Goal: Task Accomplishment & Management: Manage account settings

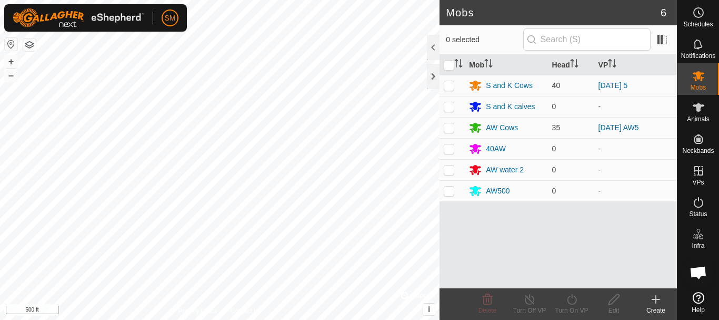
scroll to position [2200, 0]
click at [703, 107] on icon at bounding box center [698, 107] width 13 height 13
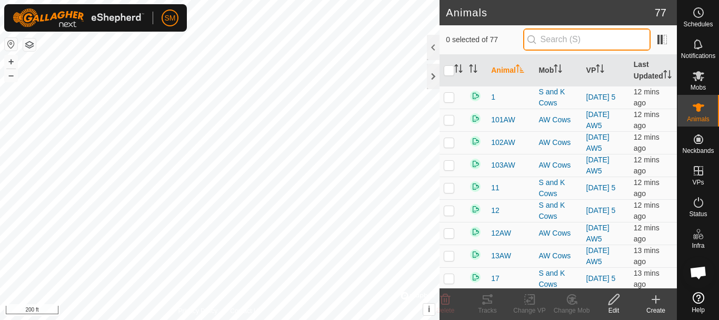
click at [584, 38] on input "text" at bounding box center [586, 39] width 127 height 22
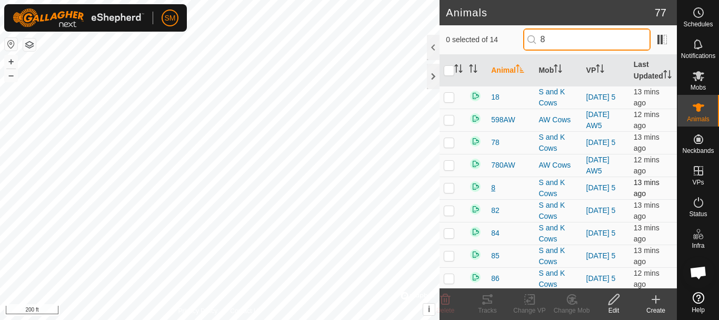
type input "8"
click at [495, 193] on span "8" at bounding box center [493, 187] width 4 height 11
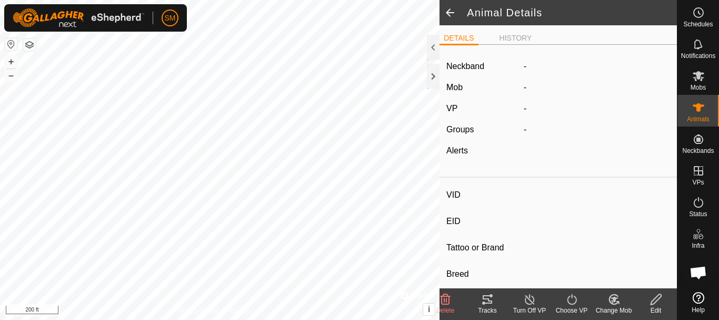
type input "8"
type input "-"
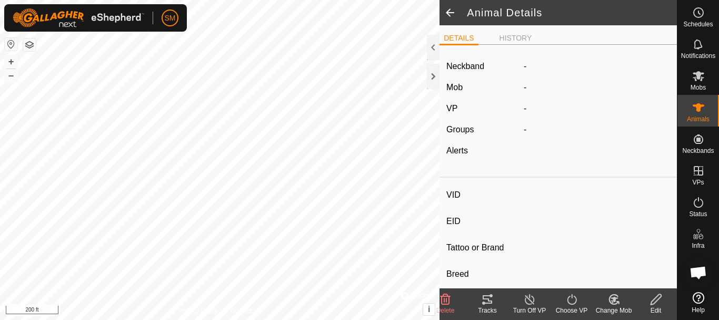
type input "Joined"
type input "-1 kg"
type input "-"
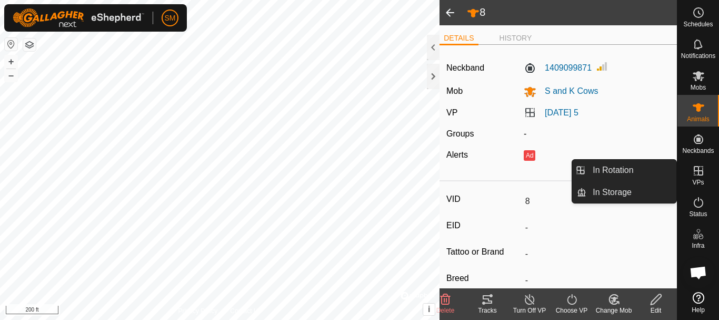
click at [701, 173] on icon at bounding box center [698, 170] width 13 height 13
click at [635, 173] on link "In Rotation" at bounding box center [631, 169] width 90 height 21
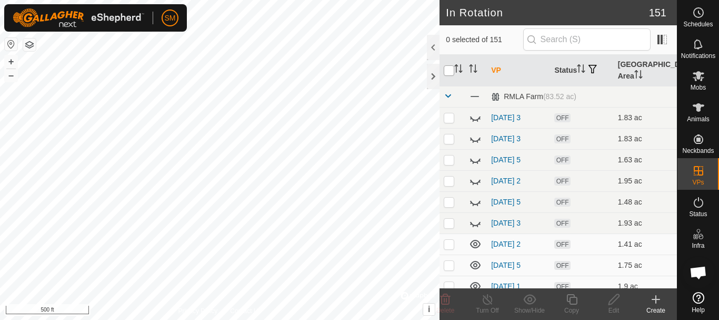
click at [451, 69] on input "checkbox" at bounding box center [449, 70] width 11 height 11
checkbox input "true"
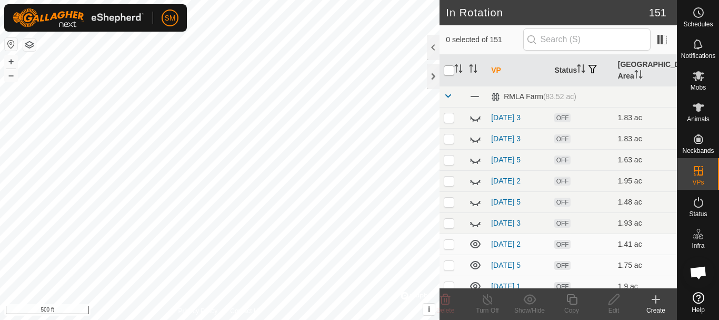
checkbox input "true"
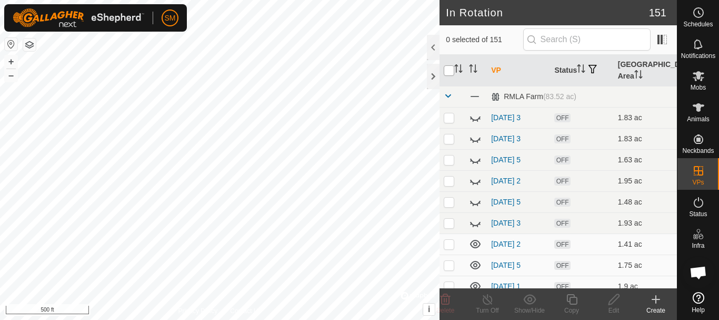
checkbox input "true"
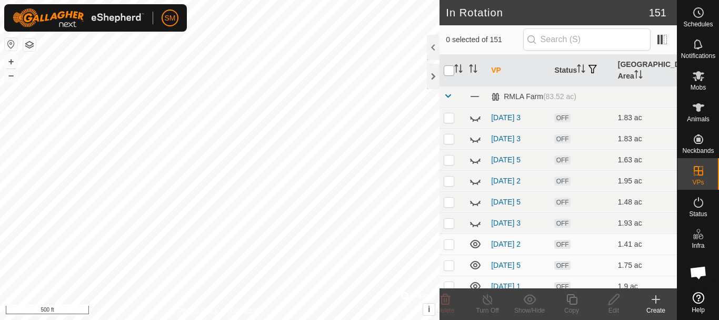
checkbox input "true"
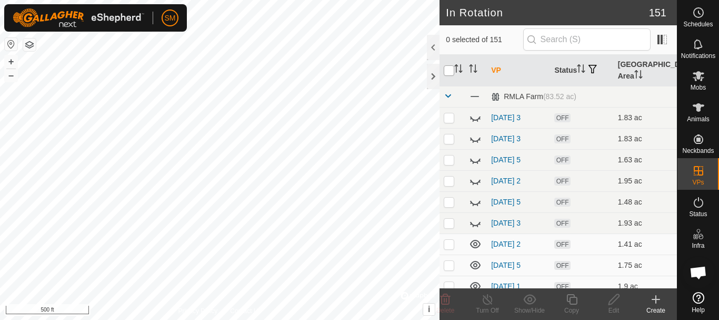
checkbox input "true"
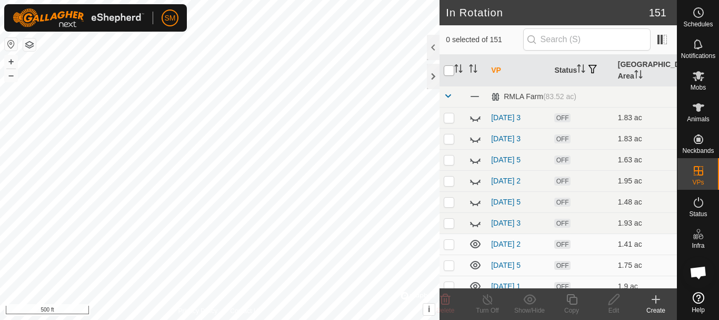
checkbox input "true"
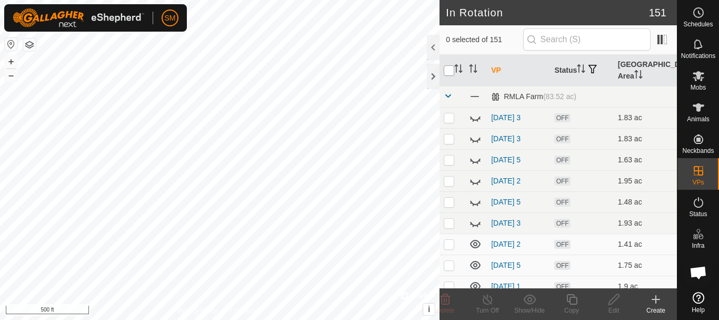
checkbox input "true"
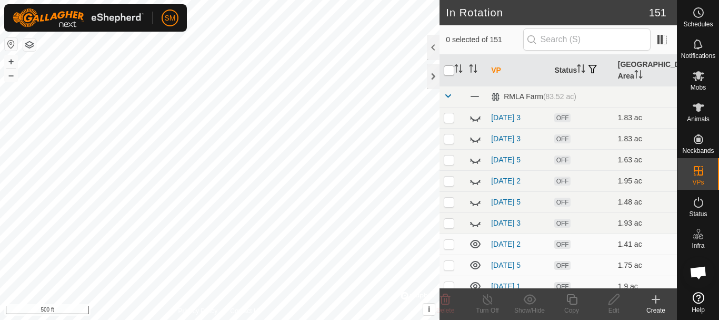
checkbox input "true"
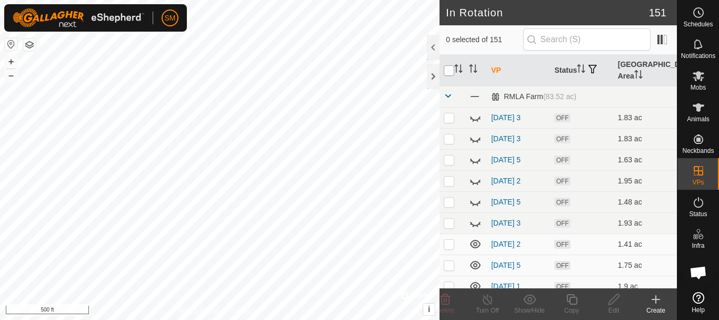
checkbox input "true"
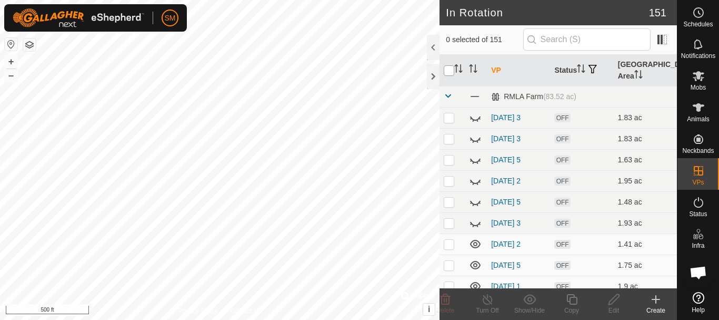
checkbox input "true"
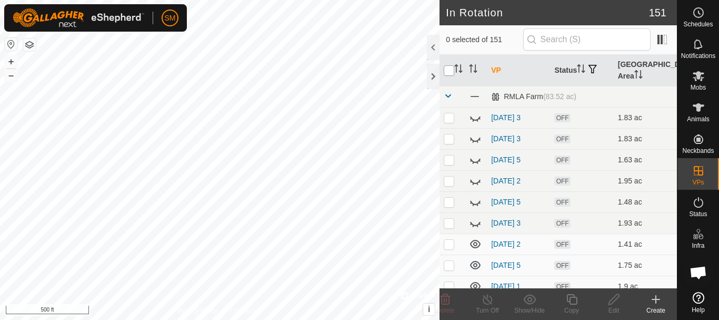
checkbox input "true"
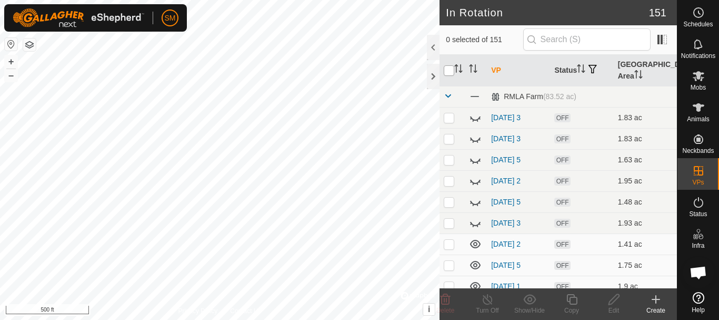
checkbox input "true"
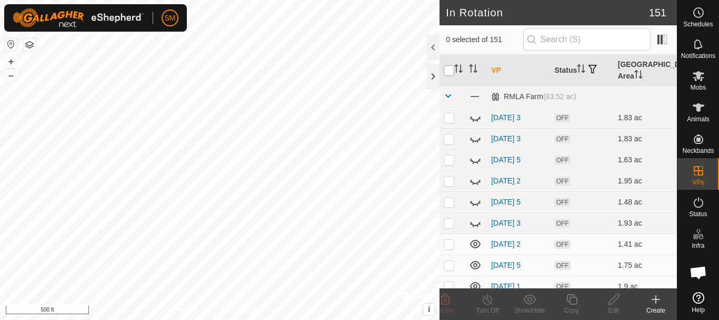
checkbox input "true"
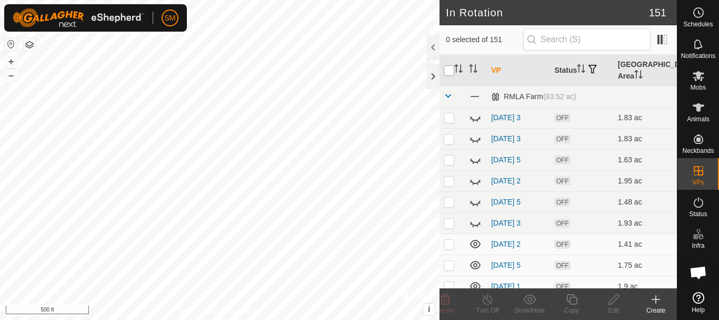
checkbox input "true"
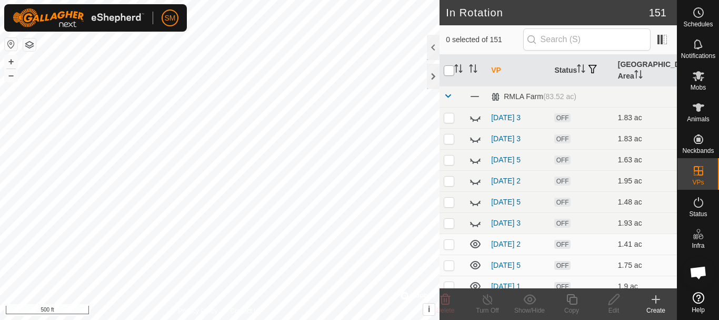
checkbox input "true"
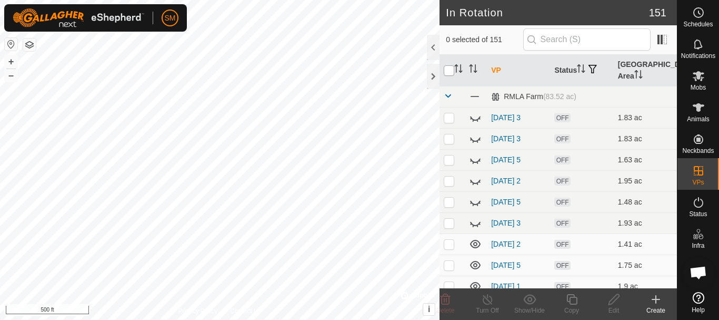
checkbox input "true"
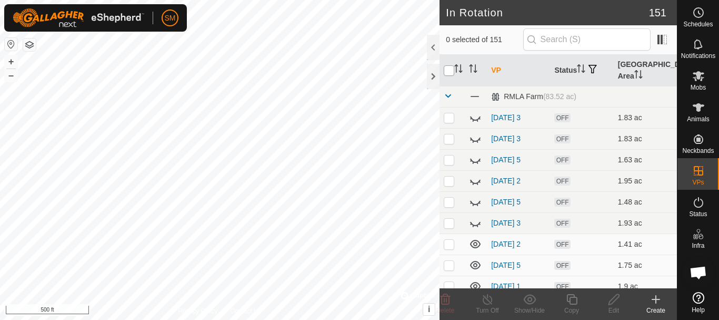
checkbox input "true"
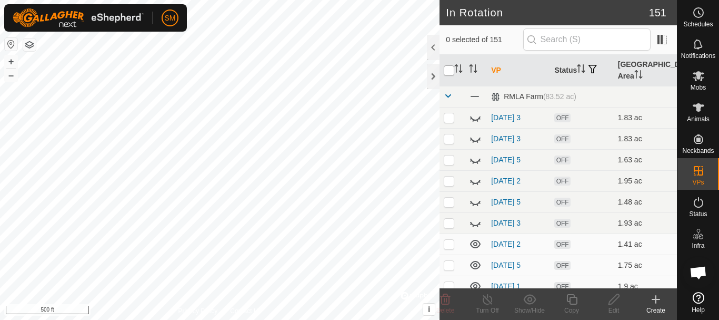
checkbox input "true"
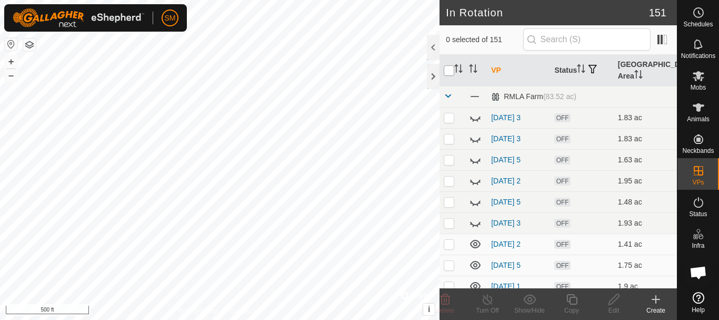
checkbox input "true"
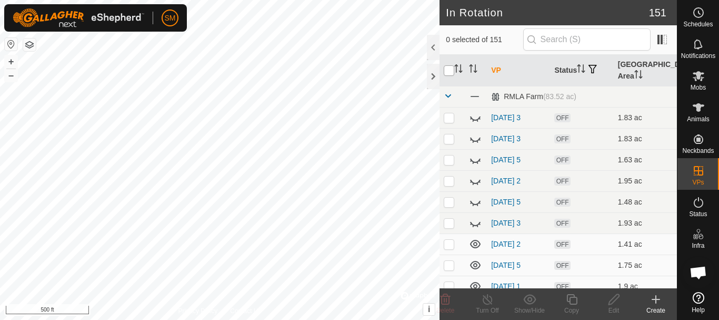
checkbox input "true"
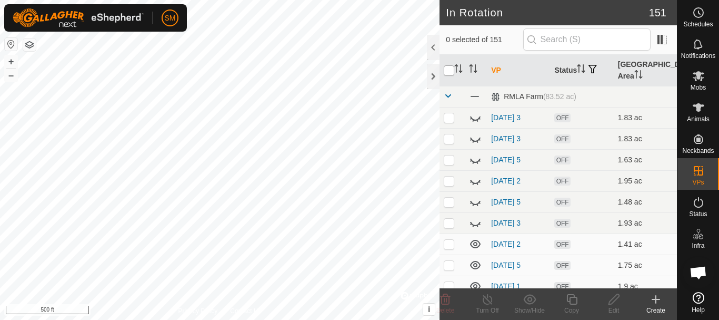
checkbox input "true"
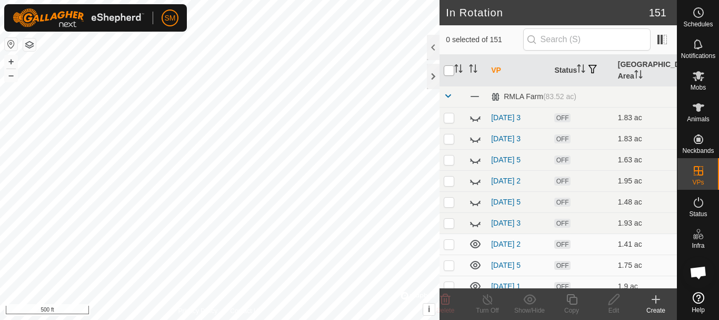
checkbox input "true"
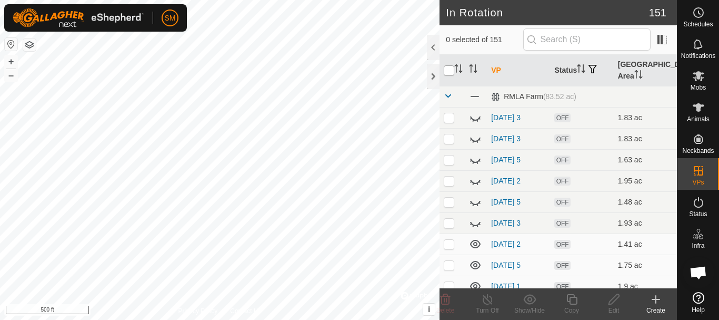
checkbox input "true"
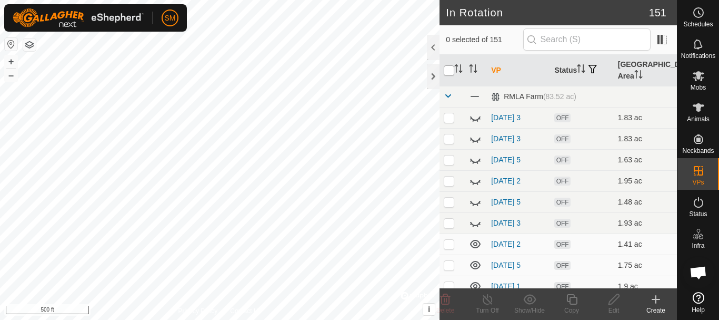
checkbox input "true"
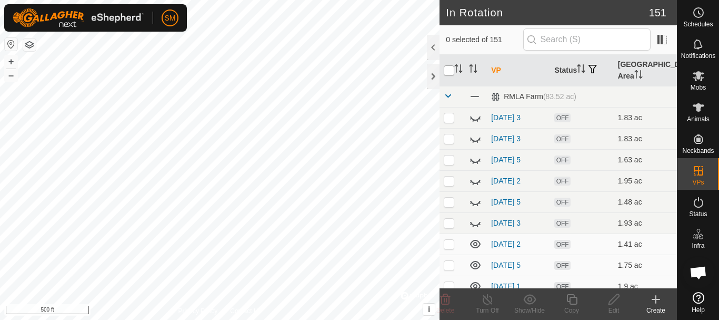
checkbox input "true"
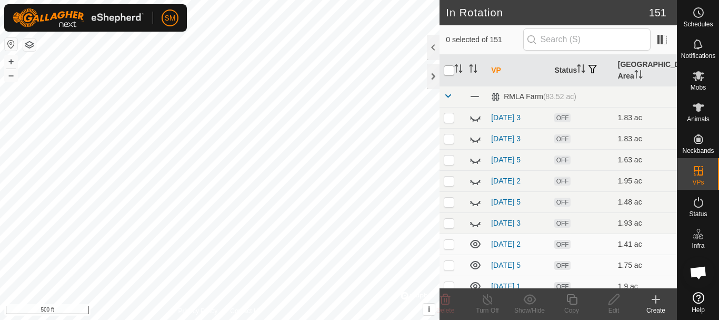
checkbox input "true"
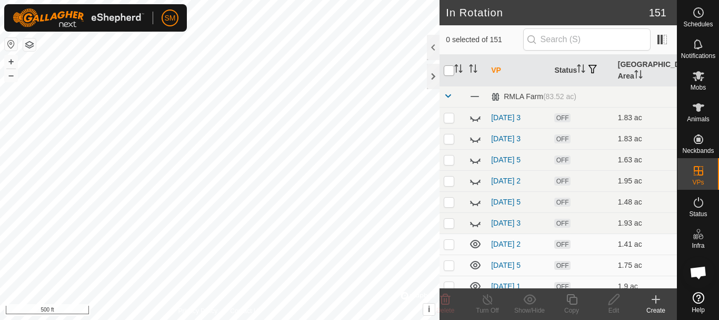
checkbox input "true"
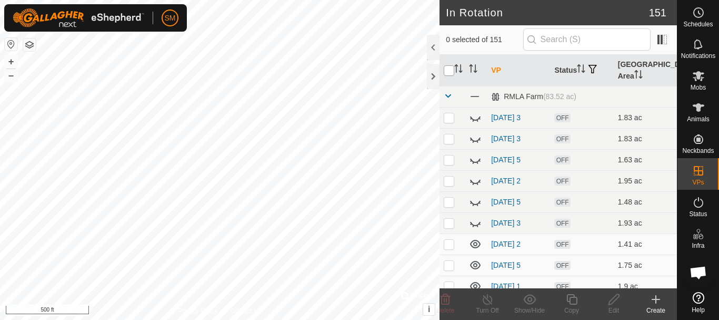
checkbox input "true"
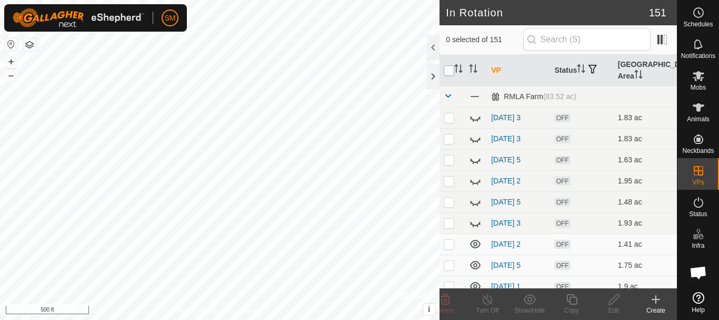
checkbox input "true"
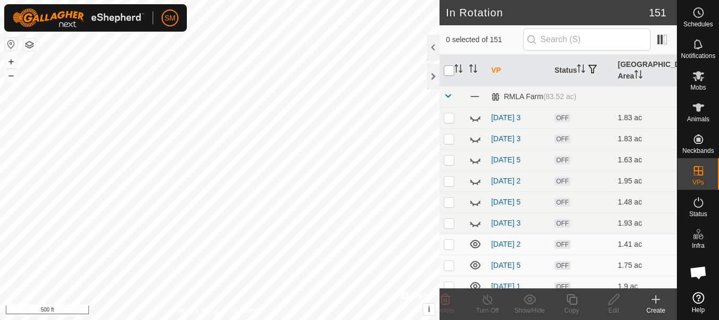
checkbox input "true"
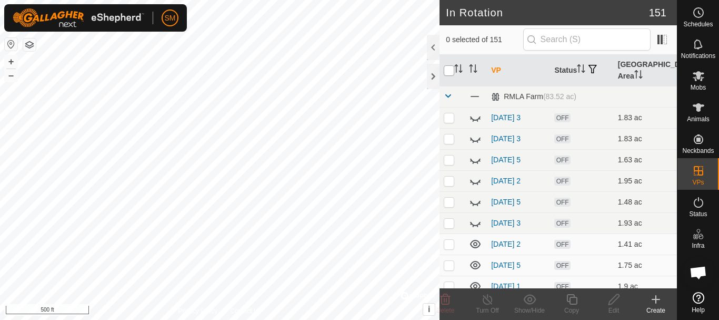
checkbox input "true"
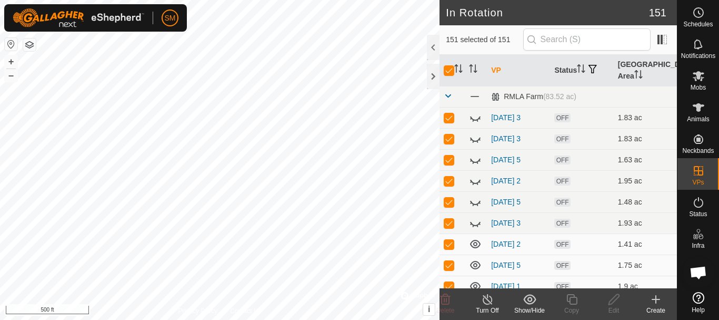
click at [529, 302] on icon at bounding box center [529, 299] width 13 height 13
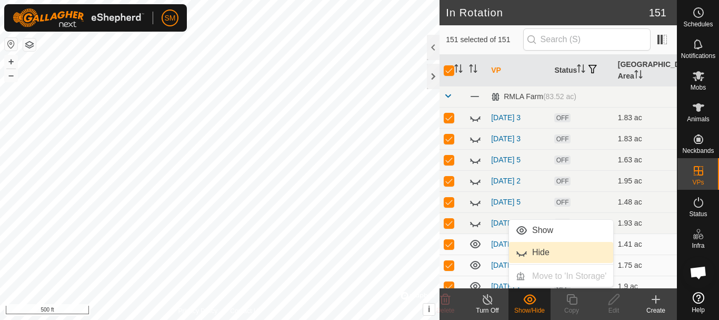
click at [538, 254] on link "Hide" at bounding box center [561, 252] width 104 height 21
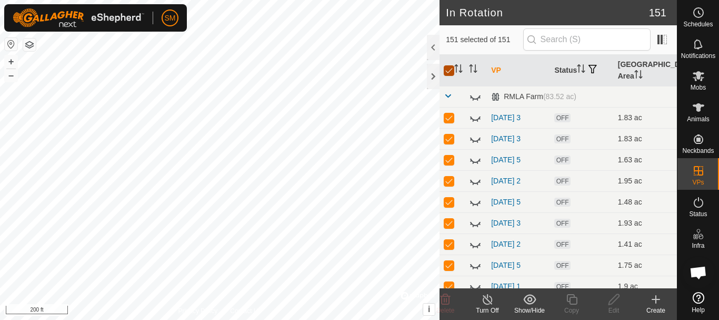
click at [452, 71] on input "checkbox" at bounding box center [449, 70] width 11 height 11
checkbox input "false"
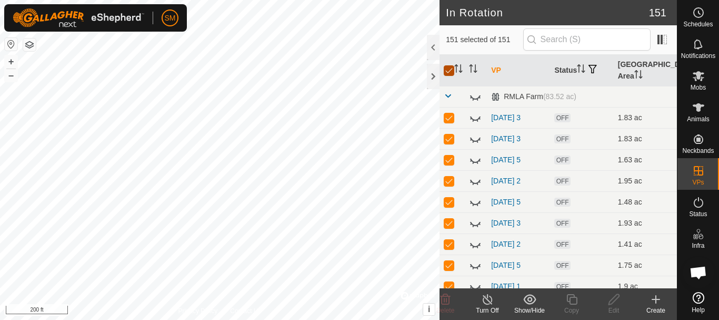
checkbox input "false"
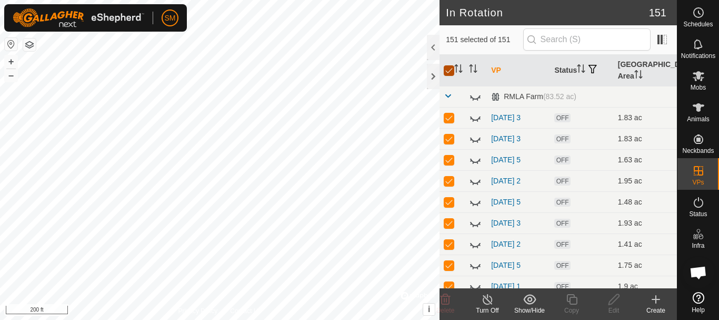
checkbox input "false"
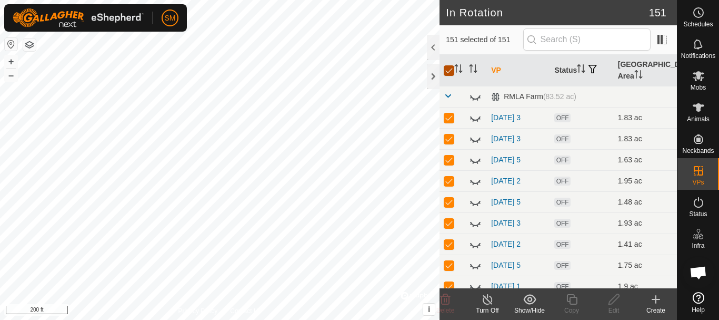
checkbox input "false"
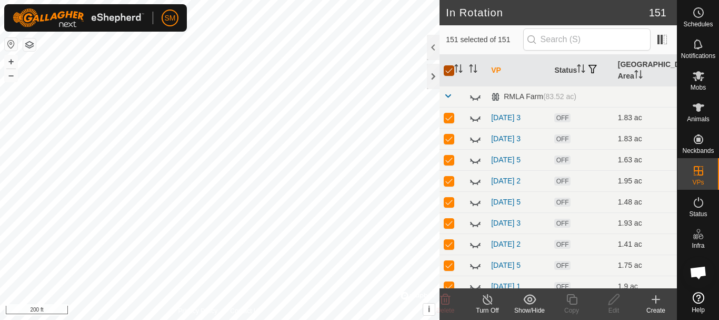
checkbox input "false"
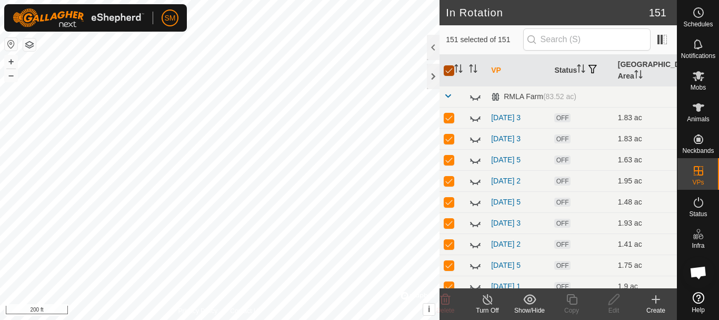
checkbox input "false"
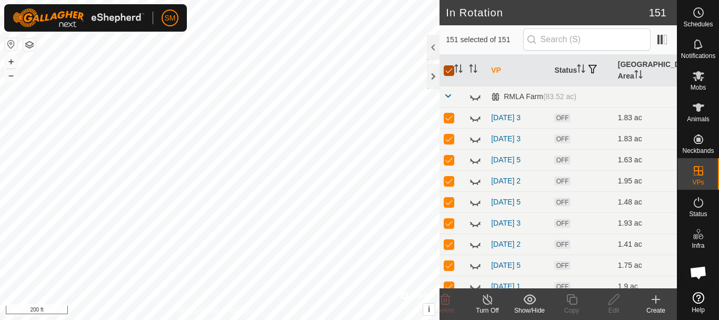
checkbox input "false"
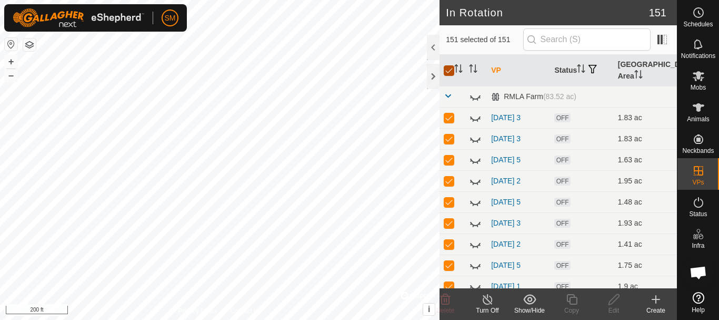
checkbox input "false"
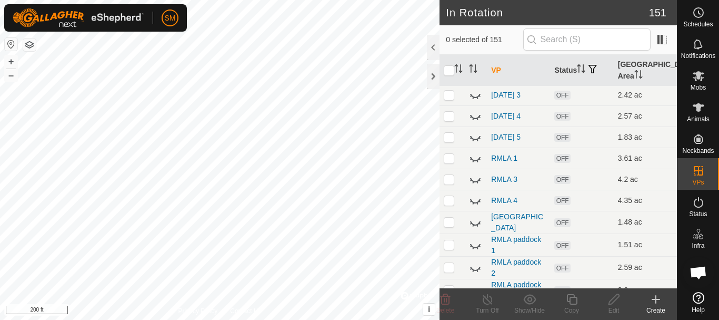
scroll to position [1369, 0]
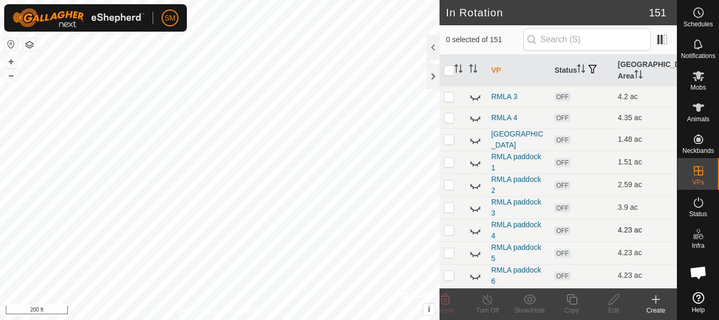
click at [471, 232] on icon at bounding box center [475, 230] width 13 height 13
click at [472, 252] on icon at bounding box center [475, 254] width 11 height 4
click at [594, 41] on input "text" at bounding box center [586, 39] width 127 height 22
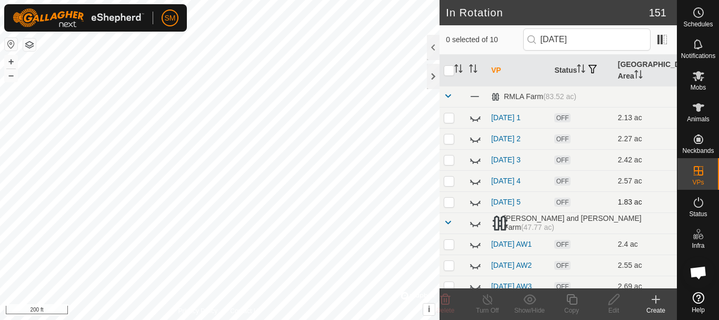
click at [479, 204] on icon at bounding box center [475, 201] width 13 height 13
click at [474, 182] on icon at bounding box center [475, 180] width 13 height 13
click at [474, 182] on icon at bounding box center [475, 180] width 11 height 8
click at [473, 164] on icon at bounding box center [475, 159] width 13 height 13
click at [598, 46] on input "[DATE]" at bounding box center [586, 39] width 127 height 22
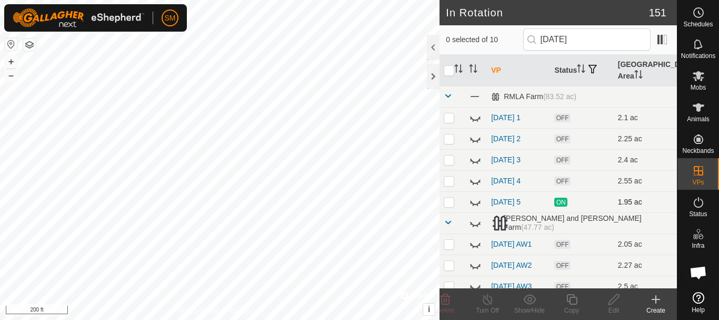
click at [478, 204] on icon at bounding box center [475, 201] width 13 height 13
click at [478, 204] on icon at bounding box center [475, 201] width 11 height 8
click at [592, 38] on input "[DATE]" at bounding box center [586, 39] width 127 height 22
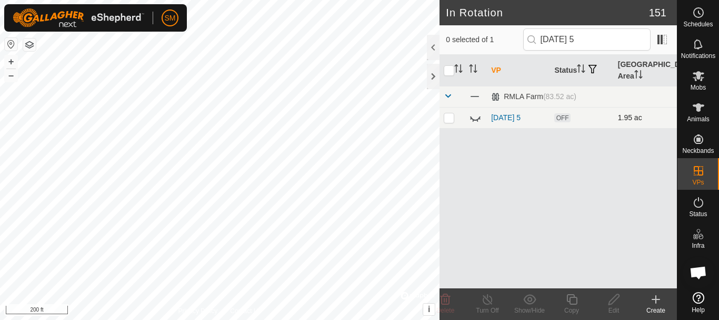
click at [474, 122] on icon at bounding box center [475, 117] width 13 height 13
drag, startPoint x: 602, startPoint y: 39, endPoint x: 566, endPoint y: 43, distance: 35.9
click at [566, 43] on input "[DATE] 5" at bounding box center [586, 39] width 127 height 22
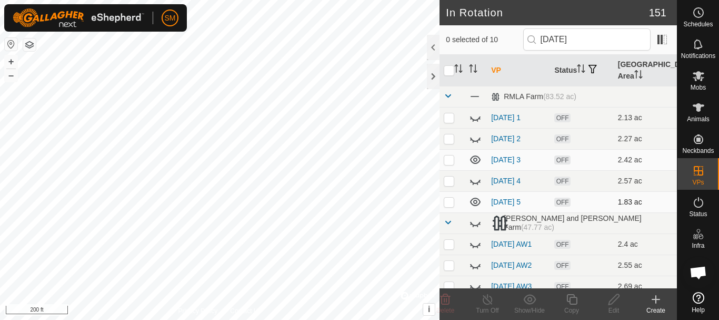
click at [451, 205] on p-checkbox at bounding box center [449, 201] width 11 height 8
click at [570, 302] on icon at bounding box center [571, 299] width 11 height 11
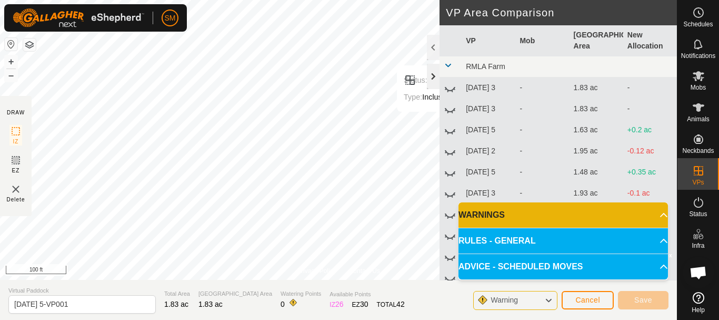
click at [432, 72] on div at bounding box center [433, 76] width 13 height 25
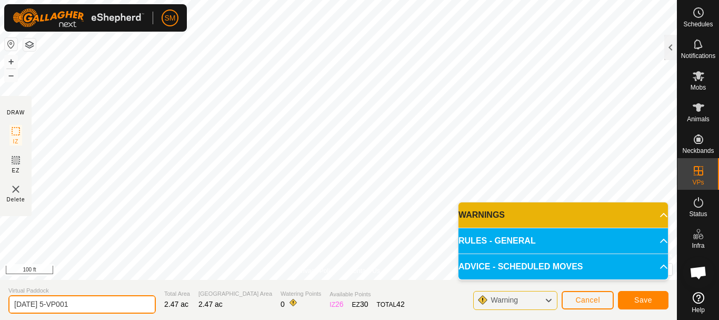
drag, startPoint x: 48, startPoint y: 302, endPoint x: 127, endPoint y: 301, distance: 79.0
click at [127, 301] on input "[DATE] 5-VP001" at bounding box center [81, 304] width 147 height 18
drag, startPoint x: 56, startPoint y: 304, endPoint x: 11, endPoint y: 294, distance: 46.4
click at [0, 294] on section "Virtual Paddock [DATE] 4 Total Area 2.47 ac Grazing Area 2.47 ac Watering Point…" at bounding box center [338, 300] width 677 height 40
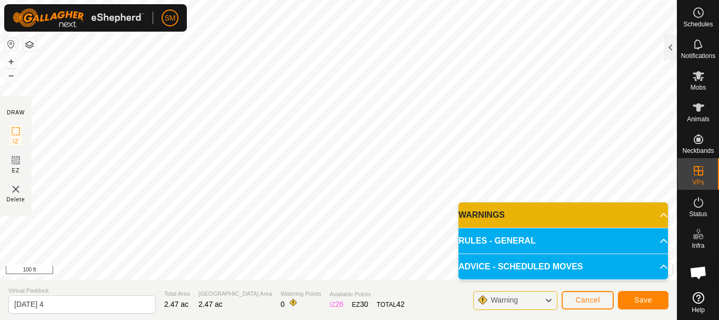
drag, startPoint x: 42, startPoint y: 303, endPoint x: 408, endPoint y: 304, distance: 365.8
click at [408, 304] on section "Virtual Paddock [DATE] 4 Total Area 2.47 ac Grazing Area 2.47 ac Watering Point…" at bounding box center [338, 300] width 677 height 40
click at [636, 298] on span "Save" at bounding box center [643, 299] width 18 height 8
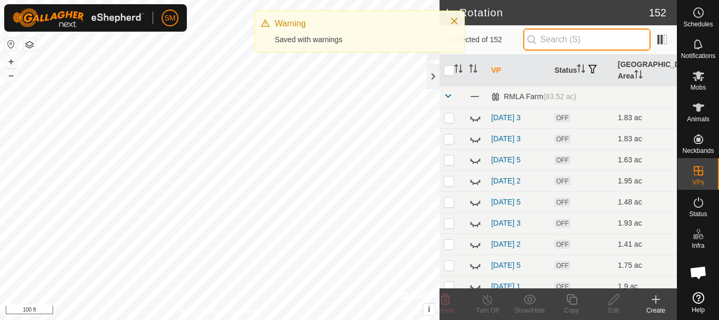
click at [563, 36] on input "text" at bounding box center [586, 39] width 127 height 22
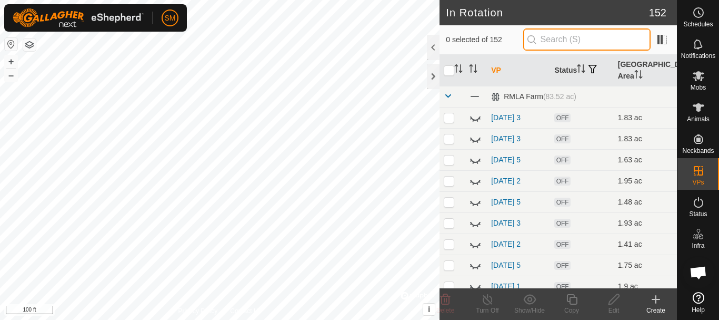
paste input "[EMAIL_ADDRESS][DOMAIN_NAME]"
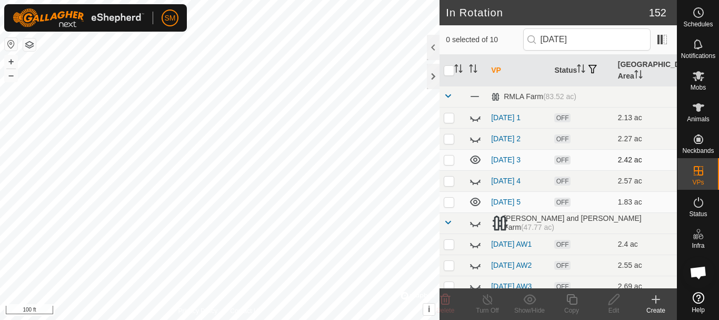
click at [475, 161] on icon at bounding box center [475, 159] width 11 height 8
click at [603, 40] on input "[DATE]" at bounding box center [586, 39] width 127 height 22
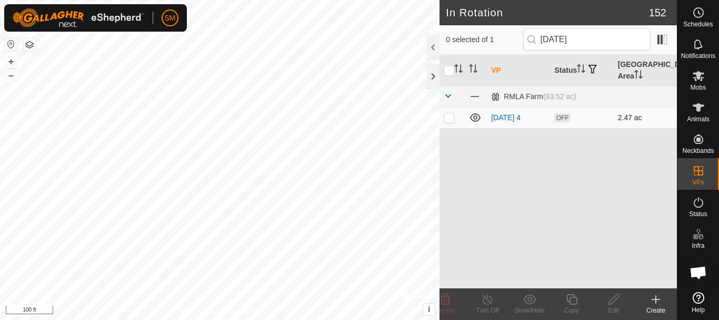
click at [451, 123] on td at bounding box center [452, 117] width 25 height 21
click at [576, 303] on icon at bounding box center [571, 299] width 11 height 11
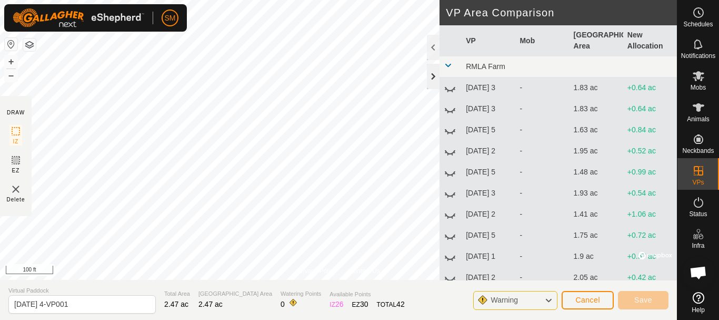
click at [431, 74] on div at bounding box center [433, 76] width 13 height 25
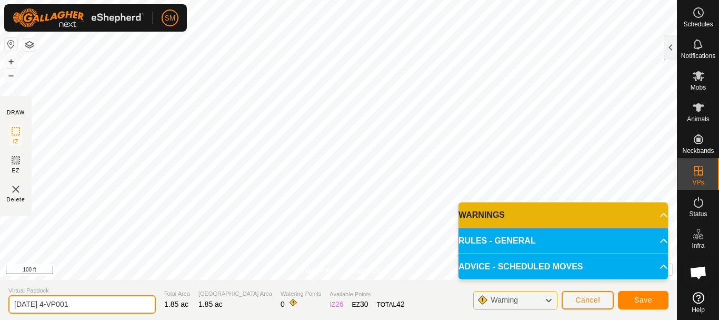
click at [103, 309] on input "[DATE] 4-VP001" at bounding box center [81, 304] width 147 height 18
click at [103, 310] on input "[DATE] 4-VP001" at bounding box center [81, 304] width 147 height 18
click at [94, 295] on input "[DATE] 4-VP001" at bounding box center [81, 304] width 147 height 18
drag, startPoint x: 89, startPoint y: 304, endPoint x: 54, endPoint y: 309, distance: 35.6
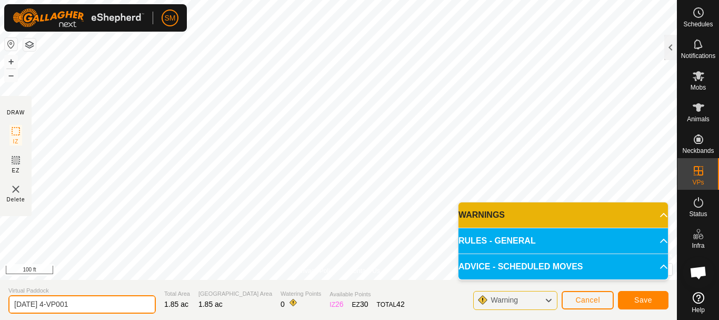
click at [54, 309] on input "[DATE] 4-VP001" at bounding box center [81, 304] width 147 height 18
drag, startPoint x: 54, startPoint y: 305, endPoint x: 0, endPoint y: 305, distance: 54.2
click at [0, 305] on section "Virtual Paddock [DATE] 5 Total Area 1.85 ac Grazing Area 1.85 ac Watering Point…" at bounding box center [338, 300] width 677 height 40
click at [77, 304] on input "[DATE] 5" at bounding box center [81, 304] width 147 height 18
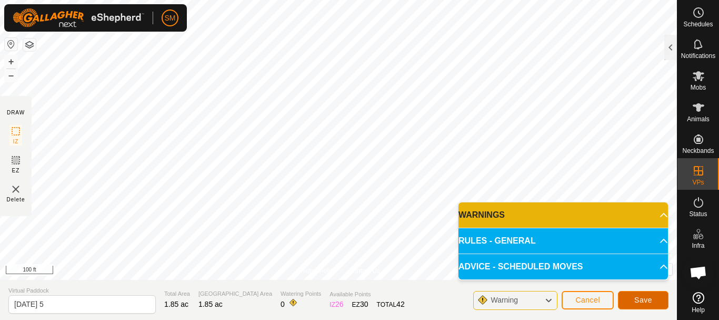
click at [641, 297] on span "Save" at bounding box center [643, 299] width 18 height 8
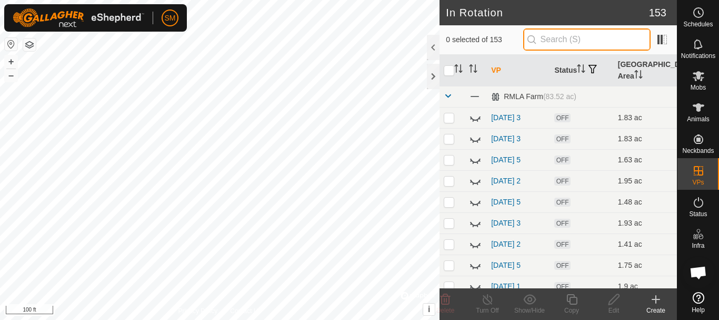
click at [550, 42] on input "text" at bounding box center [586, 39] width 127 height 22
paste input "[DATE]"
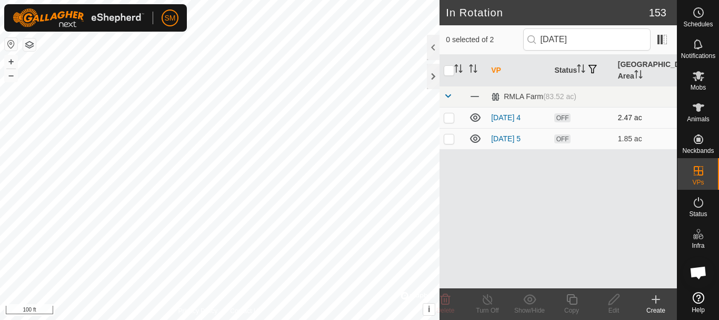
click at [447, 121] on p-checkbox at bounding box center [449, 117] width 11 height 8
click at [578, 302] on icon at bounding box center [571, 299] width 13 height 13
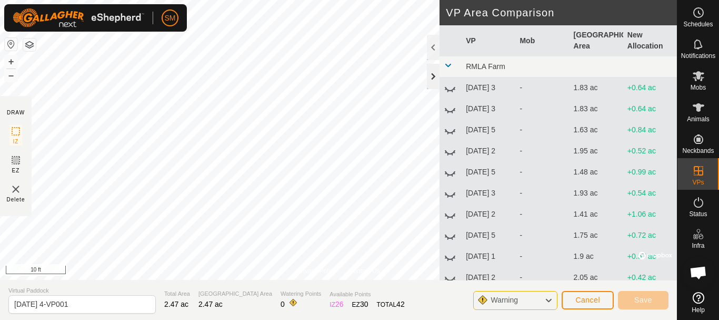
click at [432, 74] on div at bounding box center [433, 76] width 13 height 25
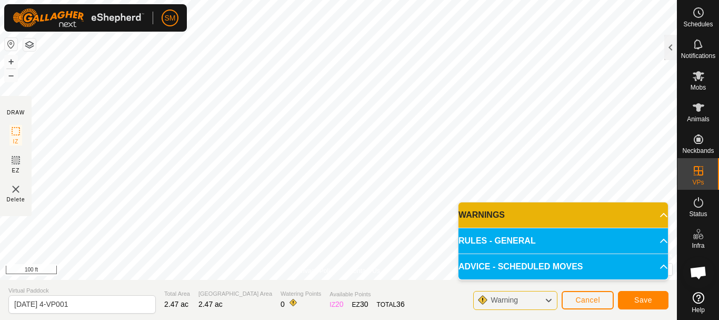
click at [9, 127] on div "Privacy Policy Contact Us Status: OFF Type: Inclusion Zone + – ⇧ i © Mapbox , ©…" at bounding box center [338, 160] width 677 height 320
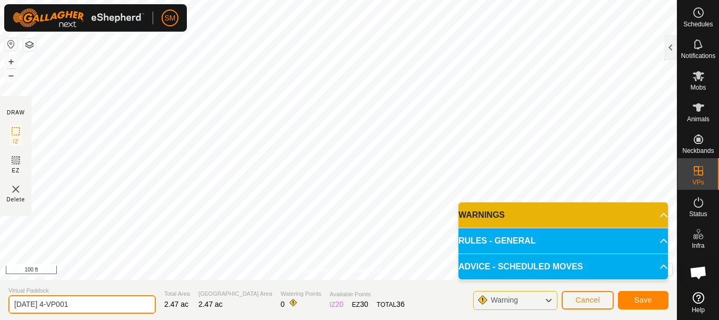
click at [106, 310] on input "[DATE] 4-VP001" at bounding box center [81, 304] width 147 height 18
paste input "text"
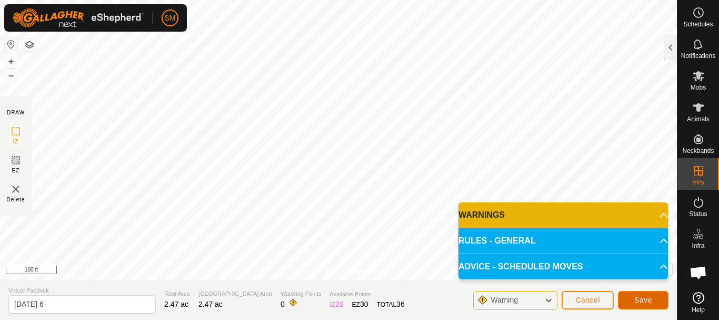
click at [650, 301] on span "Save" at bounding box center [643, 299] width 18 height 8
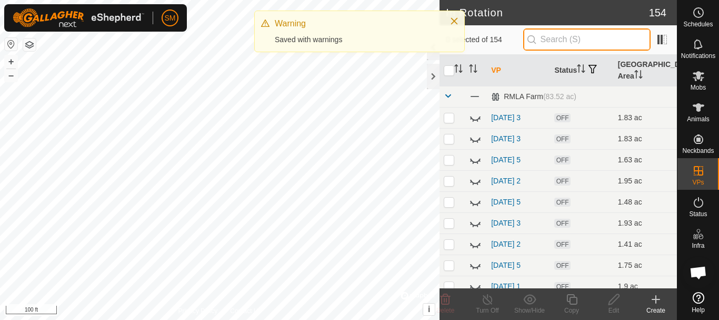
click at [572, 39] on input "text" at bounding box center [586, 39] width 127 height 22
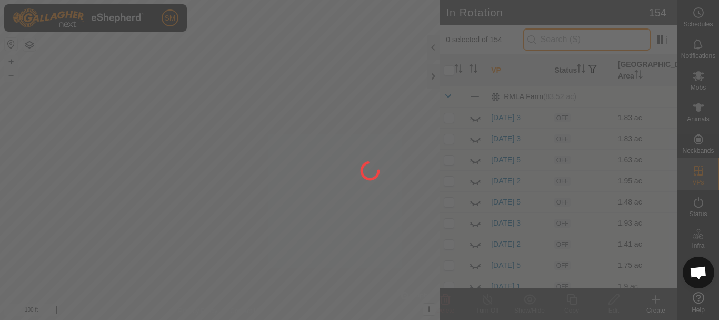
paste input "[DATE]"
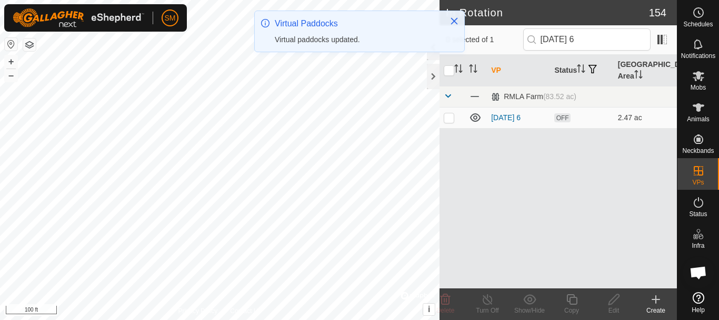
click at [451, 117] on p-checkbox at bounding box center [449, 117] width 11 height 8
click at [574, 310] on div "Copy" at bounding box center [572, 309] width 42 height 9
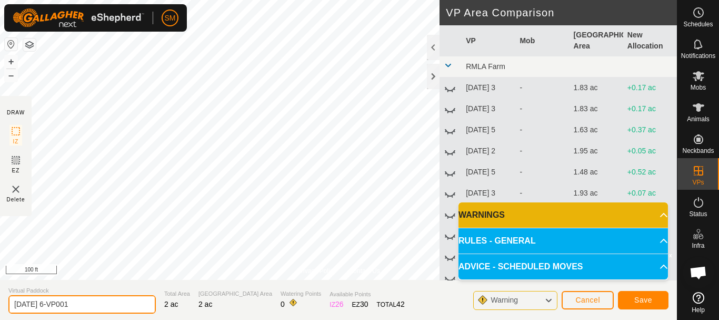
click at [109, 298] on input "[DATE] 6-VP001" at bounding box center [81, 304] width 147 height 18
paste input "text"
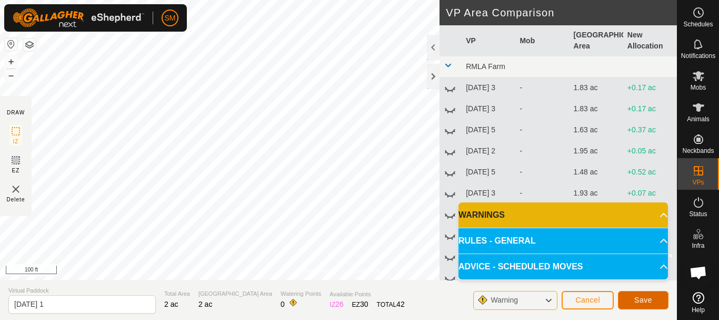
click at [637, 298] on span "Save" at bounding box center [643, 299] width 18 height 8
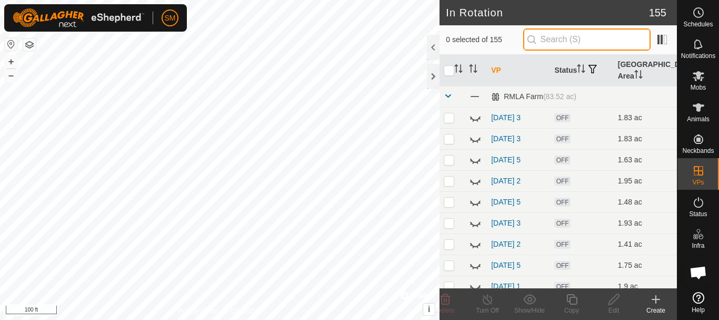
click at [577, 40] on input "text" at bounding box center [586, 39] width 127 height 22
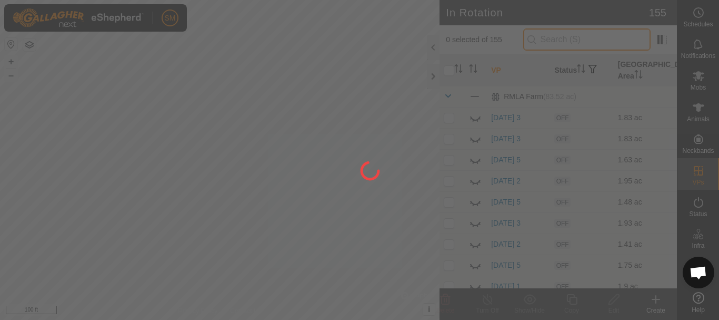
paste input "[DATE]"
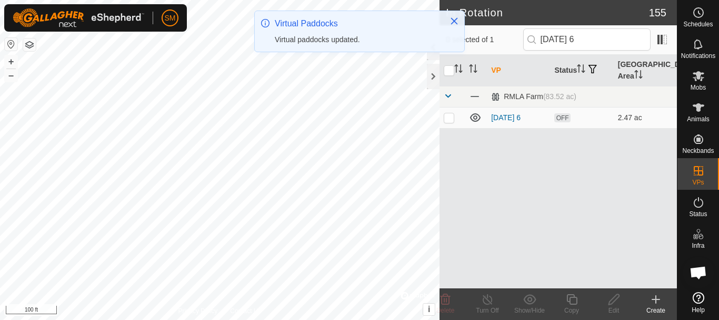
click at [451, 118] on p-checkbox at bounding box center [449, 117] width 11 height 8
click at [575, 306] on div "Copy" at bounding box center [572, 309] width 42 height 9
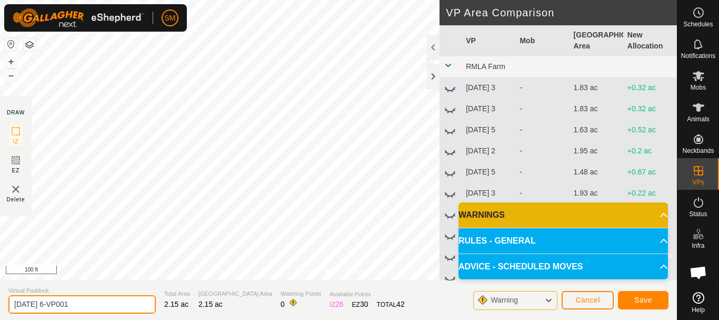
click at [85, 310] on input "[DATE] 6-VP001" at bounding box center [81, 304] width 147 height 18
paste input "text"
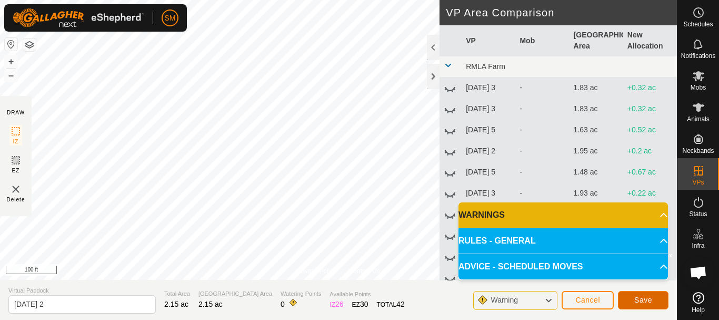
click at [646, 301] on span "Save" at bounding box center [643, 299] width 18 height 8
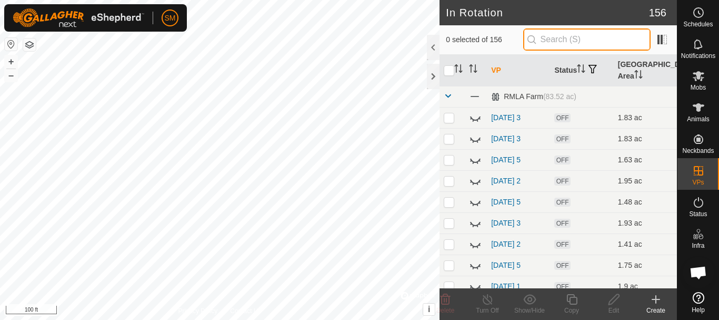
click at [565, 36] on input "text" at bounding box center [586, 39] width 127 height 22
paste input "[DATE]"
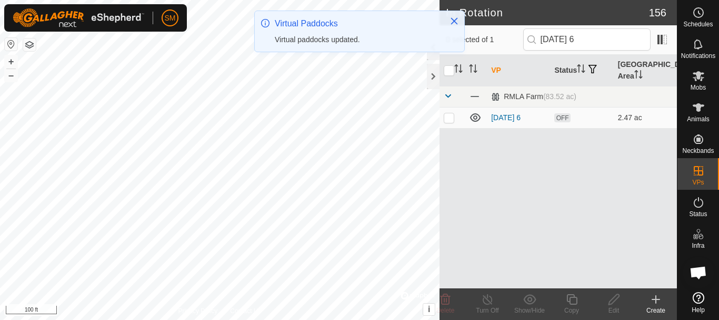
click at [450, 117] on p-checkbox at bounding box center [449, 117] width 11 height 8
click at [572, 302] on icon at bounding box center [571, 299] width 13 height 13
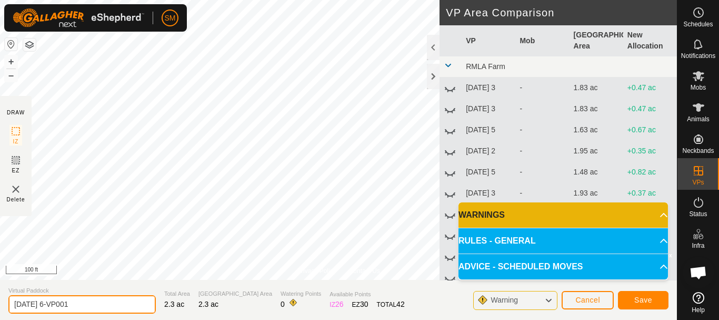
click at [95, 302] on input "[DATE] 6-VP001" at bounding box center [81, 304] width 147 height 18
paste input "text"
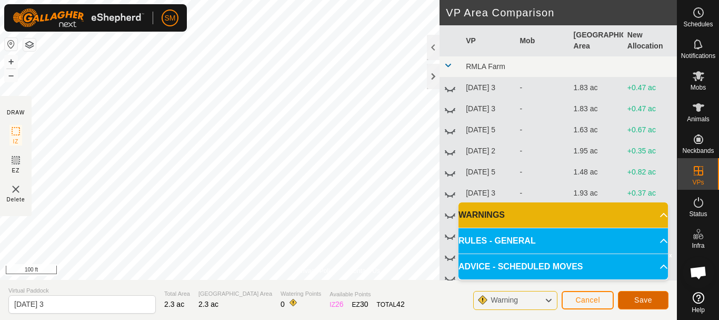
click at [650, 301] on span "Save" at bounding box center [643, 299] width 18 height 8
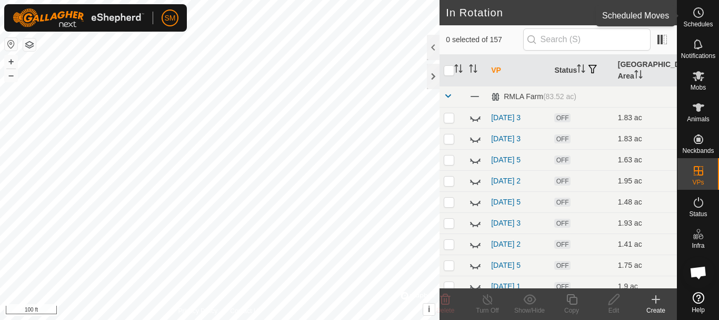
click at [697, 11] on icon at bounding box center [698, 12] width 13 height 13
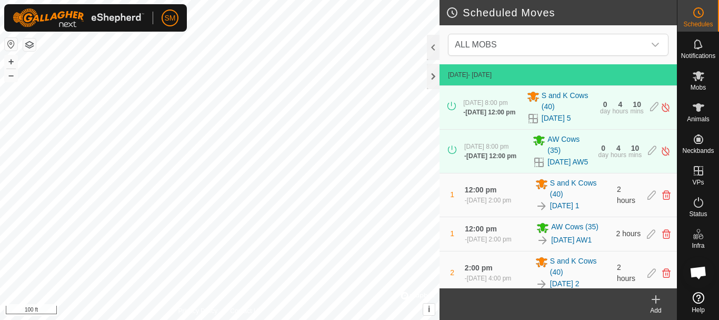
click at [654, 303] on icon at bounding box center [656, 299] width 13 height 13
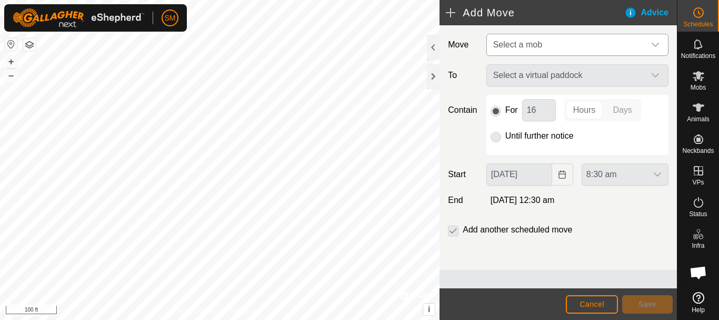
click at [633, 55] on p-select "Select a mob" at bounding box center [577, 45] width 182 height 22
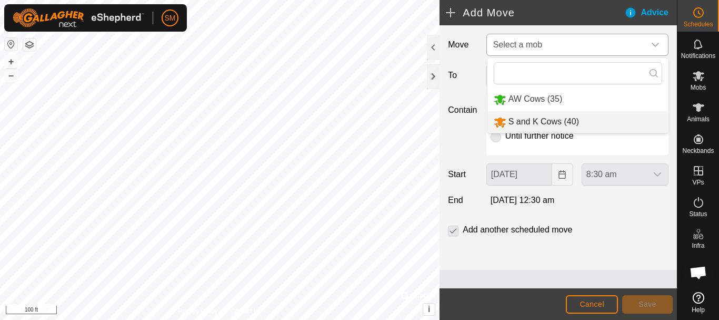
click at [547, 123] on li "S and K Cows (40)" at bounding box center [577, 122] width 181 height 22
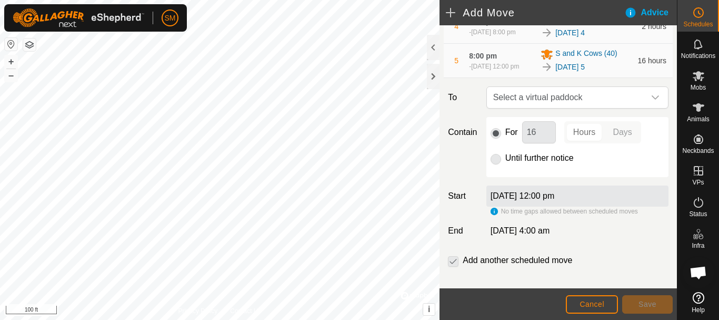
scroll to position [244, 0]
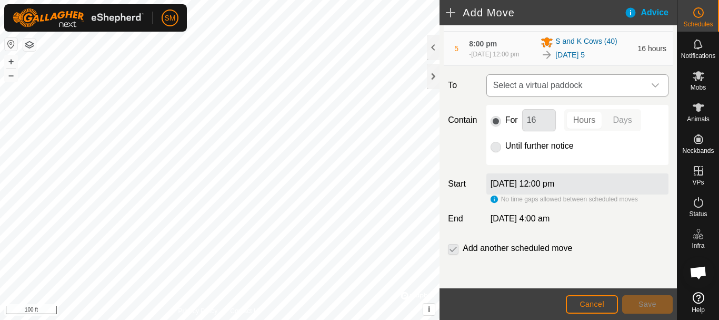
click at [651, 87] on icon "dropdown trigger" at bounding box center [655, 85] width 8 height 8
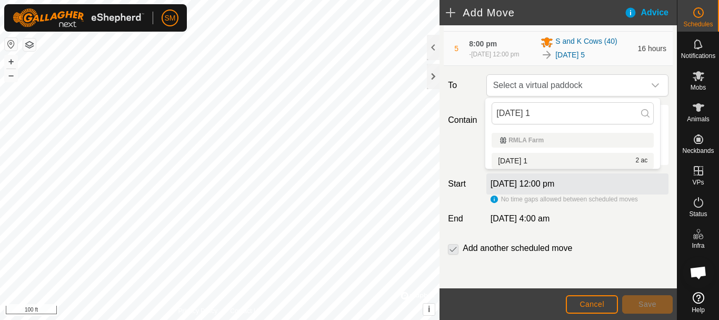
click at [503, 159] on li "[DATE] 1 2 ac" at bounding box center [573, 161] width 162 height 16
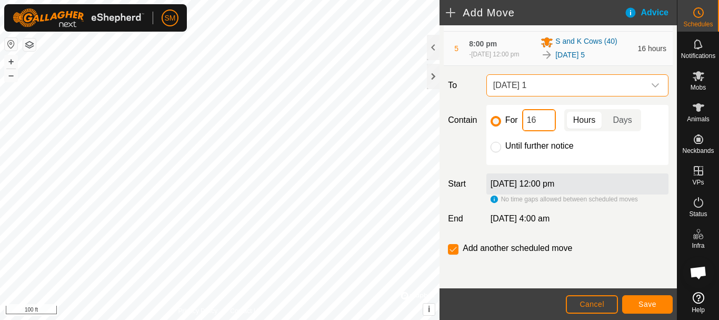
click at [528, 123] on input "16" at bounding box center [539, 120] width 34 height 22
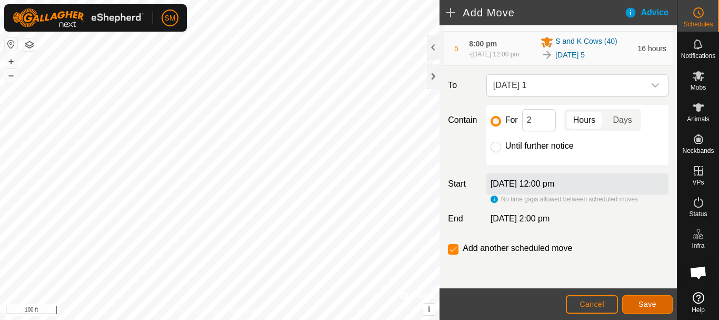
click at [646, 297] on button "Save" at bounding box center [647, 304] width 51 height 18
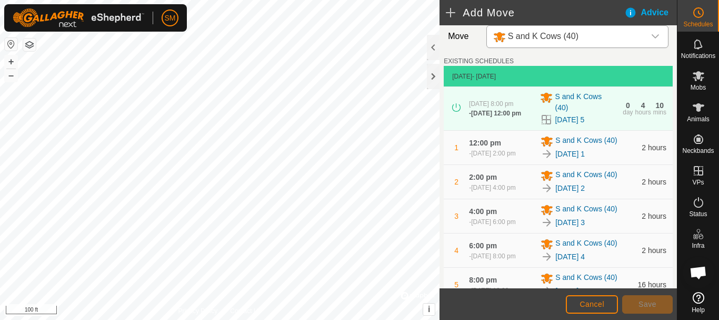
scroll to position [300, 0]
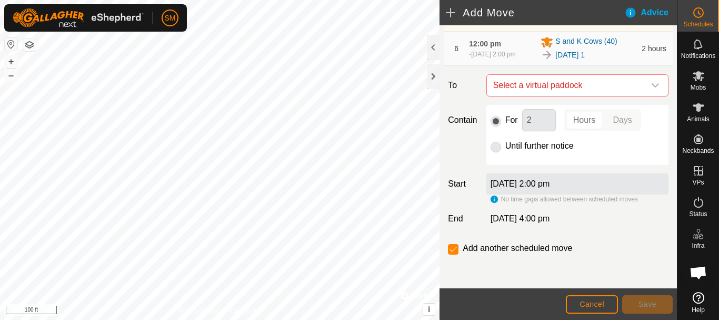
click at [651, 85] on icon "dropdown trigger" at bounding box center [655, 85] width 8 height 8
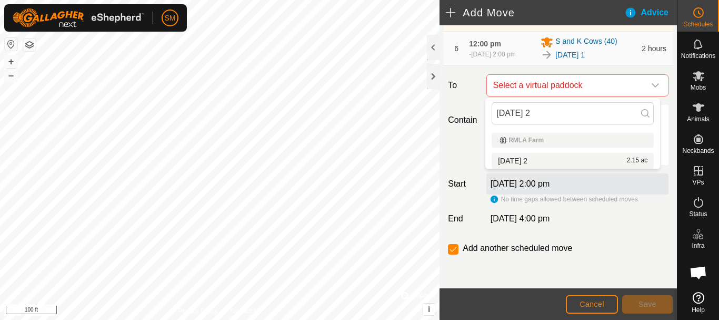
click at [546, 160] on li "[DATE] 2 2.15 ac" at bounding box center [573, 161] width 162 height 16
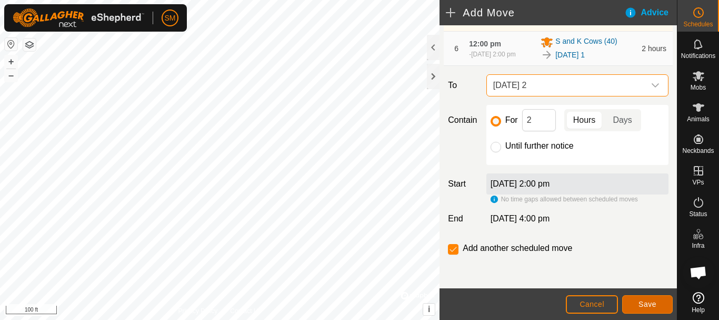
click at [647, 303] on span "Save" at bounding box center [647, 304] width 18 height 8
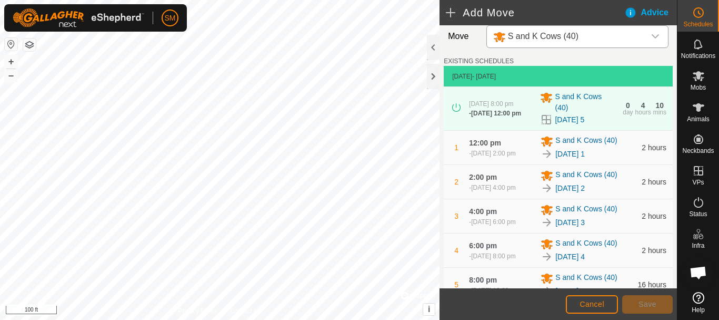
scroll to position [334, 0]
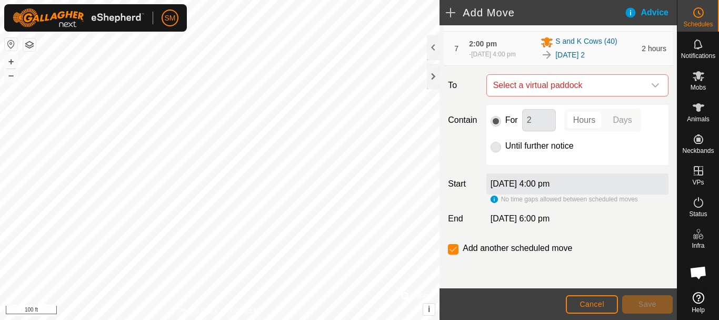
click at [651, 87] on icon "dropdown trigger" at bounding box center [655, 85] width 8 height 8
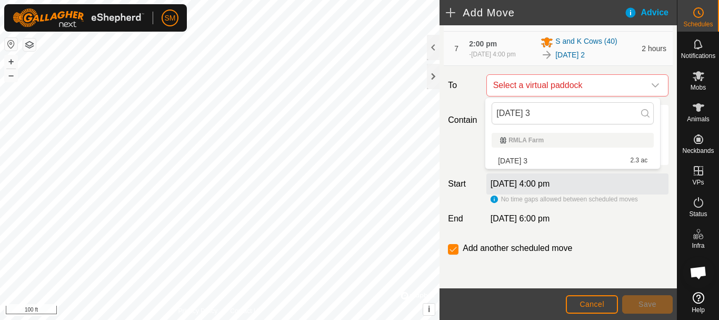
click at [544, 162] on li "[DATE] 3 2.3 ac" at bounding box center [573, 161] width 162 height 16
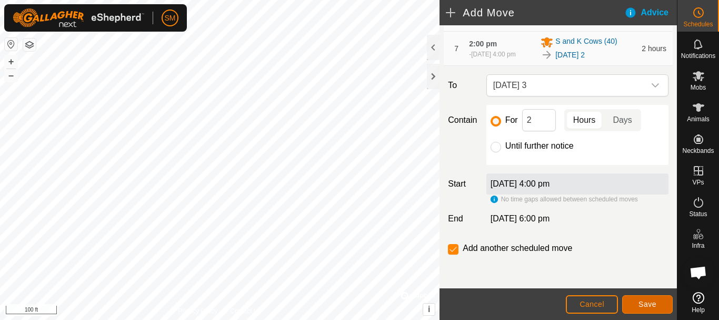
click at [645, 301] on span "Save" at bounding box center [647, 304] width 18 height 8
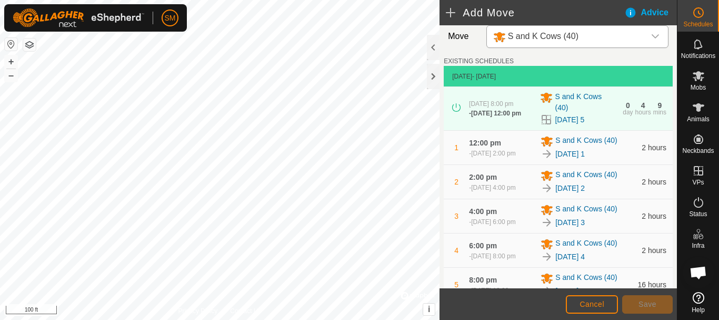
scroll to position [368, 0]
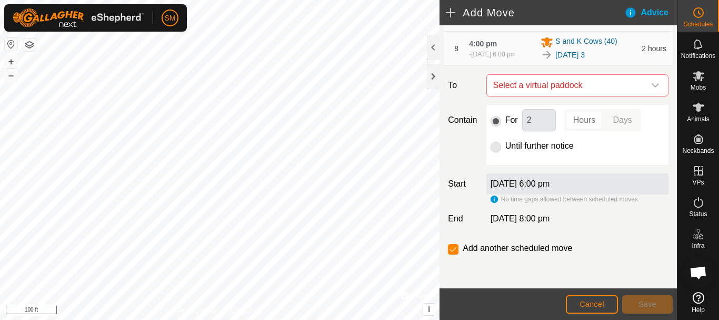
click at [651, 86] on icon "dropdown trigger" at bounding box center [655, 85] width 8 height 8
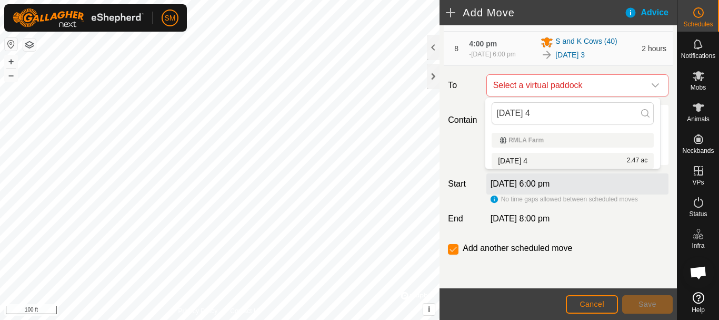
click at [526, 159] on li "[DATE] 4 2.47 ac" at bounding box center [573, 161] width 162 height 16
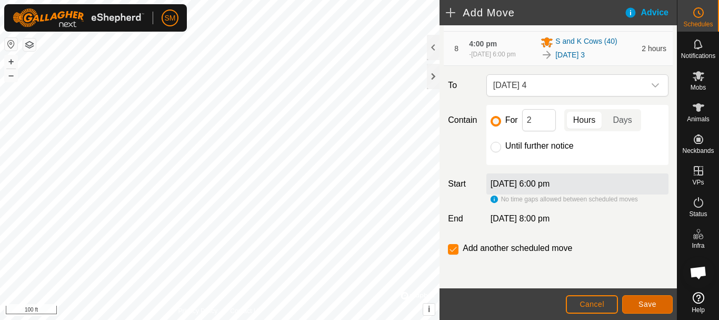
click at [650, 307] on span "Save" at bounding box center [647, 304] width 18 height 8
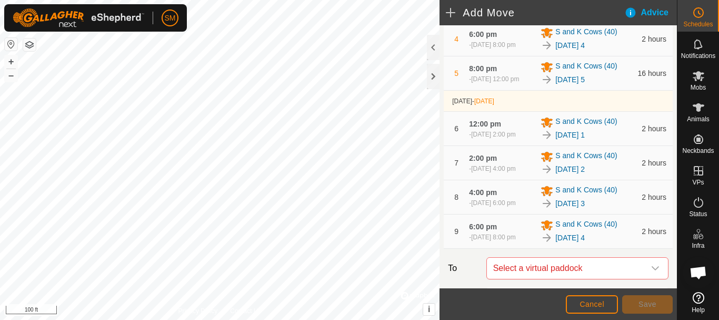
scroll to position [402, 0]
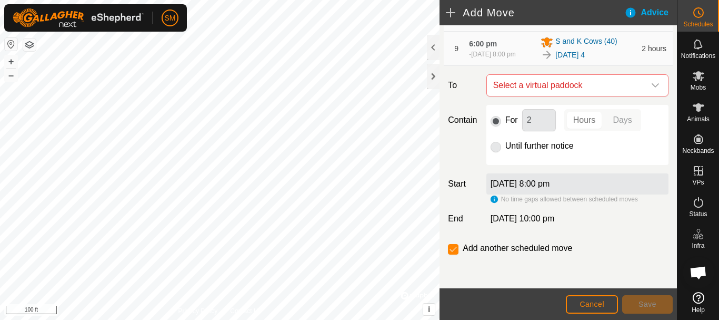
click at [651, 85] on icon "dropdown trigger" at bounding box center [655, 85] width 8 height 8
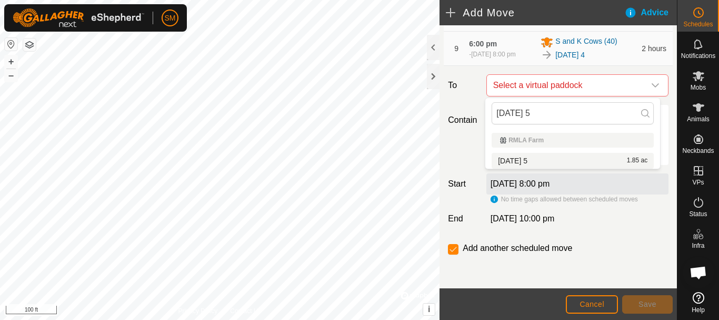
click at [534, 158] on li "[DATE] 5 1.85 ac" at bounding box center [573, 161] width 162 height 16
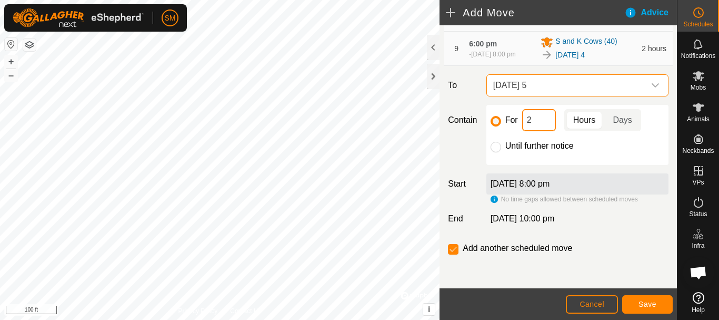
click at [546, 121] on input "2" at bounding box center [539, 120] width 34 height 22
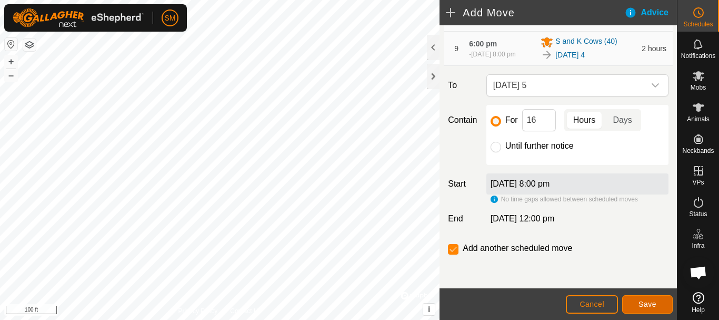
click at [638, 302] on span "Save" at bounding box center [647, 304] width 18 height 8
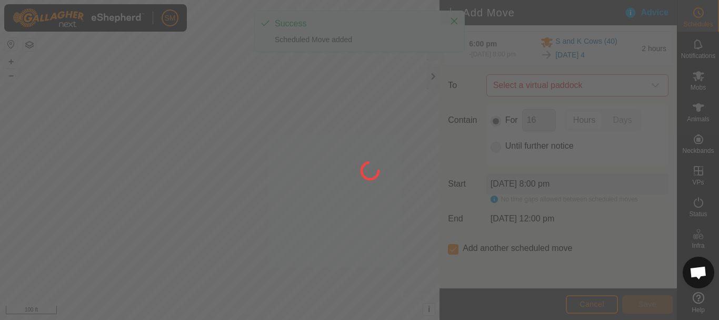
scroll to position [8, 0]
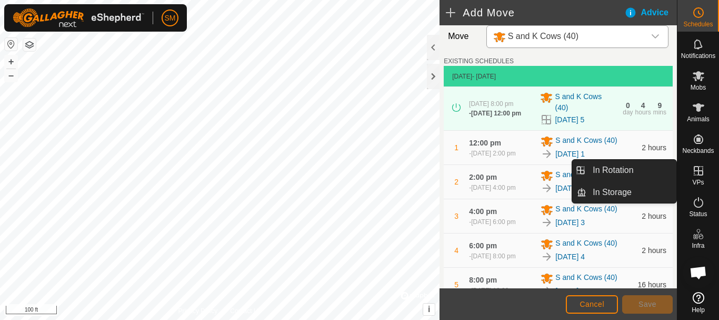
click at [698, 172] on icon at bounding box center [698, 170] width 9 height 9
click at [621, 173] on link "In Rotation" at bounding box center [631, 169] width 90 height 21
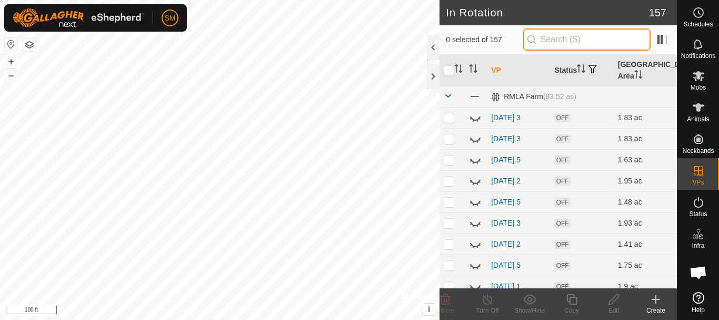
click at [596, 42] on input "text" at bounding box center [586, 39] width 127 height 22
paste input "[DATE]"
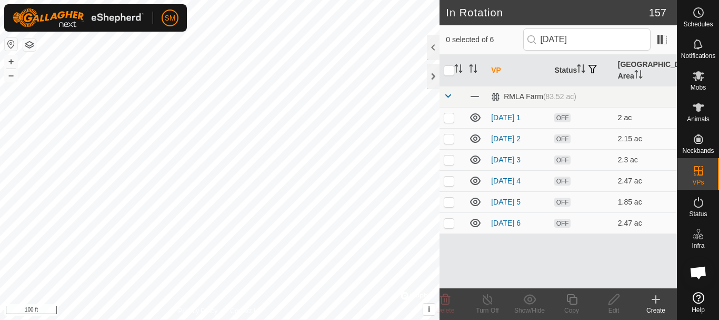
click at [475, 117] on icon at bounding box center [475, 117] width 13 height 13
click at [473, 142] on icon at bounding box center [475, 138] width 11 height 8
click at [473, 161] on icon at bounding box center [475, 159] width 13 height 13
click at [474, 181] on icon at bounding box center [475, 180] width 11 height 8
click at [450, 224] on p-checkbox at bounding box center [449, 222] width 11 height 8
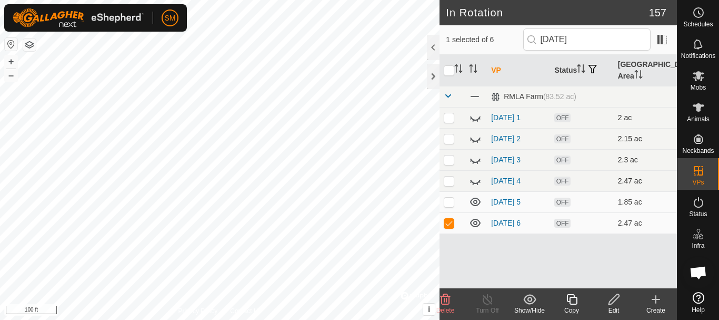
click at [447, 303] on icon at bounding box center [445, 299] width 13 height 13
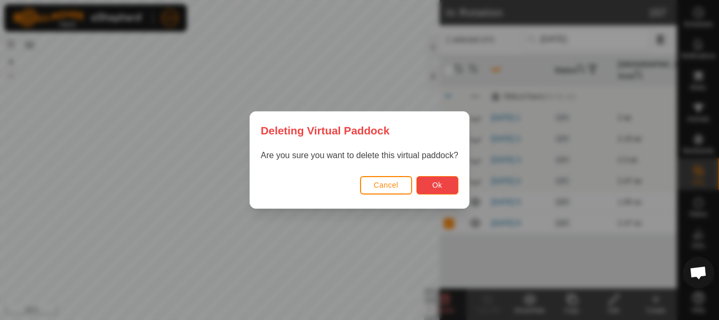
click at [436, 177] on button "Ok" at bounding box center [437, 185] width 42 height 18
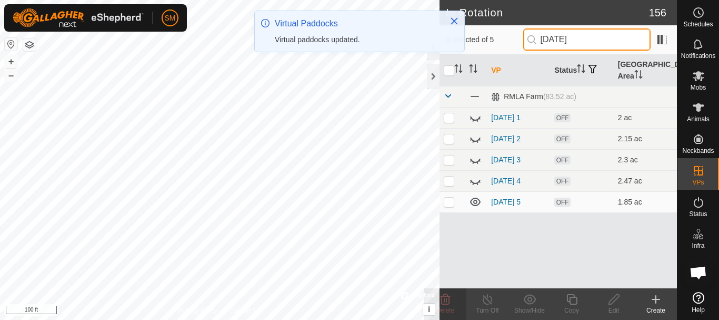
click at [592, 41] on input "[DATE]" at bounding box center [586, 39] width 127 height 22
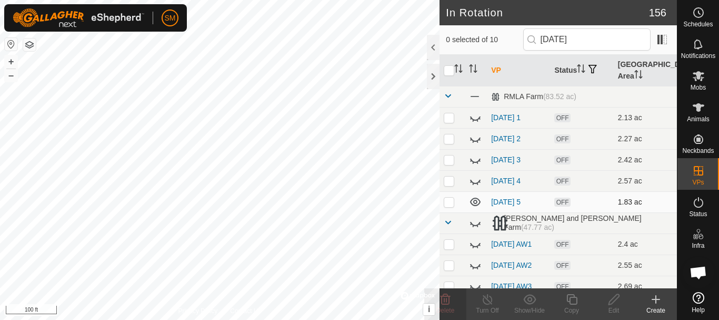
click at [475, 204] on icon at bounding box center [475, 201] width 11 height 8
drag, startPoint x: 588, startPoint y: 40, endPoint x: 565, endPoint y: 48, distance: 24.2
click at [565, 48] on input "[DATE]" at bounding box center [586, 39] width 127 height 22
click at [476, 201] on icon at bounding box center [475, 201] width 13 height 13
drag, startPoint x: 566, startPoint y: 37, endPoint x: 590, endPoint y: 36, distance: 23.7
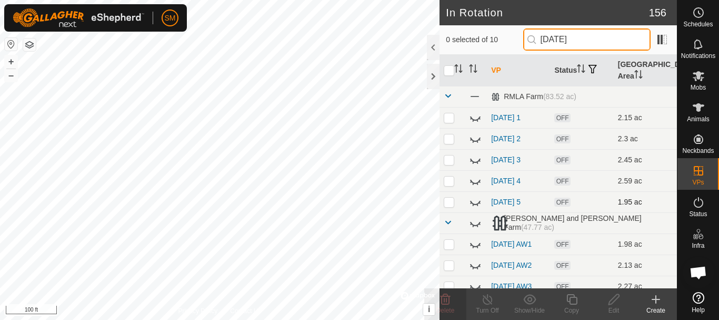
click at [590, 36] on input "[DATE]" at bounding box center [586, 39] width 127 height 22
click at [475, 205] on icon at bounding box center [475, 201] width 13 height 13
click at [591, 41] on input "[DATE]" at bounding box center [586, 39] width 127 height 22
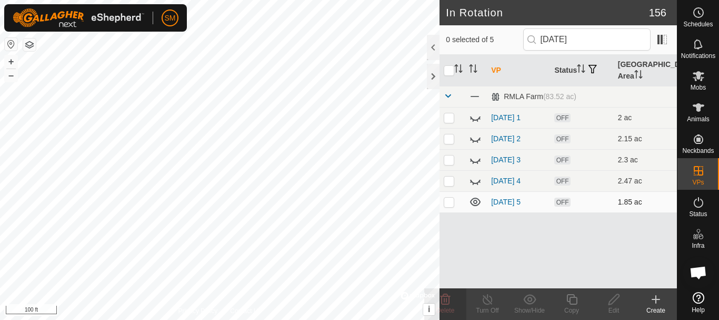
click at [445, 202] on p-checkbox at bounding box center [449, 201] width 11 height 8
click at [572, 298] on icon at bounding box center [571, 299] width 13 height 13
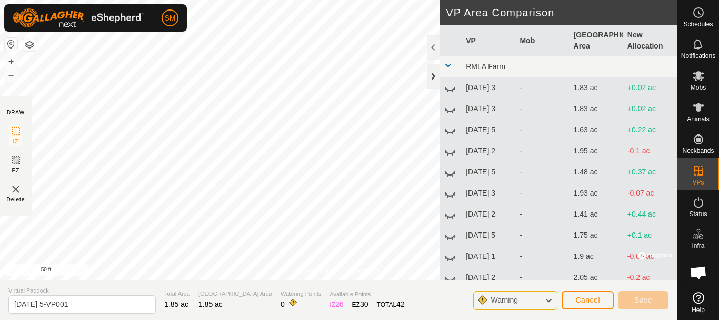
click at [430, 75] on div at bounding box center [433, 76] width 13 height 25
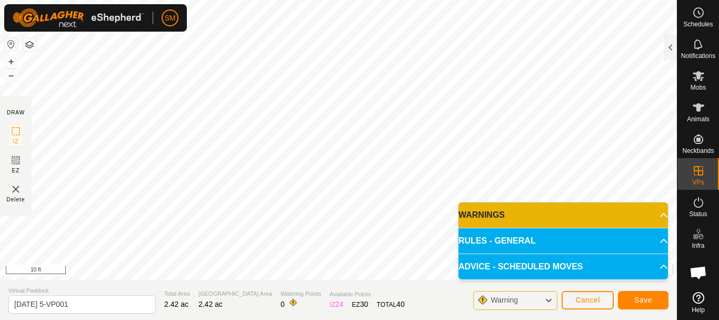
click at [307, 0] on html "SM Schedules Notifications Mobs Animals Neckbands VPs Status Infra Heatmap Help…" at bounding box center [359, 160] width 719 height 320
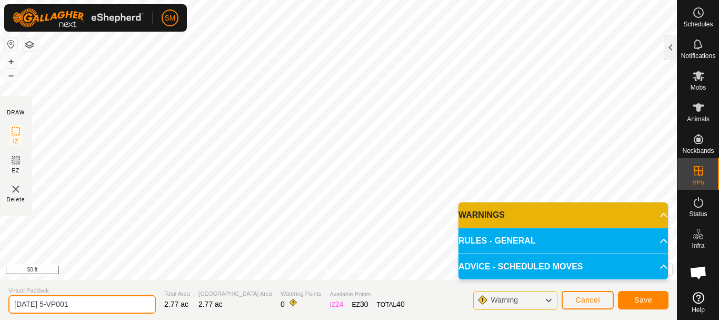
drag, startPoint x: 109, startPoint y: 303, endPoint x: 48, endPoint y: 294, distance: 61.6
click at [48, 295] on input "[DATE] 5-VP001" at bounding box center [81, 304] width 147 height 18
drag, startPoint x: 55, startPoint y: 305, endPoint x: 0, endPoint y: 301, distance: 55.4
click at [0, 301] on section "Virtual Paddock [DATE] 4 Total Area 2.77 ac Grazing Area 2.77 ac Watering Point…" at bounding box center [338, 300] width 677 height 40
click at [77, 301] on input "[DATE] 4" at bounding box center [81, 304] width 147 height 18
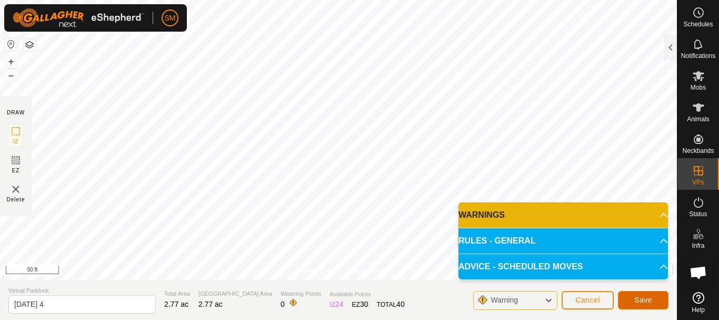
click at [639, 297] on span "Save" at bounding box center [643, 299] width 18 height 8
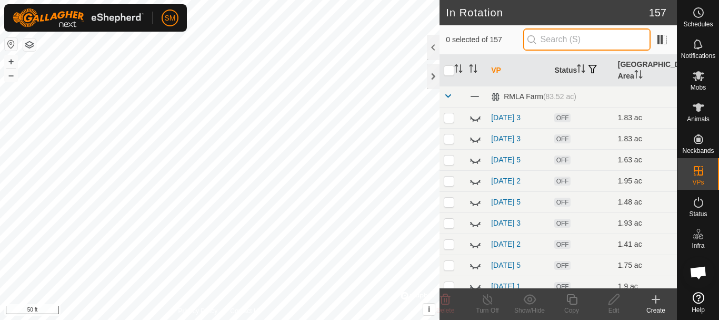
click at [577, 36] on input "text" at bounding box center [586, 39] width 127 height 22
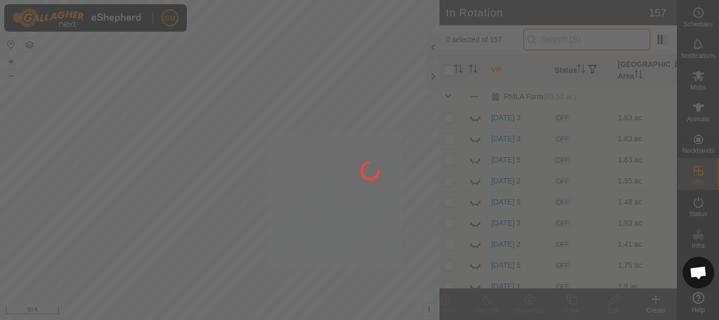
paste input "[DATE]"
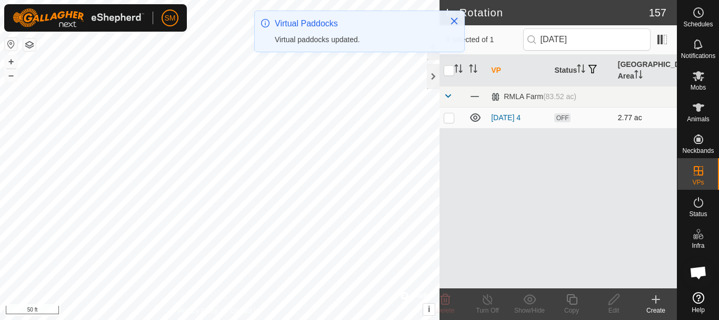
click at [449, 119] on p-checkbox at bounding box center [449, 117] width 11 height 8
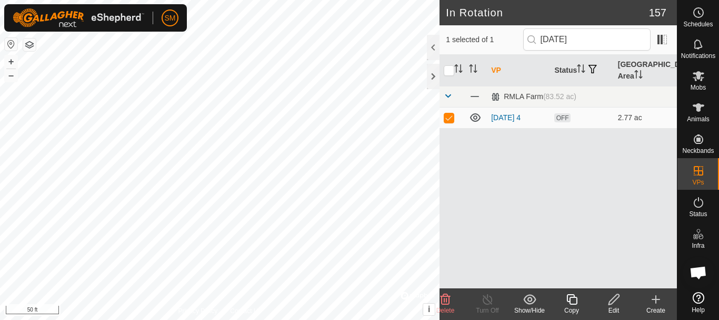
click at [575, 302] on icon at bounding box center [571, 299] width 13 height 13
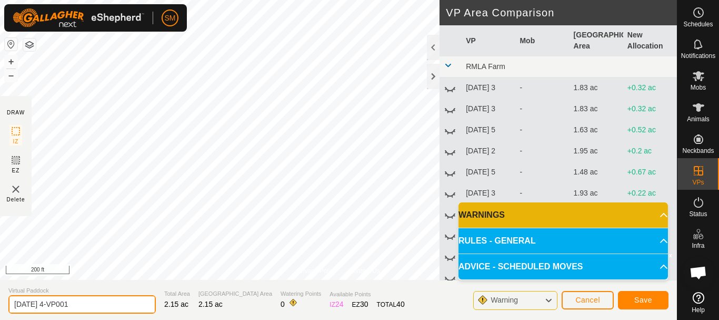
drag, startPoint x: 98, startPoint y: 305, endPoint x: 0, endPoint y: 304, distance: 97.9
click at [0, 304] on section "Virtual Paddock [DATE] 4-VP001 Total Area 2.15 ac Grazing Area 2.15 ac Watering…" at bounding box center [338, 300] width 677 height 40
paste input "text"
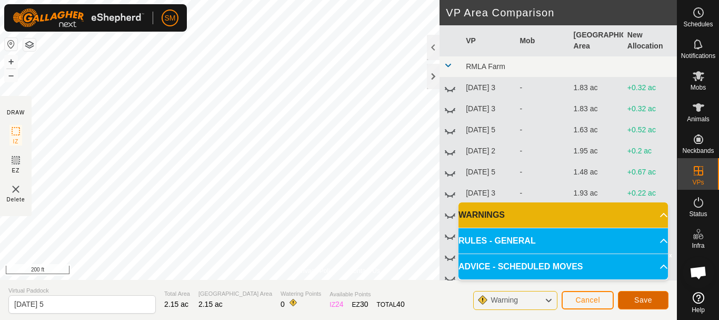
click at [650, 303] on span "Save" at bounding box center [643, 299] width 18 height 8
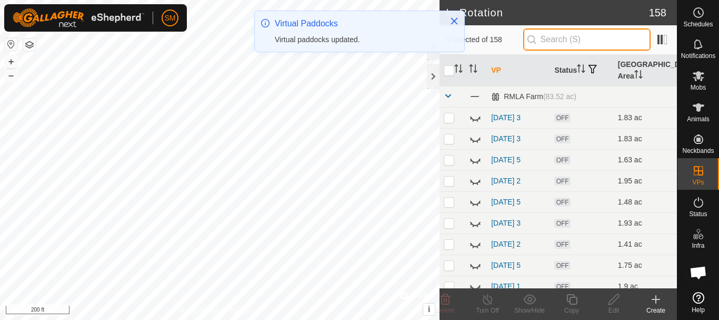
click at [561, 39] on input "text" at bounding box center [586, 39] width 127 height 22
paste input "[DATE]"
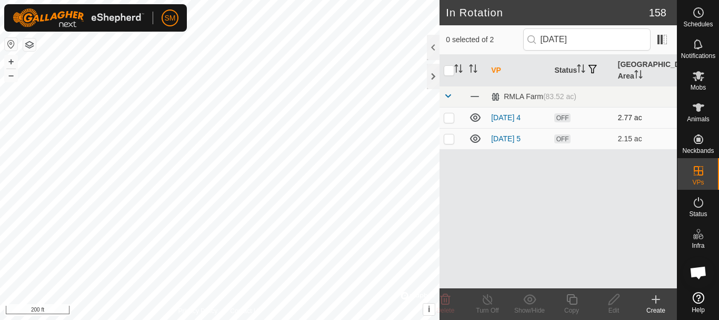
click at [447, 116] on p-checkbox at bounding box center [449, 117] width 11 height 8
click at [569, 298] on icon at bounding box center [571, 299] width 13 height 13
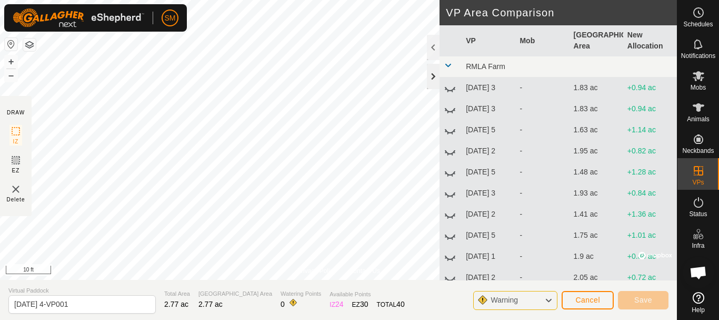
click at [434, 69] on div at bounding box center [433, 76] width 13 height 25
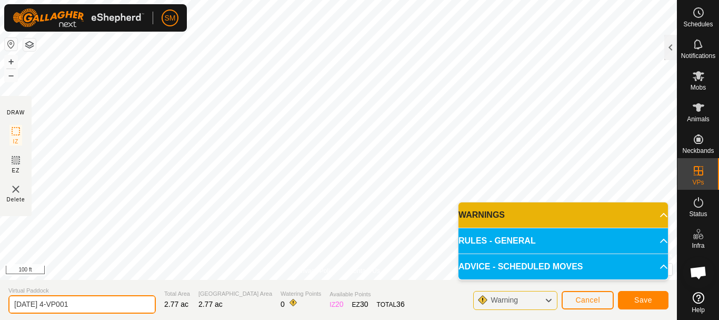
click at [0, 292] on section "Virtual Paddock [DATE] 4-VP001 Total Area 2.77 ac Grazing Area 2.77 ac Watering…" at bounding box center [338, 300] width 677 height 40
paste input "text"
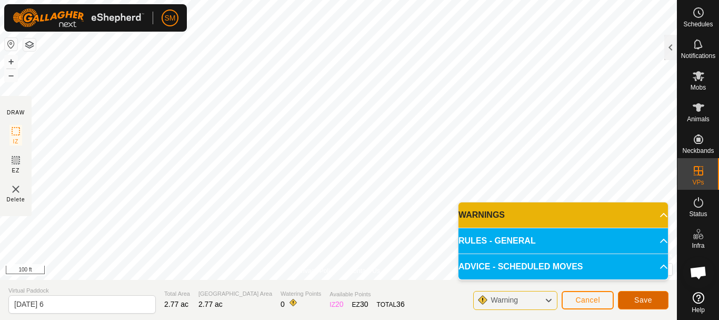
click at [650, 304] on button "Save" at bounding box center [643, 300] width 51 height 18
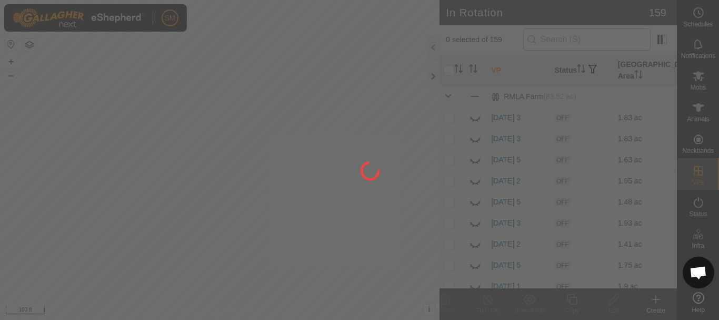
click at [565, 43] on div at bounding box center [359, 160] width 719 height 320
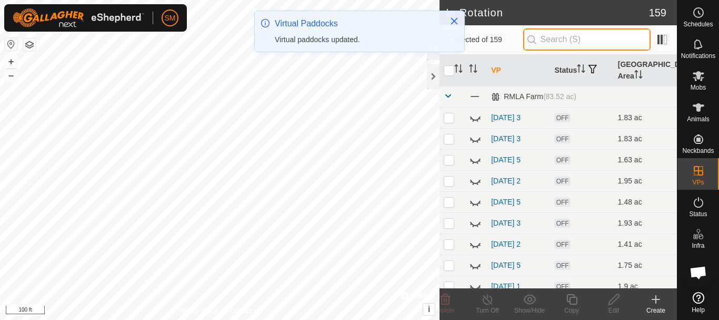
click at [565, 39] on input "text" at bounding box center [586, 39] width 127 height 22
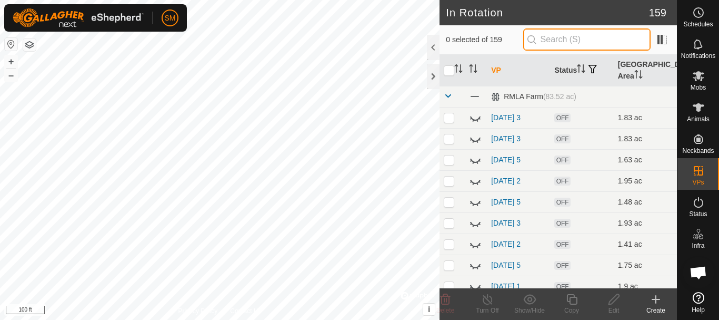
paste input "[DATE]"
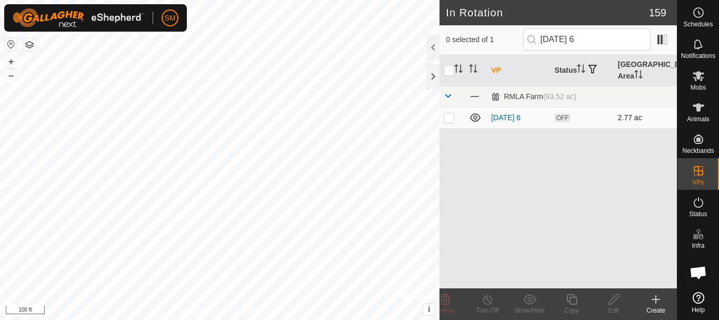
click at [444, 119] on p-checkbox at bounding box center [449, 117] width 11 height 8
click at [573, 302] on icon at bounding box center [571, 299] width 13 height 13
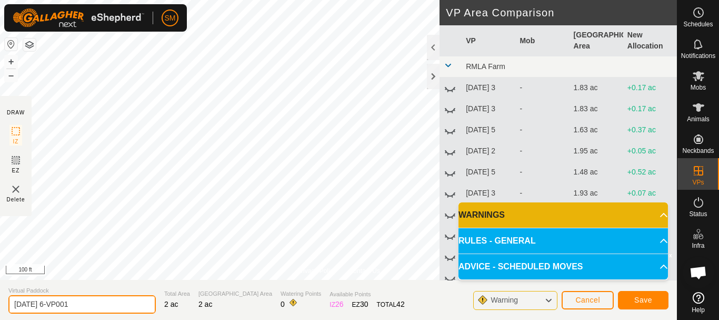
click at [123, 300] on input "[DATE] 6-VP001" at bounding box center [81, 304] width 147 height 18
paste input "text"
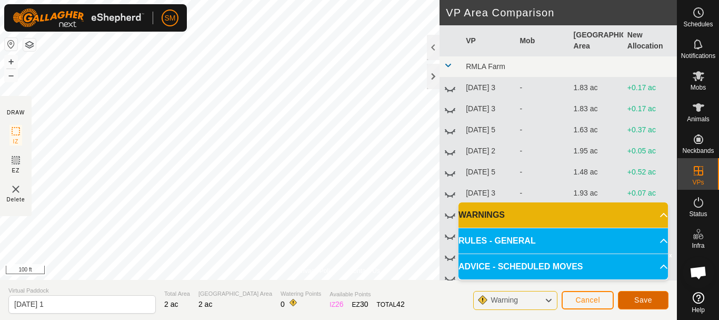
click at [646, 300] on span "Save" at bounding box center [643, 299] width 18 height 8
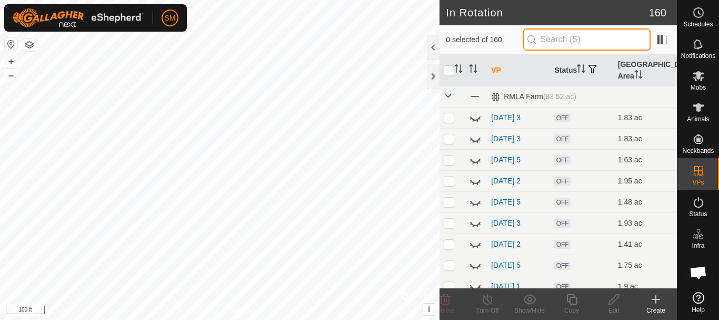
click at [569, 41] on input "text" at bounding box center [586, 39] width 127 height 22
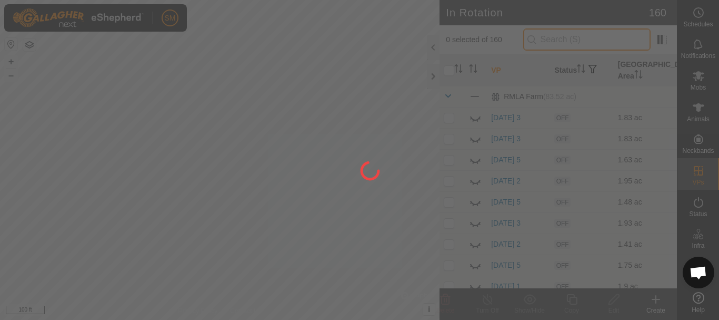
paste input "[DATE]"
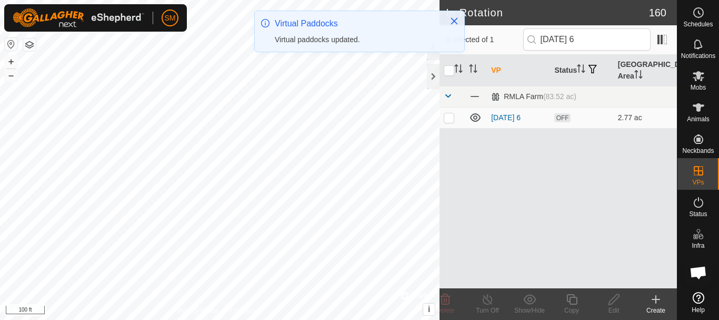
click at [447, 121] on p-checkbox at bounding box center [449, 117] width 11 height 8
click at [577, 301] on icon at bounding box center [571, 299] width 13 height 13
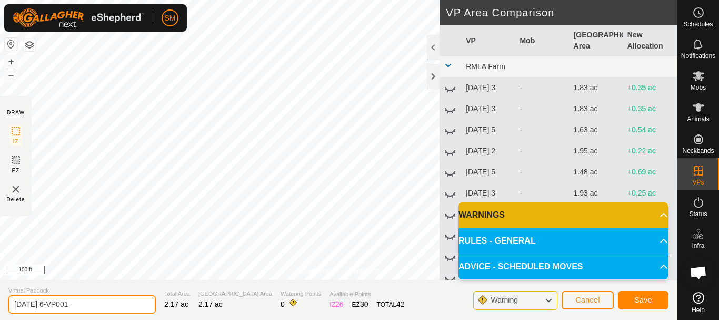
click at [109, 303] on input "[DATE] 6-VP001" at bounding box center [81, 304] width 147 height 18
paste input "text"
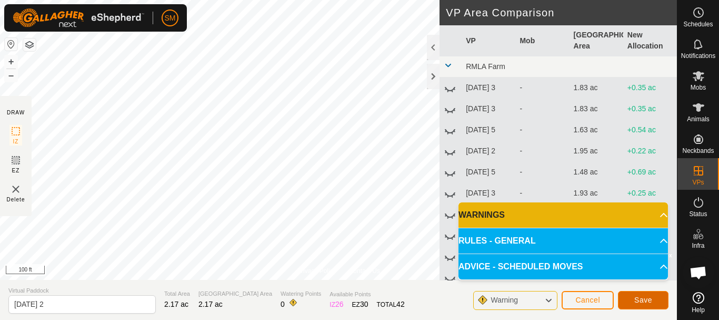
click at [645, 298] on span "Save" at bounding box center [643, 299] width 18 height 8
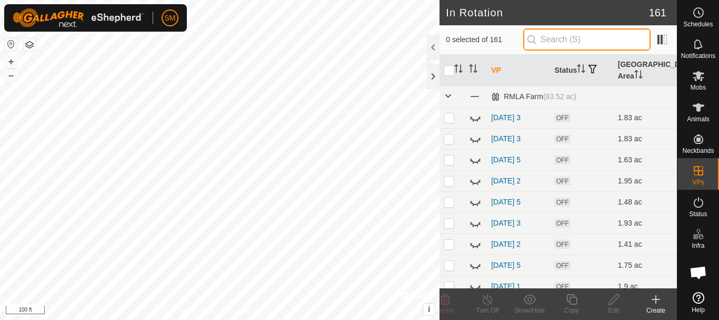
click at [564, 38] on input "text" at bounding box center [586, 39] width 127 height 22
paste input "[DATE]"
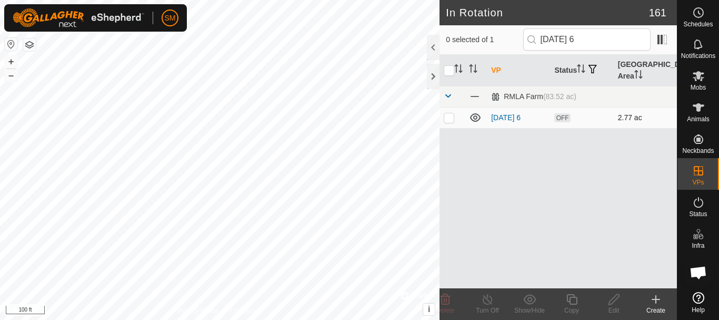
click at [445, 119] on p-checkbox at bounding box center [449, 117] width 11 height 8
click at [568, 300] on icon at bounding box center [571, 299] width 13 height 13
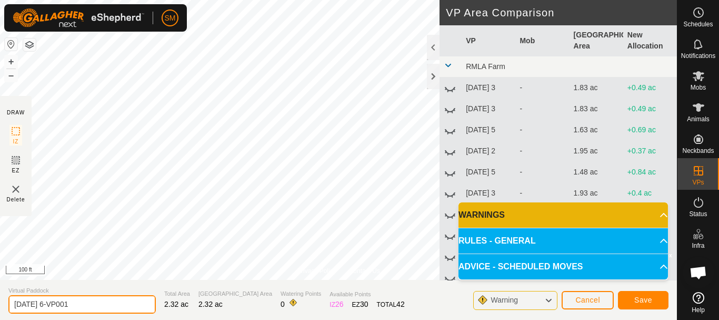
click at [87, 298] on input "[DATE] 6-VP001" at bounding box center [81, 304] width 147 height 18
paste input "text"
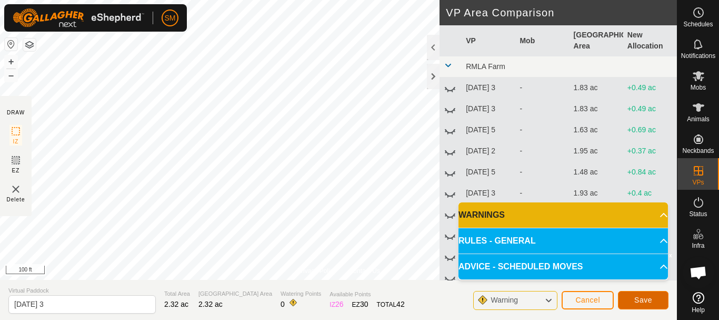
click at [650, 300] on span "Save" at bounding box center [643, 299] width 18 height 8
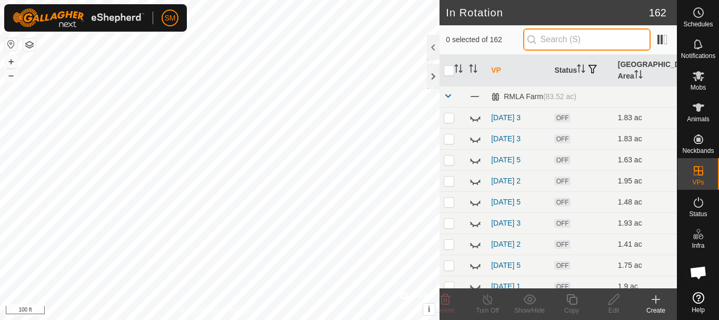
click at [545, 37] on input "text" at bounding box center [586, 39] width 127 height 22
paste input "[DATE]"
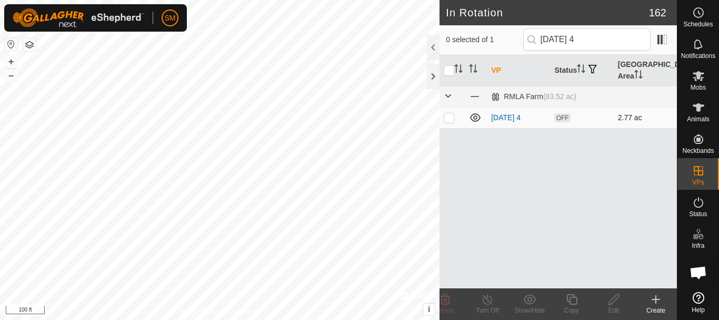
click at [450, 121] on p-checkbox at bounding box center [449, 117] width 11 height 8
click at [613, 306] on div "Edit" at bounding box center [614, 309] width 42 height 9
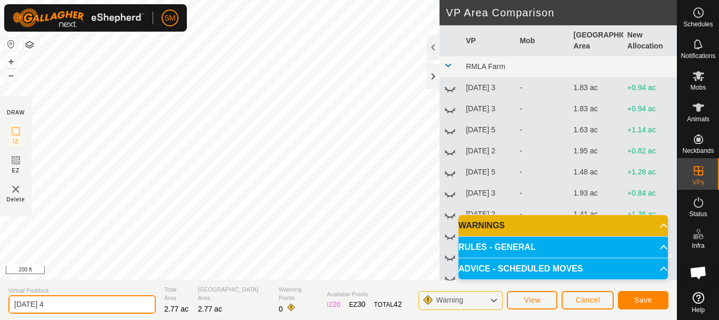
drag, startPoint x: 107, startPoint y: 306, endPoint x: 0, endPoint y: 295, distance: 107.4
click at [0, 295] on section "Virtual Paddock [DATE] 4 Total Area 2.77 ac Grazing Area 2.77 ac Watering Point…" at bounding box center [338, 300] width 677 height 40
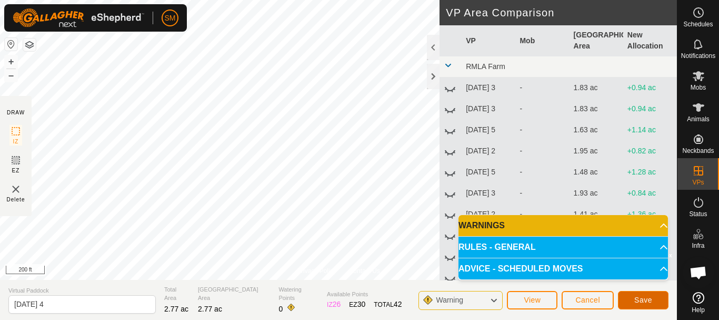
click at [643, 302] on span "Save" at bounding box center [643, 299] width 18 height 8
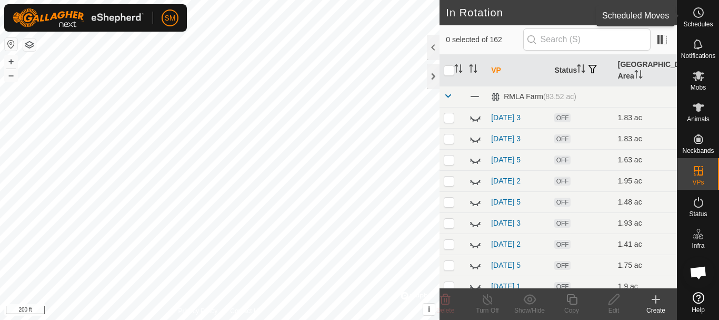
click at [701, 19] on es-schedule-vp-svg-icon at bounding box center [698, 12] width 19 height 17
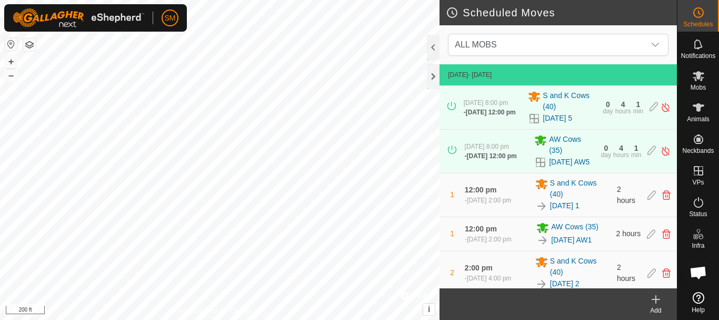
click at [657, 305] on icon at bounding box center [656, 299] width 13 height 13
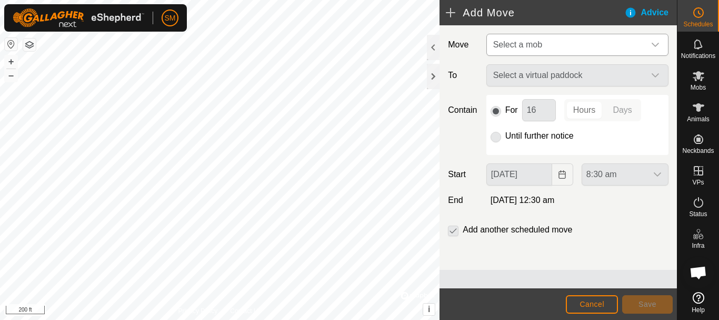
click at [655, 46] on icon "dropdown trigger" at bounding box center [655, 45] width 7 height 4
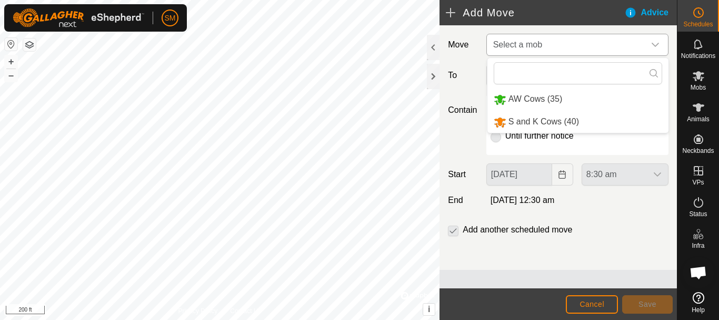
click at [542, 121] on li "S and K Cows (40)" at bounding box center [577, 122] width 181 height 22
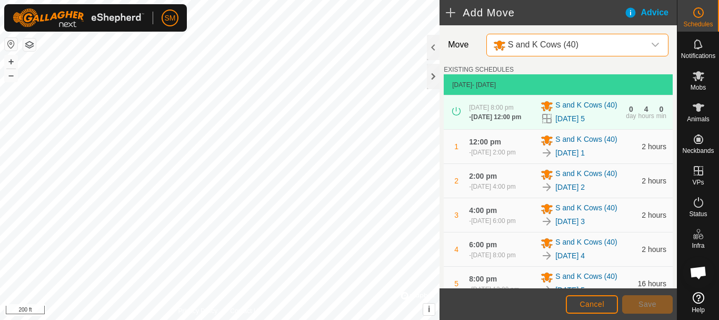
scroll to position [436, 0]
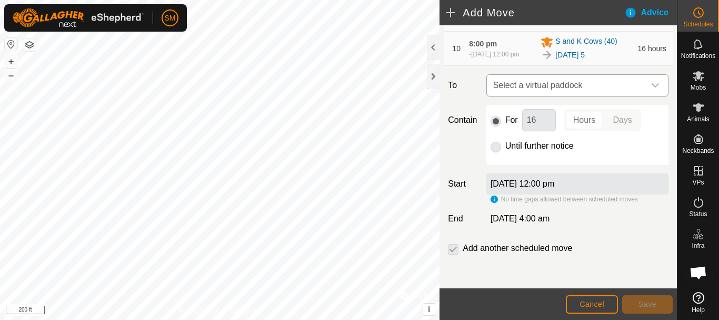
click at [651, 88] on icon "dropdown trigger" at bounding box center [655, 85] width 8 height 8
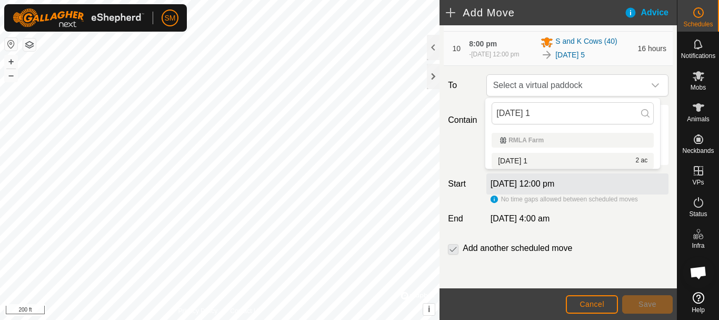
click at [514, 164] on li "[DATE] 1 2 ac" at bounding box center [573, 161] width 162 height 16
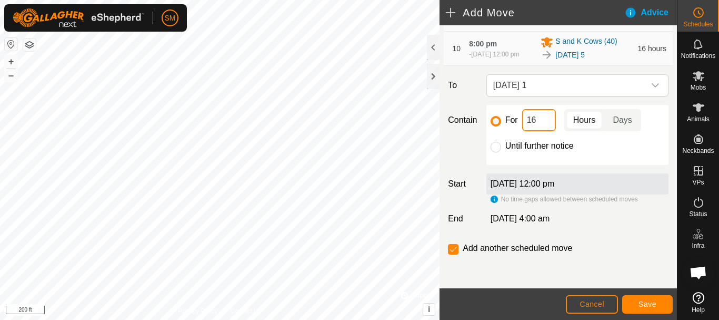
click at [534, 124] on input "16" at bounding box center [539, 120] width 34 height 22
click at [650, 300] on span "Save" at bounding box center [647, 304] width 18 height 8
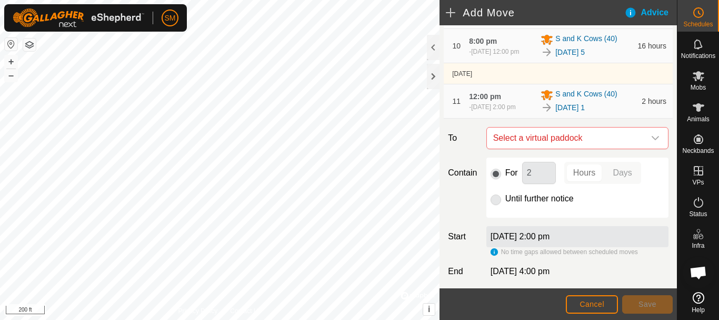
scroll to position [492, 0]
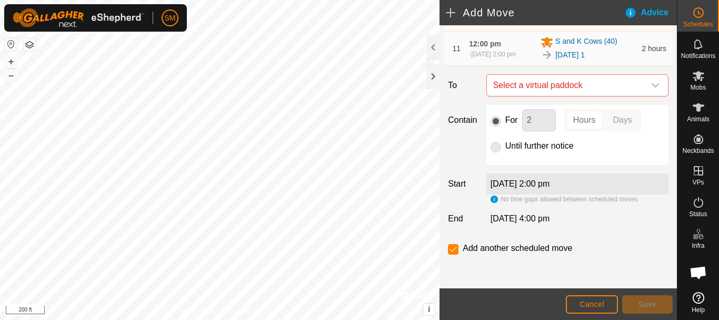
click at [651, 85] on icon "dropdown trigger" at bounding box center [655, 85] width 8 height 8
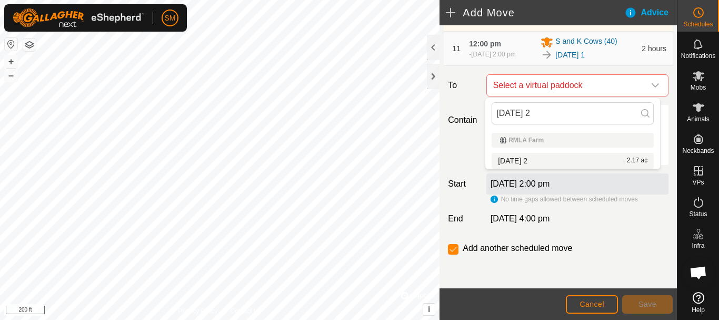
click at [528, 159] on li "[DATE] 2 2.17 ac" at bounding box center [573, 161] width 162 height 16
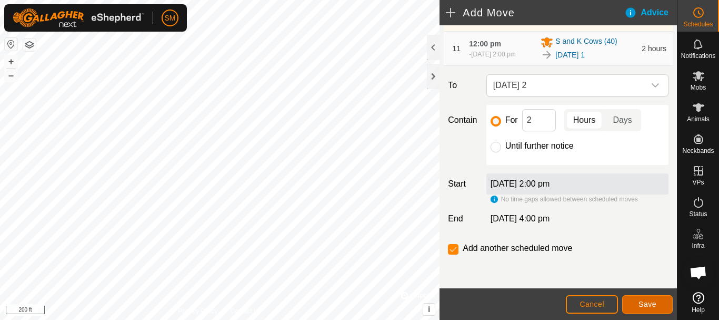
click at [645, 306] on span "Save" at bounding box center [647, 304] width 18 height 8
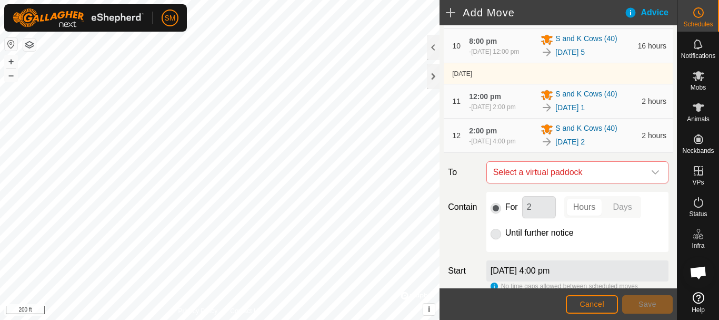
scroll to position [526, 0]
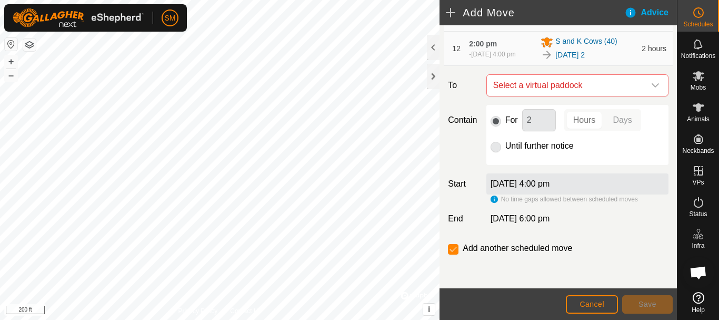
click at [651, 86] on icon "dropdown trigger" at bounding box center [655, 85] width 8 height 8
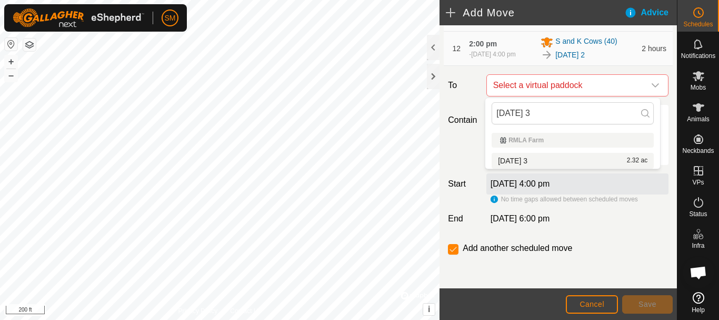
click at [532, 156] on li "[DATE] 3 2.32 ac" at bounding box center [573, 161] width 162 height 16
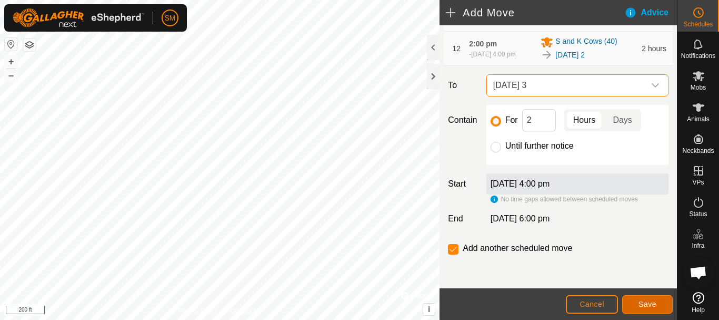
click at [646, 303] on span "Save" at bounding box center [647, 304] width 18 height 8
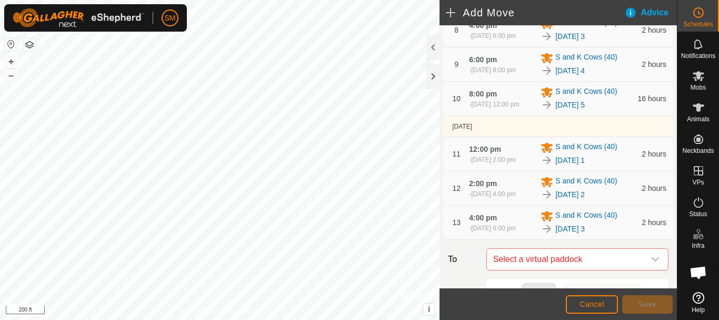
scroll to position [560, 0]
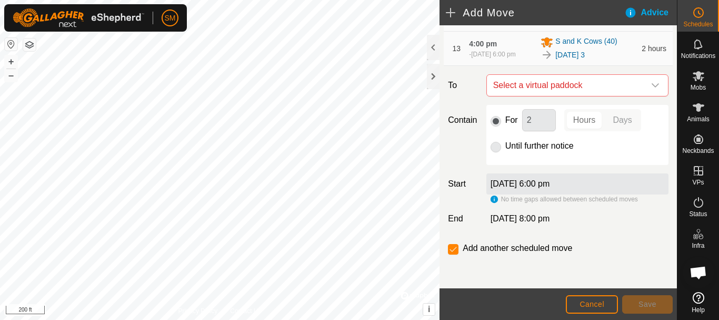
click at [655, 87] on div "dropdown trigger" at bounding box center [655, 85] width 21 height 21
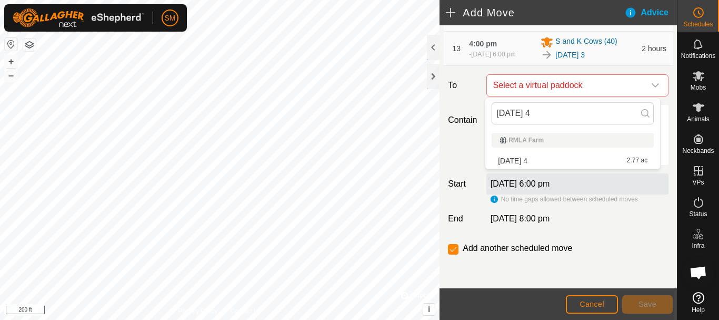
click at [531, 157] on li "[DATE] 4 2.77 ac" at bounding box center [573, 161] width 162 height 16
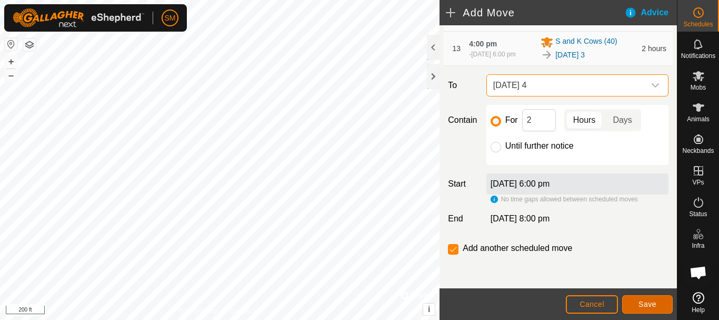
click at [644, 303] on span "Save" at bounding box center [647, 304] width 18 height 8
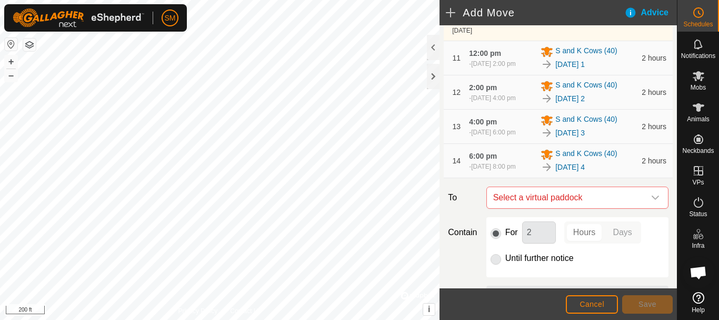
scroll to position [594, 0]
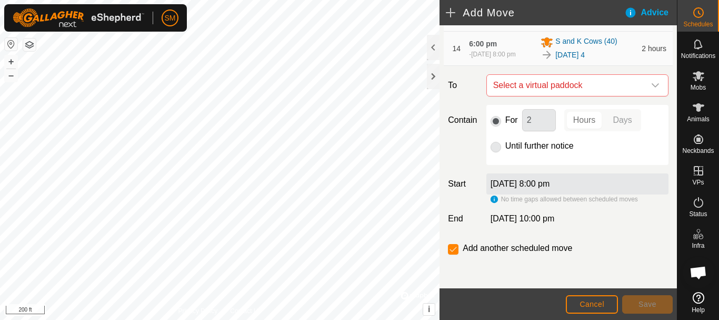
click at [652, 86] on icon "dropdown trigger" at bounding box center [655, 85] width 7 height 4
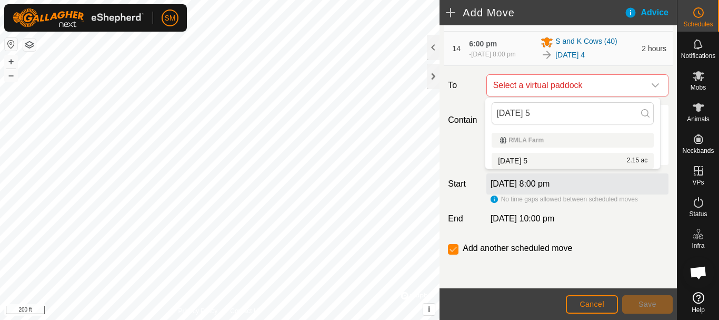
click at [539, 157] on li "[DATE] 5 2.15 ac" at bounding box center [573, 161] width 162 height 16
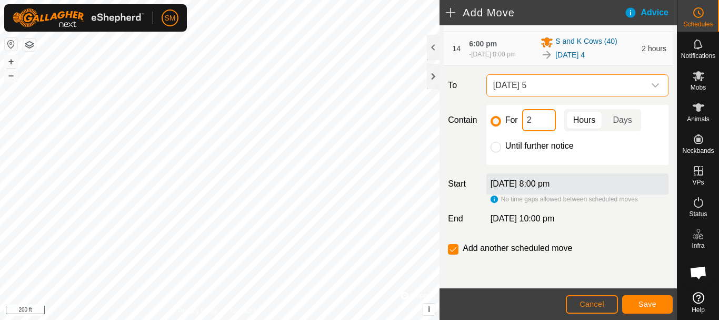
click at [545, 119] on input "2" at bounding box center [539, 120] width 34 height 22
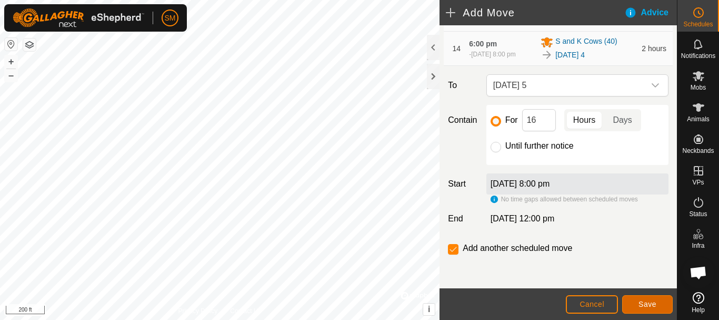
click at [658, 306] on button "Save" at bounding box center [647, 304] width 51 height 18
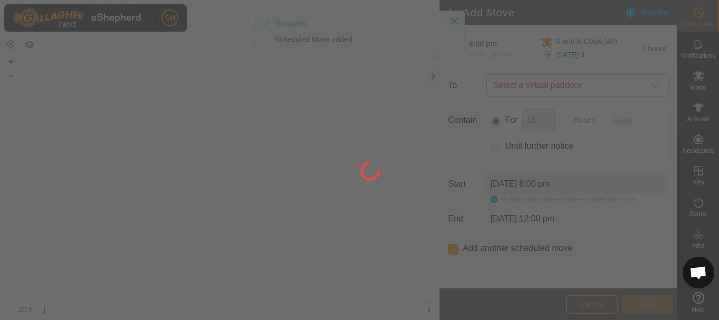
scroll to position [8, 0]
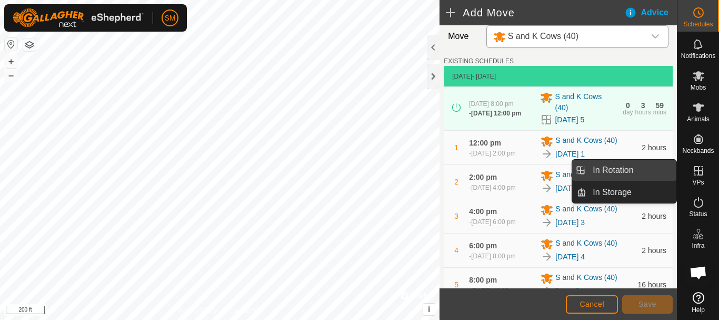
click at [619, 172] on link "In Rotation" at bounding box center [631, 169] width 90 height 21
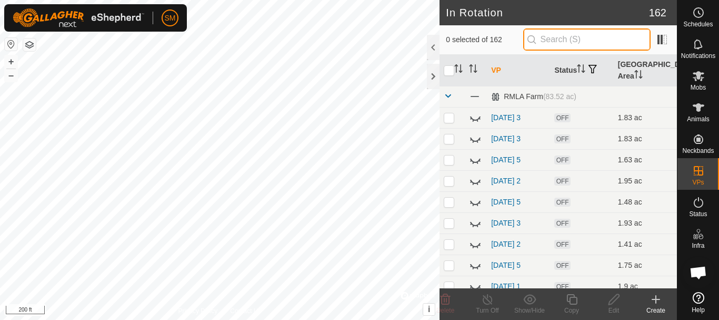
click at [569, 44] on input "text" at bounding box center [586, 39] width 127 height 22
paste input "[DATE]"
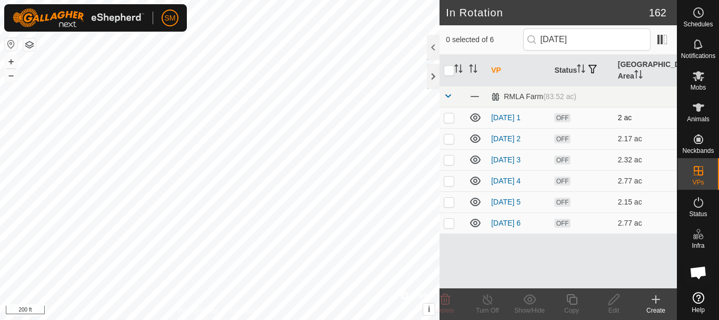
click at [472, 118] on icon at bounding box center [475, 117] width 13 height 13
click at [475, 119] on icon at bounding box center [475, 117] width 13 height 13
click at [450, 224] on p-checkbox at bounding box center [449, 222] width 11 height 8
click at [444, 303] on icon at bounding box center [445, 299] width 13 height 13
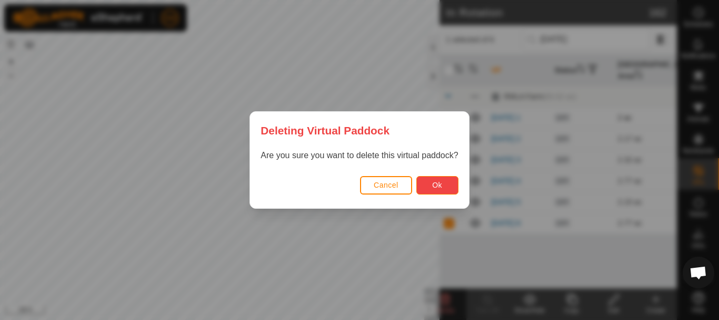
click at [437, 186] on span "Ok" at bounding box center [437, 185] width 10 height 8
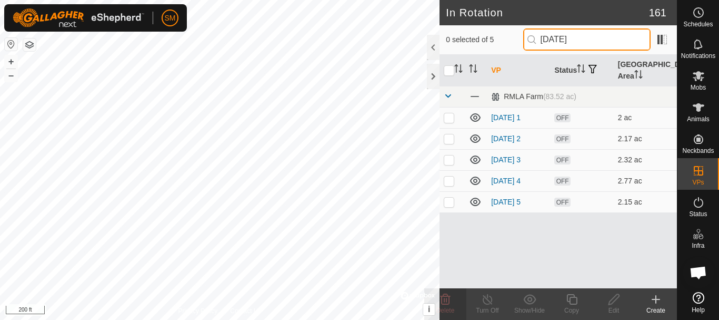
click at [593, 35] on input "[DATE]" at bounding box center [586, 39] width 127 height 22
click at [477, 202] on icon at bounding box center [475, 201] width 11 height 8
click at [584, 36] on input "[DATE]" at bounding box center [586, 39] width 127 height 22
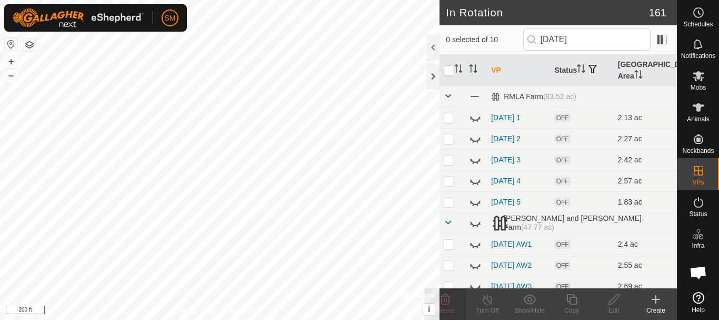
click at [473, 201] on icon at bounding box center [475, 201] width 13 height 13
click at [593, 35] on input "[DATE]" at bounding box center [586, 39] width 127 height 22
click at [474, 203] on icon at bounding box center [475, 201] width 11 height 8
click at [592, 39] on input "[DATE]" at bounding box center [586, 39] width 127 height 22
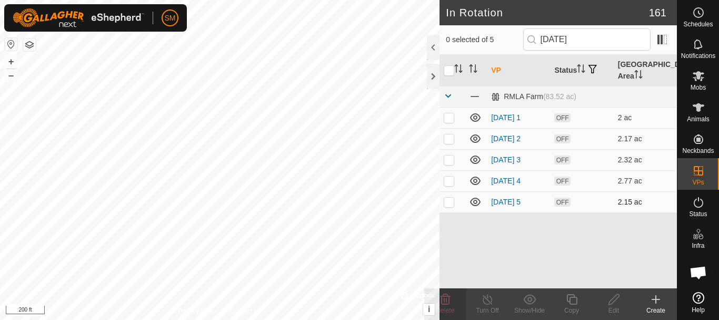
click at [448, 202] on p-checkbox at bounding box center [449, 201] width 11 height 8
click at [573, 296] on icon at bounding box center [571, 299] width 11 height 11
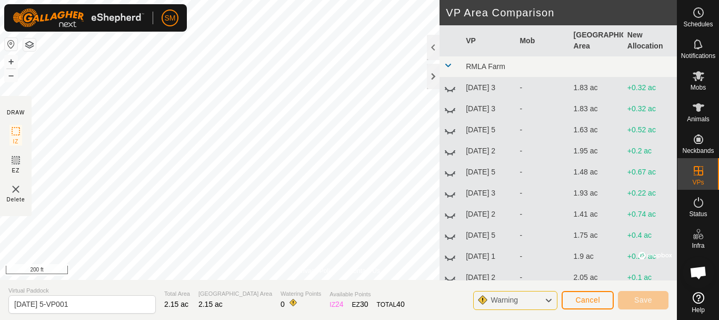
click at [276, 285] on div "Privacy Policy Contact Us [DATE] 5 Status: OFF Type: Inclusion Zone + – ⇧ i © M…" at bounding box center [338, 160] width 677 height 320
click at [585, 302] on span "Cancel" at bounding box center [587, 299] width 25 height 8
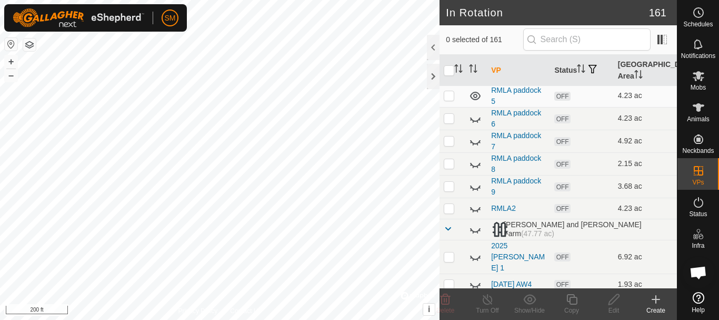
scroll to position [1737, 0]
click at [476, 117] on icon at bounding box center [475, 117] width 13 height 13
click at [476, 95] on icon at bounding box center [475, 94] width 13 height 13
click at [476, 96] on icon at bounding box center [475, 94] width 13 height 13
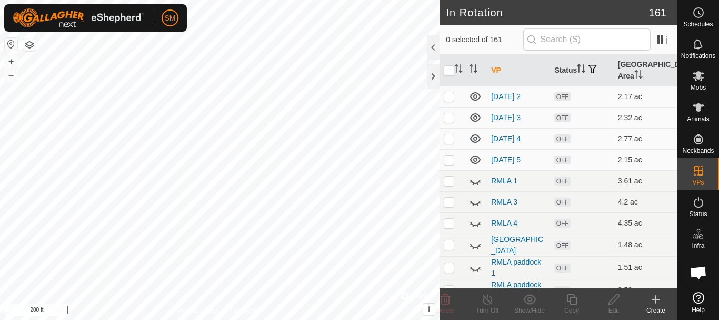
scroll to position [1421, 0]
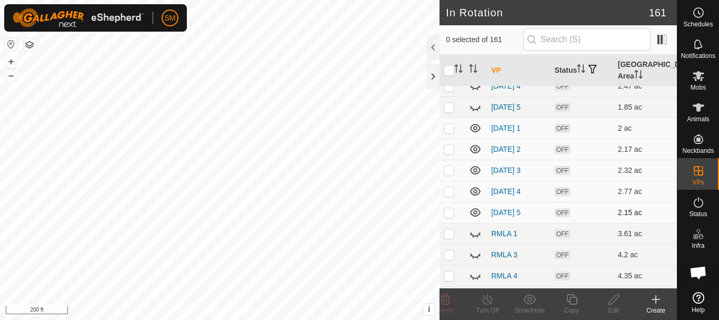
click at [449, 214] on p-checkbox at bounding box center [449, 212] width 11 height 8
click at [574, 303] on icon at bounding box center [571, 299] width 11 height 11
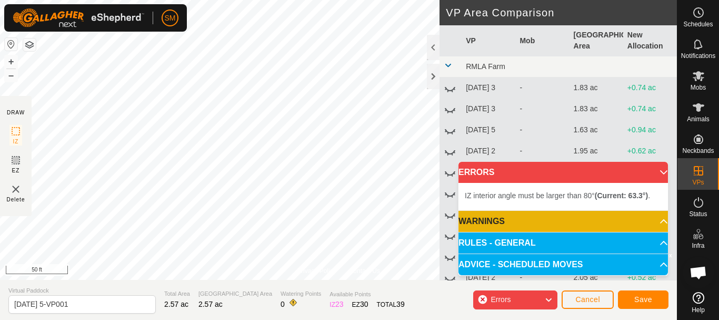
click at [310, 0] on html "SM Schedules Notifications Mobs Animals Neckbands VPs Status Infra Heatmap Help…" at bounding box center [359, 160] width 719 height 320
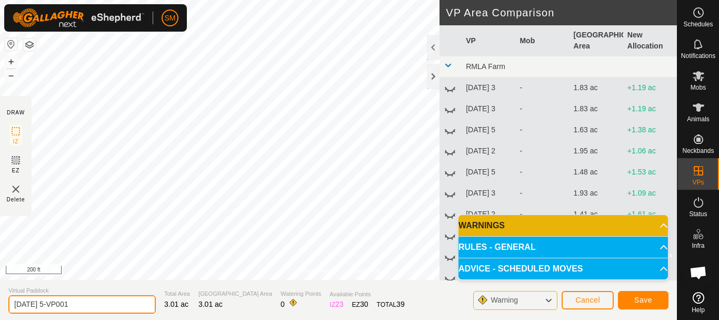
drag, startPoint x: 46, startPoint y: 305, endPoint x: 110, endPoint y: 303, distance: 63.7
click at [110, 303] on input "[DATE] 5-VP001" at bounding box center [81, 304] width 147 height 18
drag, startPoint x: 55, startPoint y: 304, endPoint x: 0, endPoint y: 314, distance: 55.7
click at [0, 314] on section "Virtual Paddock [DATE] 4 Total Area 3.01 ac Grazing Area 3.01 ac Watering Point…" at bounding box center [338, 300] width 677 height 40
click at [61, 305] on input "[DATE] 4" at bounding box center [81, 304] width 147 height 18
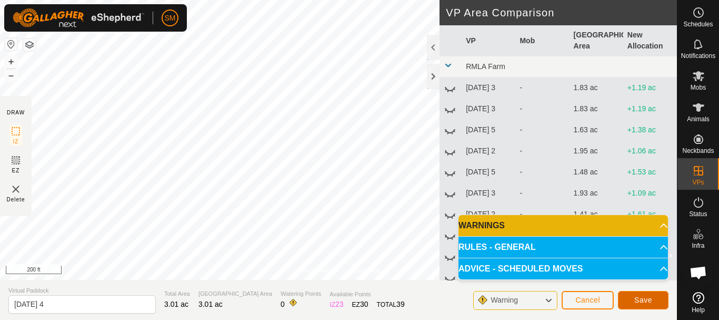
click at [647, 300] on span "Save" at bounding box center [643, 299] width 18 height 8
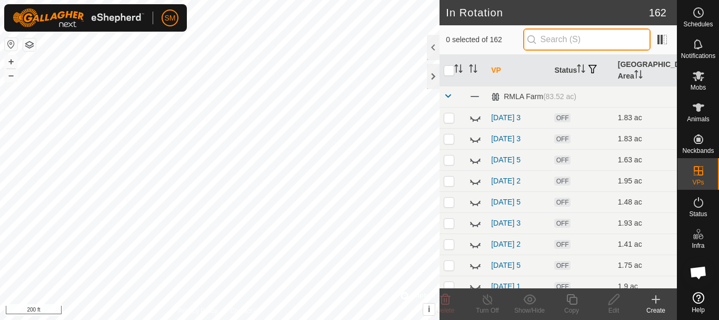
click at [561, 38] on input "text" at bounding box center [586, 39] width 127 height 22
paste input "[DATE]"
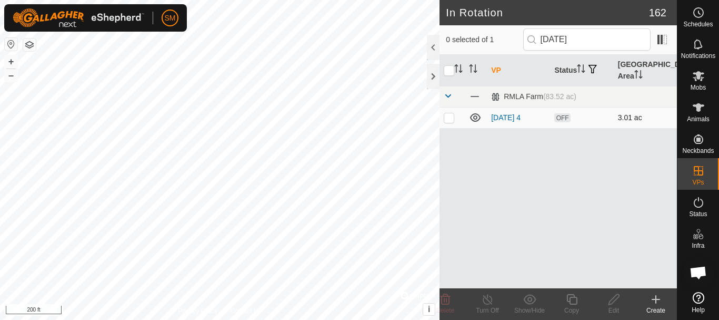
click at [451, 120] on p-checkbox at bounding box center [449, 117] width 11 height 8
click at [571, 303] on icon at bounding box center [571, 299] width 13 height 13
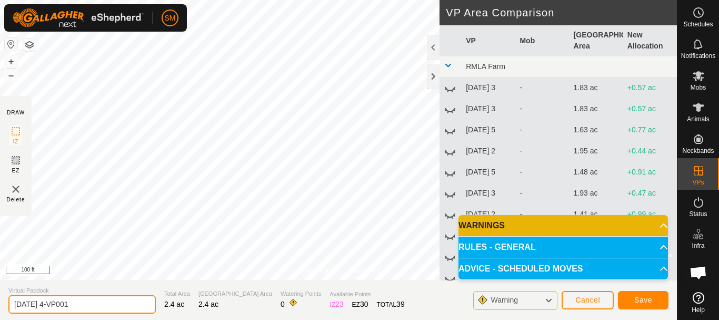
drag, startPoint x: 99, startPoint y: 303, endPoint x: 0, endPoint y: 302, distance: 99.5
click at [0, 302] on section "Virtual Paddock [DATE] 4-VP001 Total Area 2.4 ac Grazing Area 2.4 ac Watering P…" at bounding box center [338, 300] width 677 height 40
paste input "text"
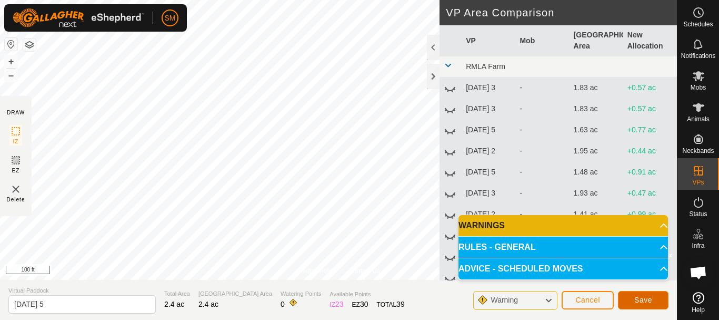
click at [660, 301] on button "Save" at bounding box center [643, 300] width 51 height 18
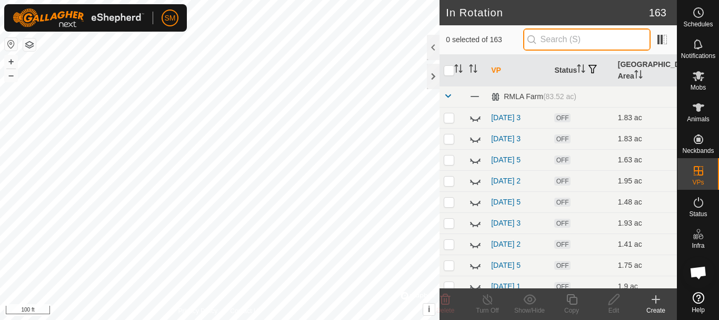
click at [575, 33] on input "text" at bounding box center [586, 39] width 127 height 22
paste input "[DATE]"
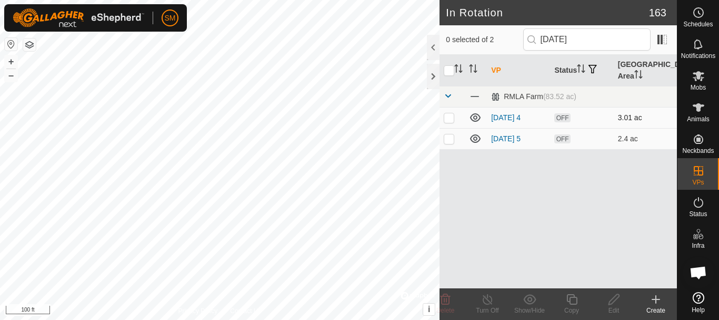
click at [449, 116] on p-checkbox at bounding box center [449, 117] width 11 height 8
click at [574, 299] on icon at bounding box center [571, 299] width 13 height 13
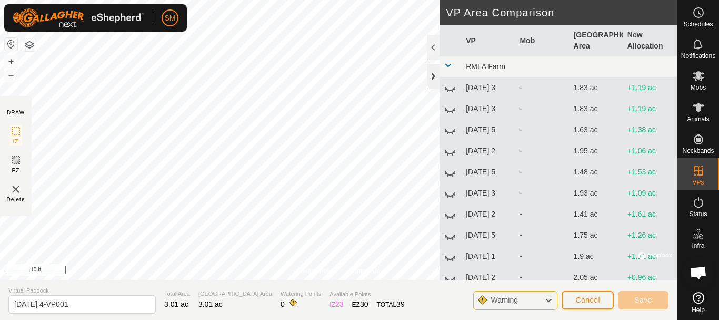
click at [431, 74] on div at bounding box center [433, 76] width 13 height 25
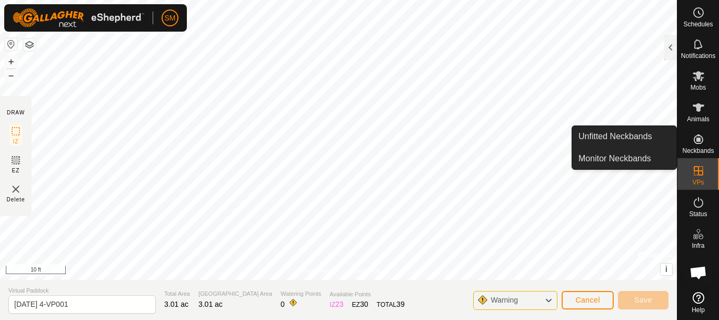
click at [611, 145] on div "Schedules Notifications Mobs Animals Neckbands VPs Status Infra Heatmap Help Un…" at bounding box center [359, 160] width 719 height 320
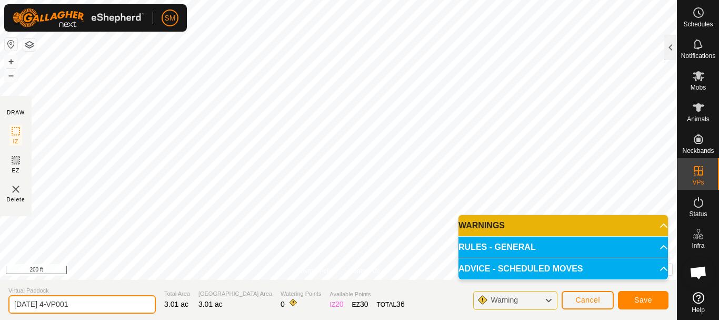
drag, startPoint x: 99, startPoint y: 303, endPoint x: 0, endPoint y: 296, distance: 99.2
click at [0, 296] on section "Virtual Paddock [DATE] 4-VP001 Total Area 3.01 ac Grazing Area 3.01 ac Watering…" at bounding box center [338, 300] width 677 height 40
paste input "text"
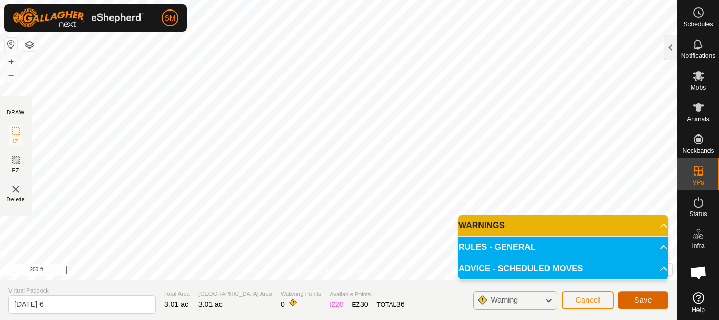
click at [646, 296] on span "Save" at bounding box center [643, 299] width 18 height 8
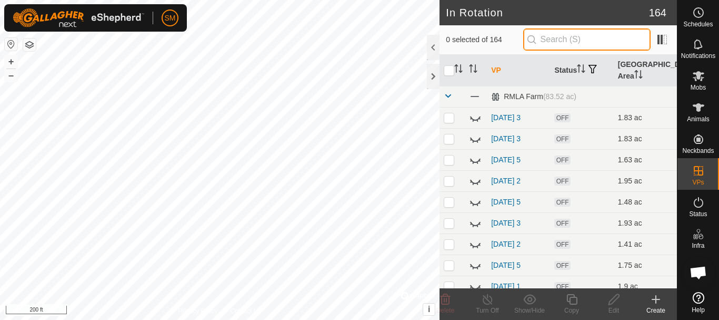
click at [580, 42] on input "text" at bounding box center [586, 39] width 127 height 22
paste input "[DATE]"
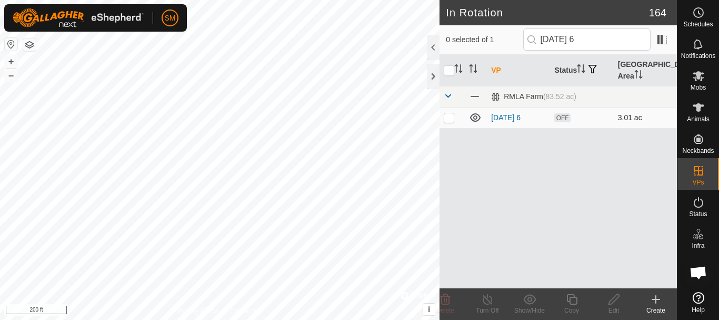
click at [447, 115] on p-checkbox at bounding box center [449, 117] width 11 height 8
click at [573, 302] on icon at bounding box center [571, 299] width 13 height 13
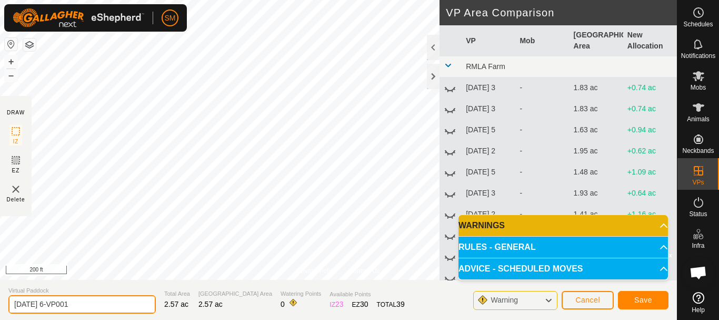
drag, startPoint x: 115, startPoint y: 301, endPoint x: 0, endPoint y: 309, distance: 115.6
click at [0, 309] on section "Virtual Paddock [DATE] 6-VP001 Total Area 2.57 ac Grazing Area 2.57 ac Watering…" at bounding box center [338, 300] width 677 height 40
paste input "text"
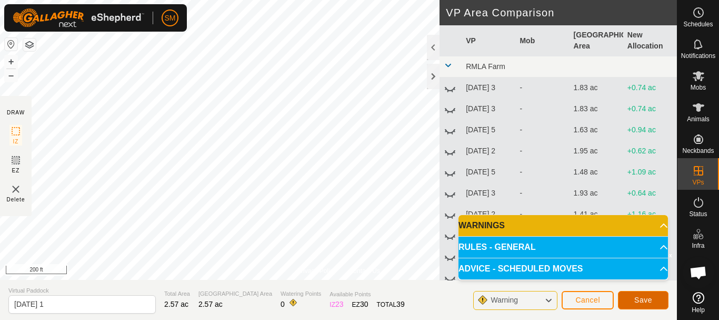
click at [637, 296] on span "Save" at bounding box center [643, 299] width 18 height 8
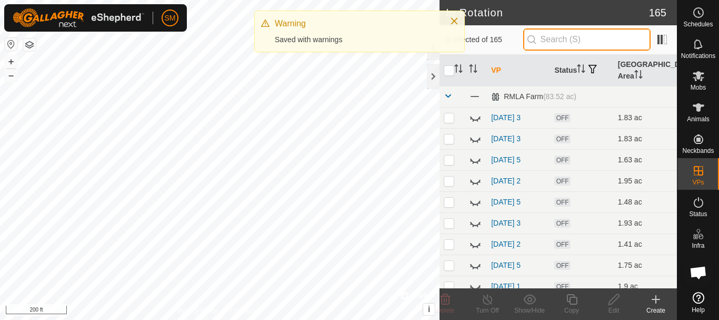
click at [583, 41] on input "text" at bounding box center [586, 39] width 127 height 22
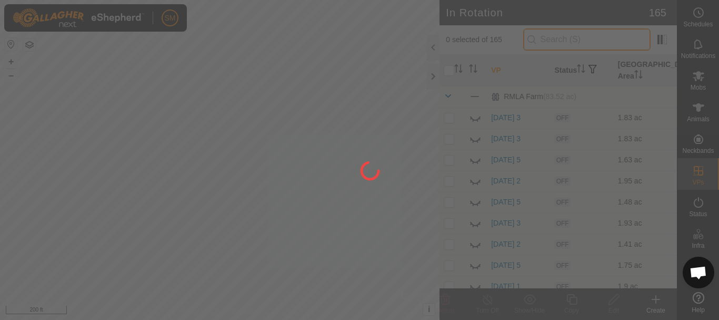
paste input "[DATE]"
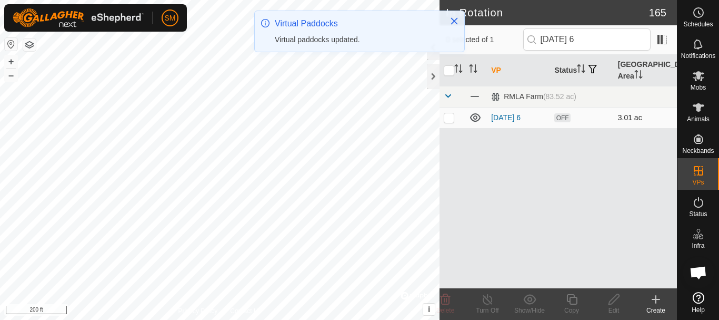
click at [450, 117] on p-checkbox at bounding box center [449, 117] width 11 height 8
click at [570, 296] on icon at bounding box center [571, 299] width 13 height 13
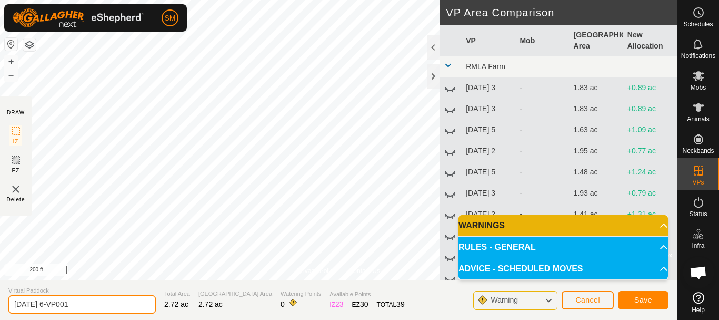
click at [102, 303] on input "[DATE] 6-VP001" at bounding box center [81, 304] width 147 height 18
paste input "text"
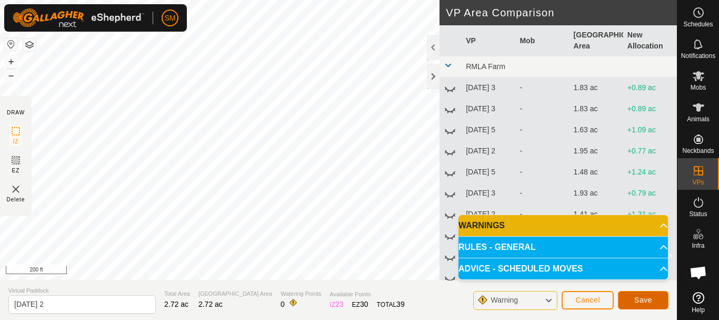
click at [652, 297] on span "Save" at bounding box center [643, 299] width 18 height 8
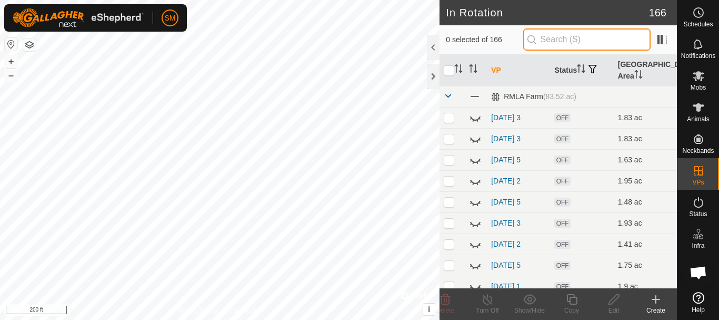
click at [583, 41] on input "text" at bounding box center [586, 39] width 127 height 22
paste input "[DATE]"
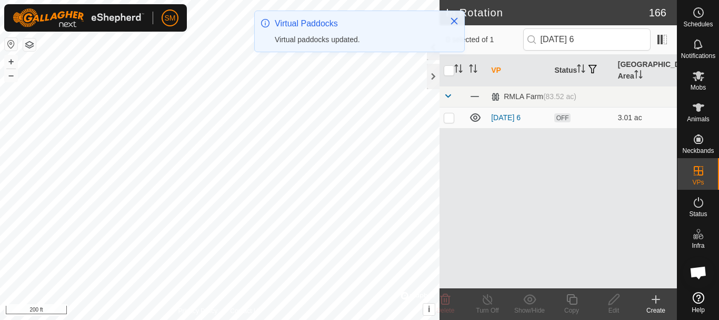
click at [450, 118] on p-checkbox at bounding box center [449, 117] width 11 height 8
click at [575, 306] on div "Copy" at bounding box center [572, 309] width 42 height 9
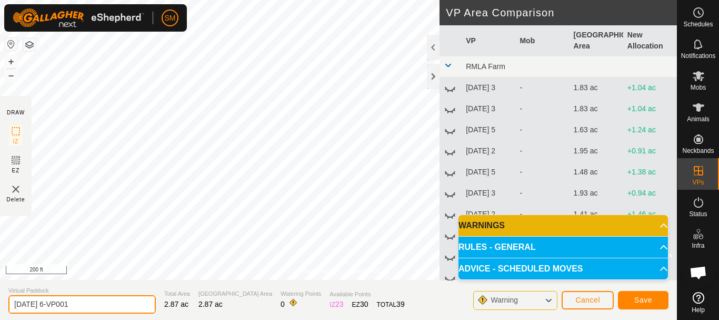
drag, startPoint x: 69, startPoint y: 297, endPoint x: 0, endPoint y: 291, distance: 69.2
click at [0, 291] on section "Virtual Paddock [DATE] 6-VP001 Total Area 2.87 ac Grazing Area 2.87 ac Watering…" at bounding box center [338, 300] width 677 height 40
drag, startPoint x: 89, startPoint y: 306, endPoint x: 0, endPoint y: 302, distance: 89.1
click at [0, 302] on section "Virtual Paddock [DATE] 6-VP001 Total Area 2.87 ac Grazing Area 2.87 ac Watering…" at bounding box center [338, 300] width 677 height 40
paste input "text"
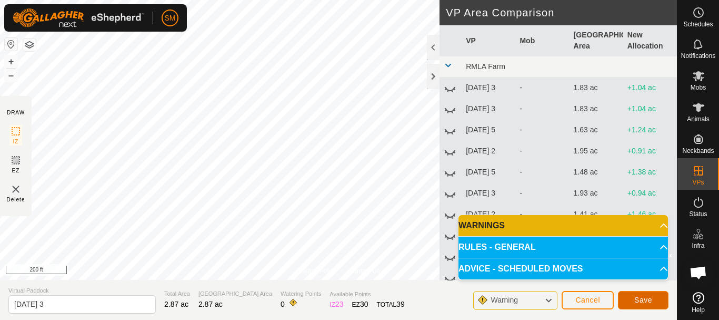
click at [650, 300] on span "Save" at bounding box center [643, 299] width 18 height 8
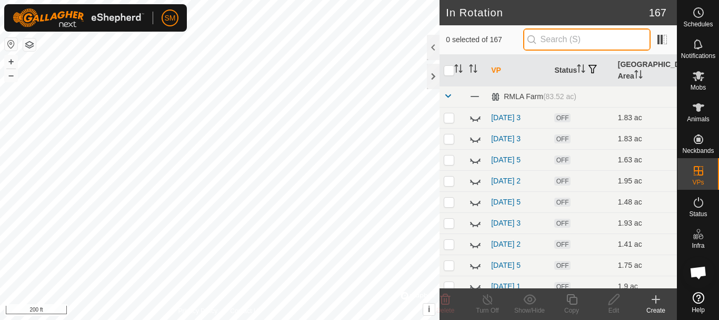
click at [571, 36] on input "text" at bounding box center [586, 39] width 127 height 22
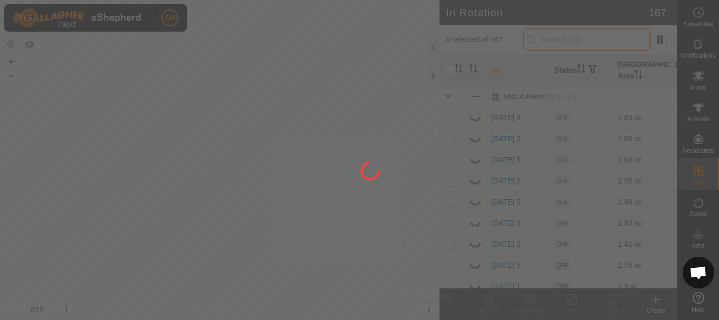
paste input "[DATE]"
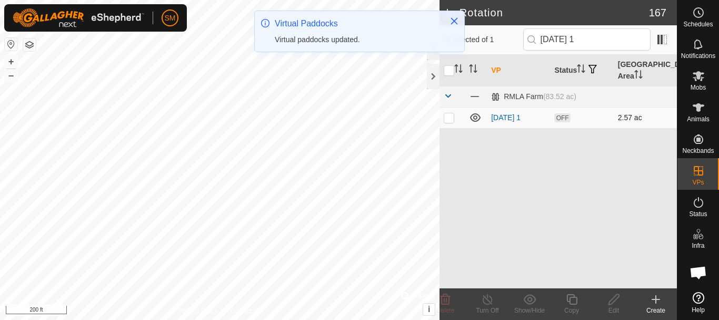
click at [447, 120] on p-checkbox at bounding box center [449, 117] width 11 height 8
click at [613, 310] on div "Edit" at bounding box center [614, 309] width 42 height 9
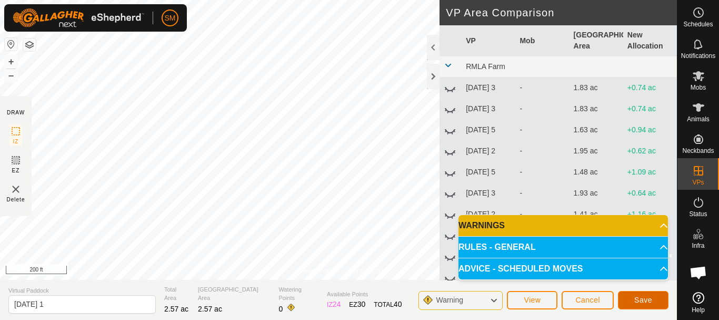
click at [654, 301] on button "Save" at bounding box center [643, 300] width 51 height 18
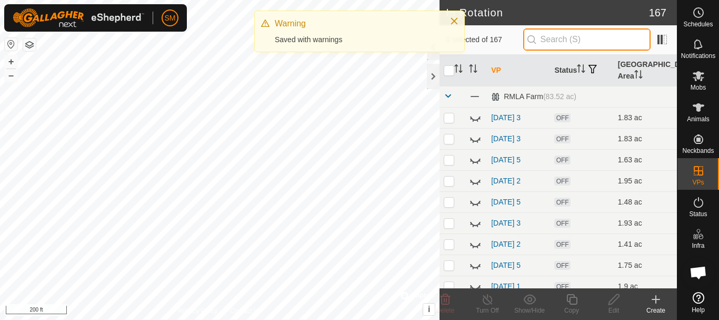
click at [568, 39] on input "text" at bounding box center [586, 39] width 127 height 22
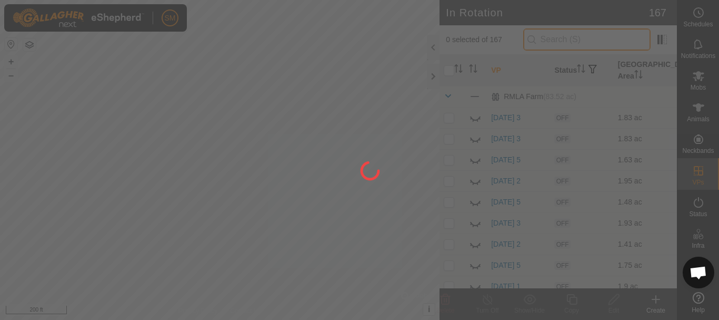
paste input "[DATE]"
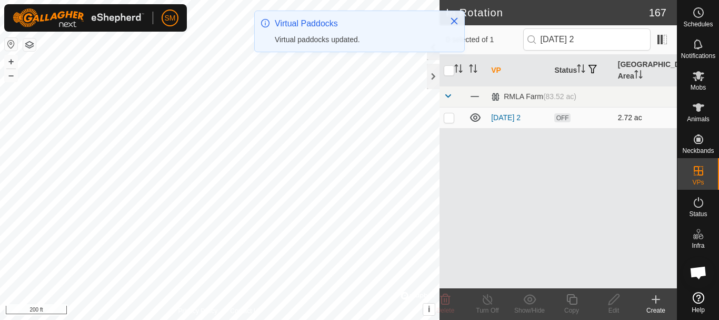
click at [453, 118] on p-checkbox at bounding box center [449, 117] width 11 height 8
click at [611, 303] on icon at bounding box center [613, 299] width 11 height 11
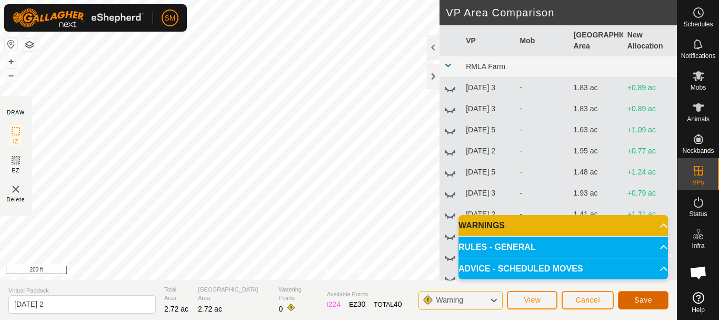
click at [648, 305] on button "Save" at bounding box center [643, 300] width 51 height 18
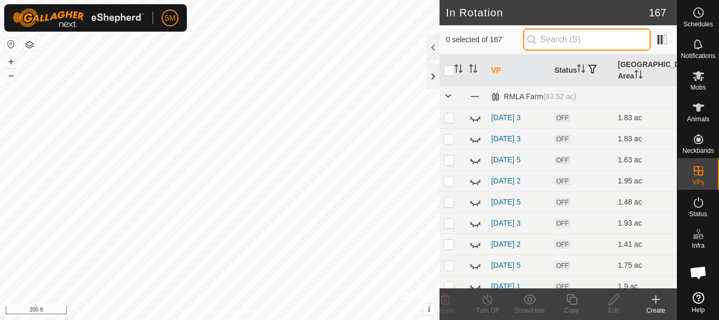
click at [565, 36] on input "text" at bounding box center [586, 39] width 127 height 22
paste input "[DATE]"
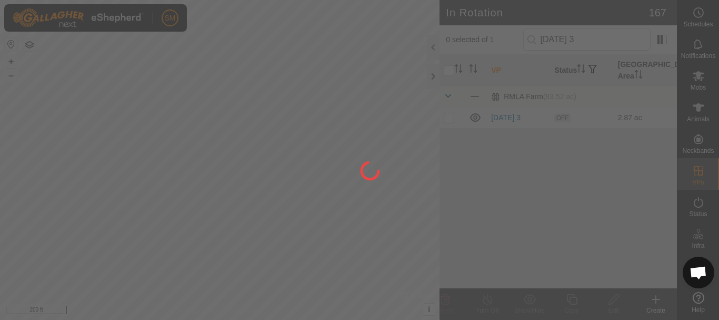
click at [451, 119] on div at bounding box center [359, 160] width 719 height 320
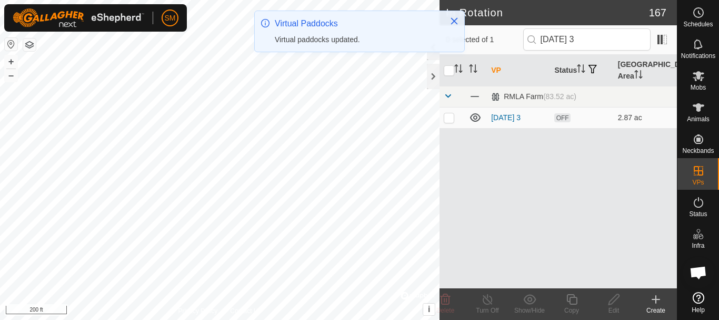
click at [451, 119] on p-checkbox at bounding box center [449, 117] width 11 height 8
click at [615, 300] on icon at bounding box center [613, 299] width 11 height 11
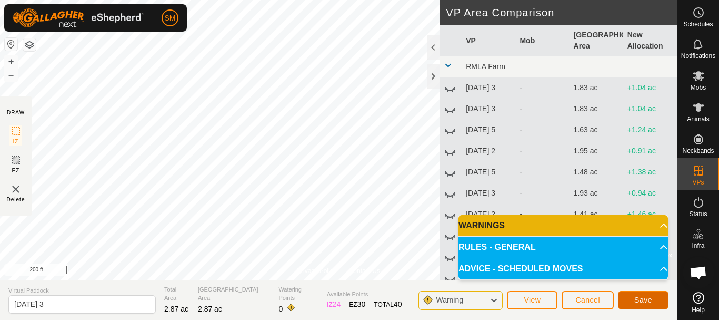
click at [658, 300] on button "Save" at bounding box center [643, 300] width 51 height 18
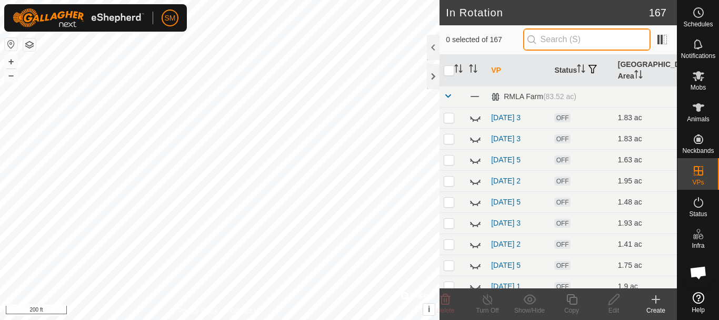
click at [591, 40] on input "text" at bounding box center [586, 39] width 127 height 22
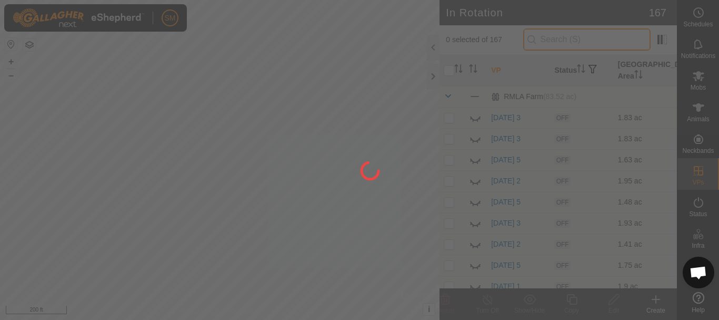
paste input "[DATE]"
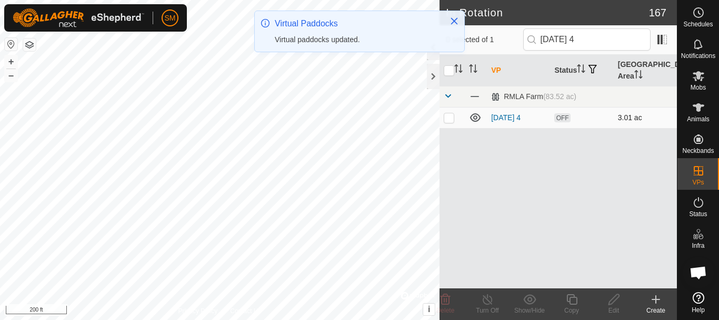
click at [448, 119] on p-checkbox at bounding box center [449, 117] width 11 height 8
click at [612, 301] on icon at bounding box center [613, 299] width 13 height 13
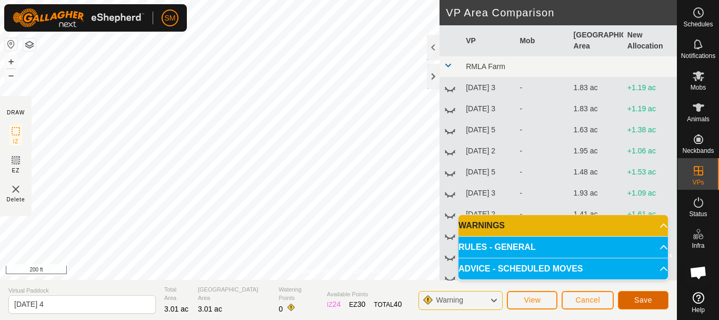
click at [643, 296] on span "Save" at bounding box center [643, 299] width 18 height 8
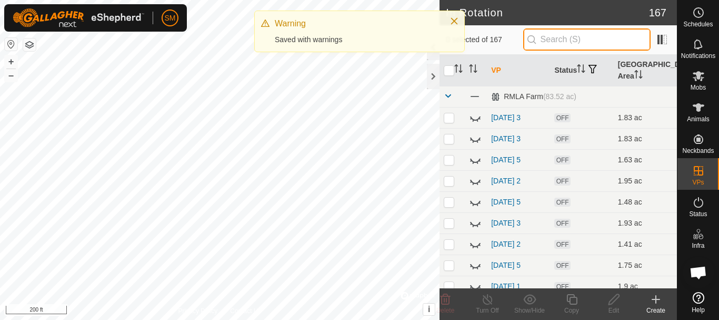
click at [580, 38] on input "text" at bounding box center [586, 39] width 127 height 22
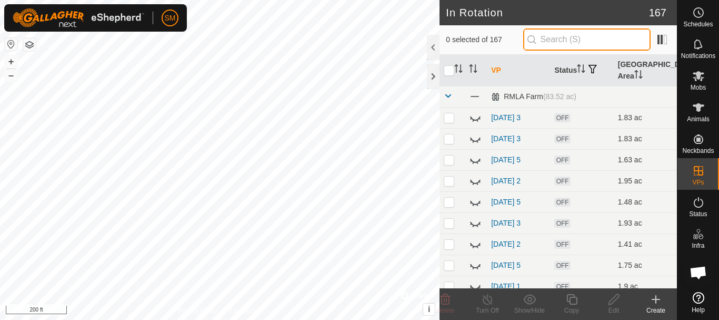
paste input "[DATE]"
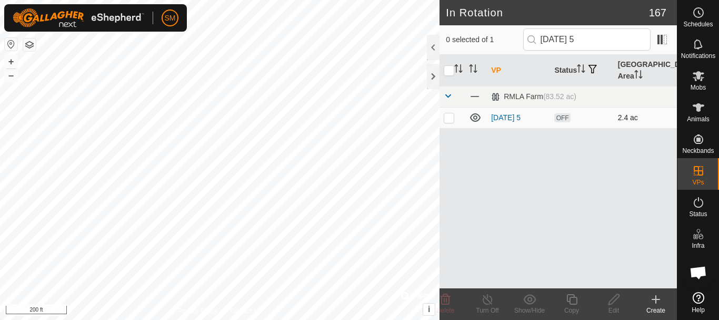
click at [452, 116] on p-checkbox at bounding box center [449, 117] width 11 height 8
click at [614, 304] on icon at bounding box center [613, 299] width 13 height 13
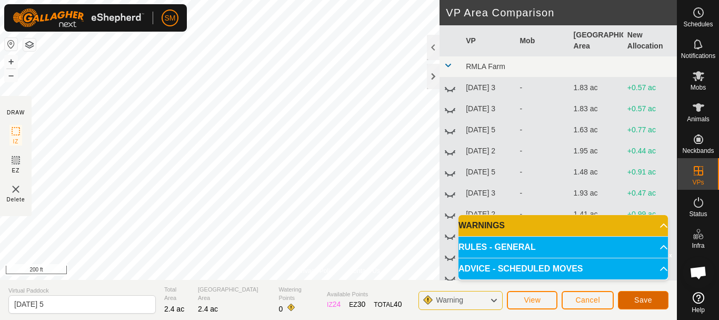
click at [651, 298] on span "Save" at bounding box center [643, 299] width 18 height 8
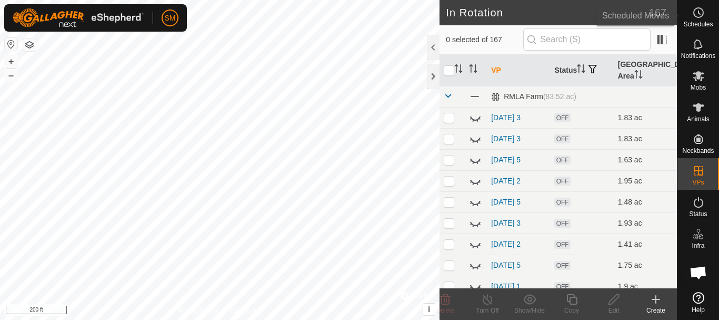
click at [694, 14] on circle at bounding box center [698, 12] width 9 height 9
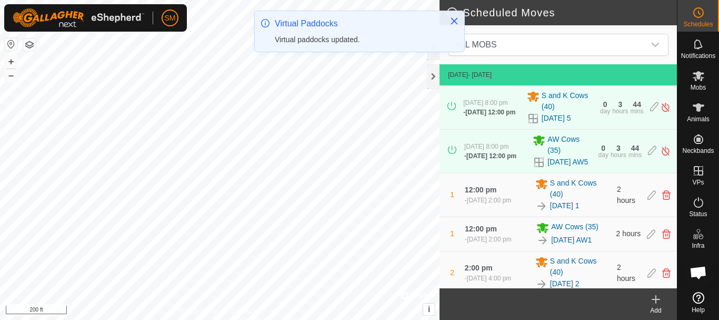
click at [654, 310] on div "Add" at bounding box center [656, 309] width 42 height 9
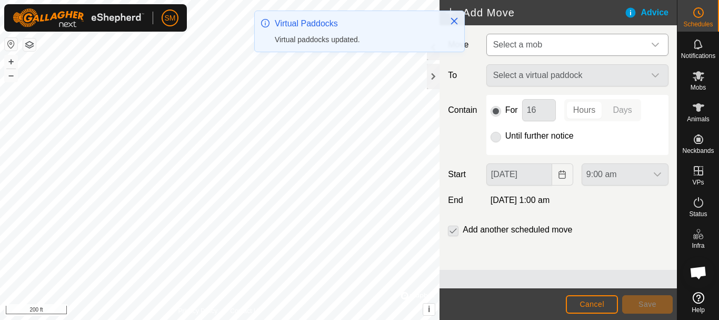
click at [661, 43] on div "dropdown trigger" at bounding box center [655, 44] width 21 height 21
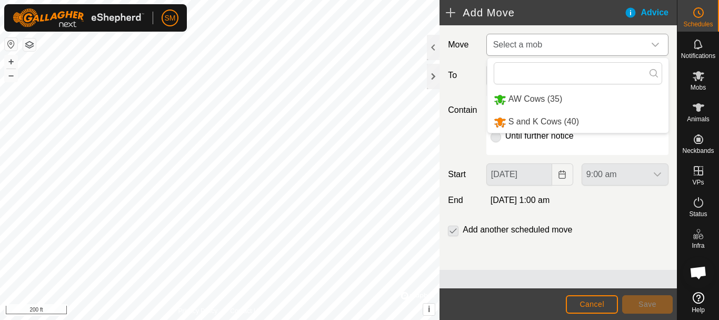
click at [558, 122] on li "S and K Cows (40)" at bounding box center [577, 122] width 181 height 22
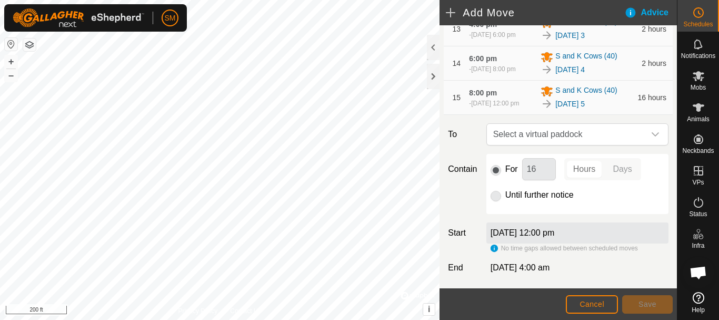
scroll to position [628, 0]
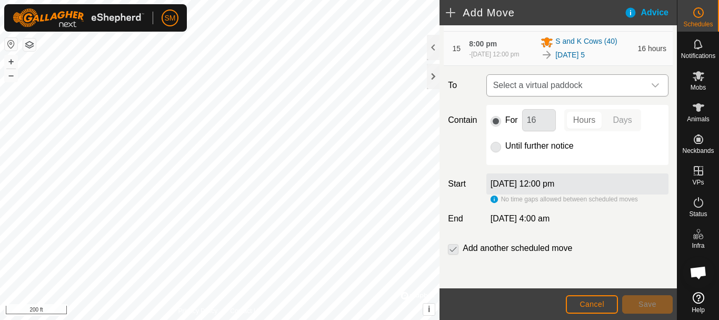
click at [651, 83] on icon "dropdown trigger" at bounding box center [655, 85] width 8 height 8
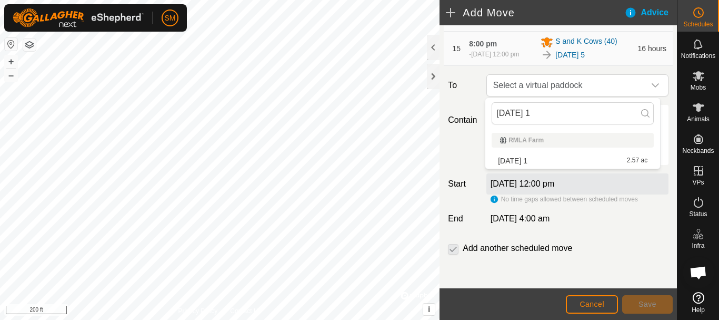
click at [530, 159] on li "[DATE] 1 2.57 ac" at bounding box center [573, 161] width 162 height 16
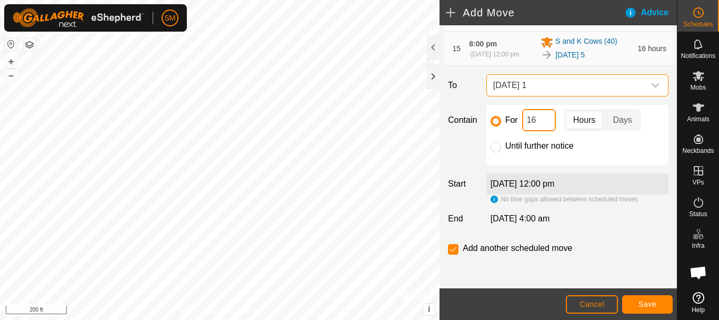
click at [532, 122] on input "16" at bounding box center [539, 120] width 34 height 22
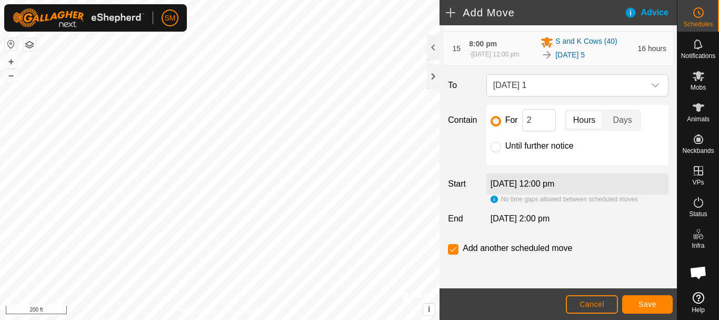
click at [657, 305] on button "Save" at bounding box center [647, 304] width 51 height 18
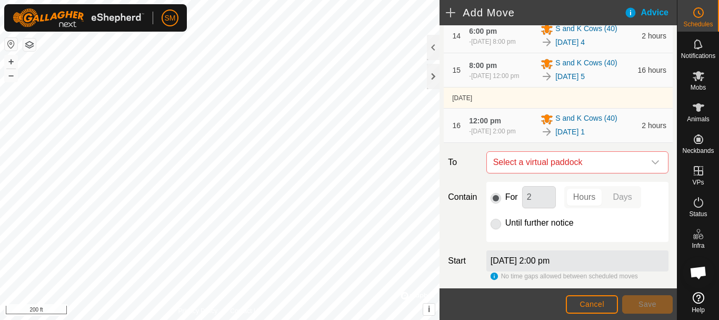
scroll to position [684, 0]
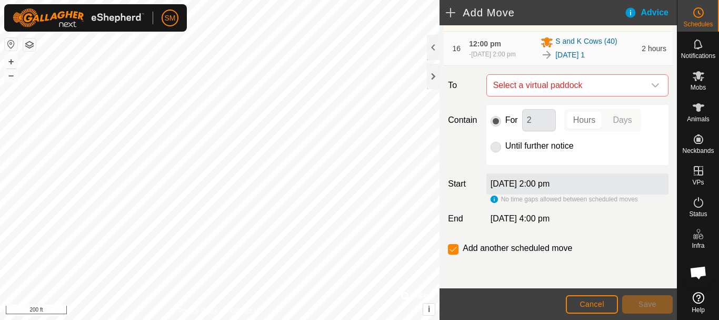
click at [651, 89] on icon "dropdown trigger" at bounding box center [655, 85] width 8 height 8
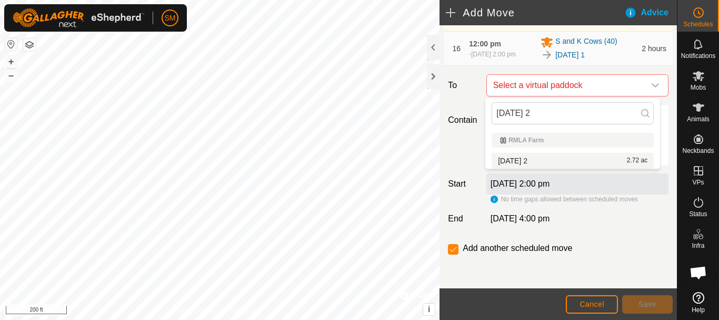
click at [531, 159] on li "[DATE] 2 2.72 ac" at bounding box center [573, 161] width 162 height 16
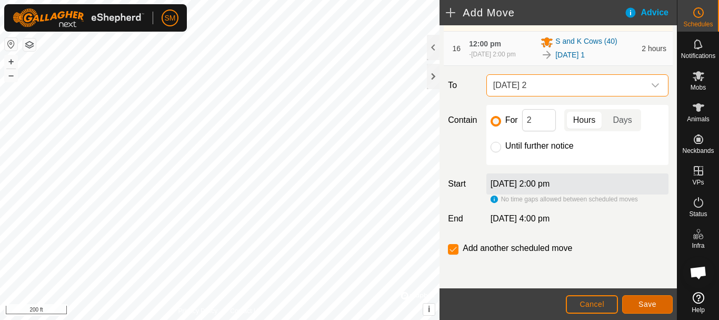
click at [655, 307] on span "Save" at bounding box center [647, 304] width 18 height 8
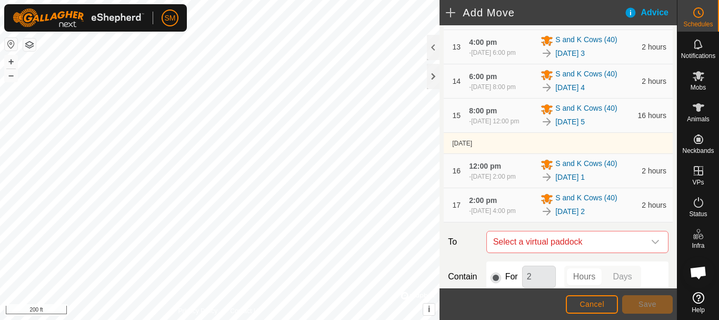
scroll to position [718, 0]
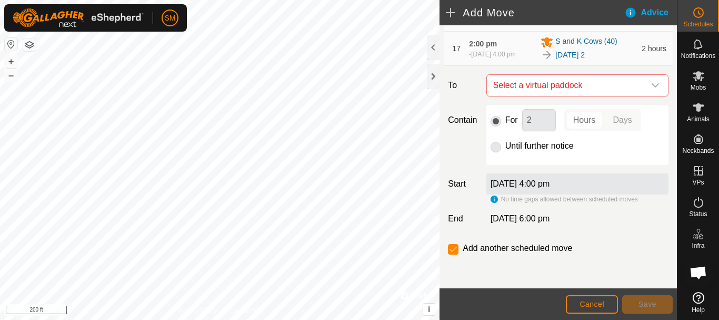
click at [651, 82] on icon "dropdown trigger" at bounding box center [655, 85] width 8 height 8
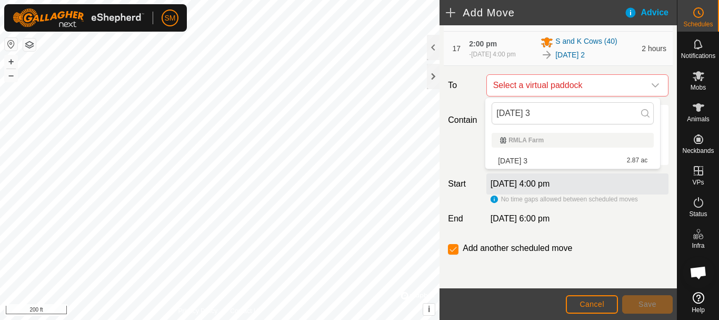
click at [538, 156] on li "[DATE] 3 2.87 ac" at bounding box center [573, 161] width 162 height 16
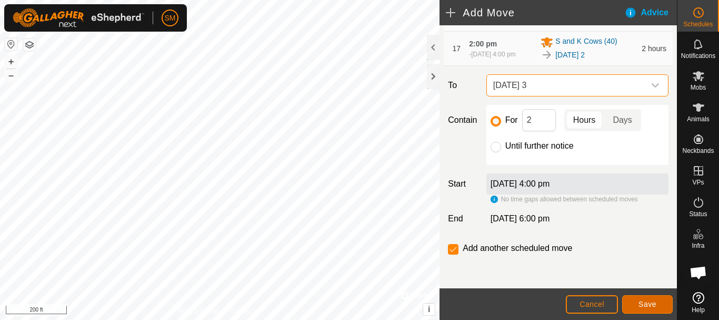
click at [648, 308] on button "Save" at bounding box center [647, 304] width 51 height 18
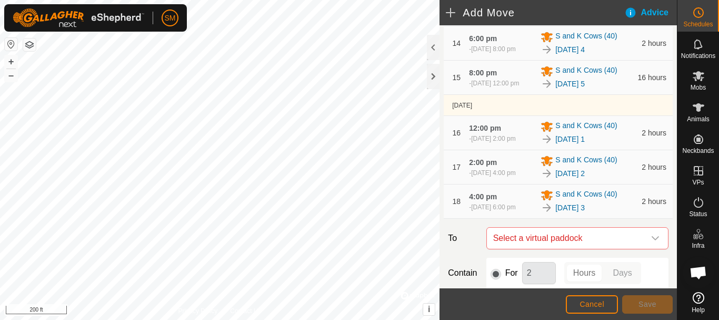
scroll to position [752, 0]
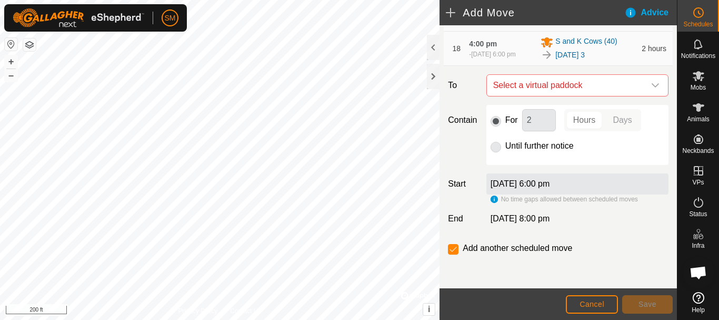
click at [651, 85] on icon "dropdown trigger" at bounding box center [655, 85] width 8 height 8
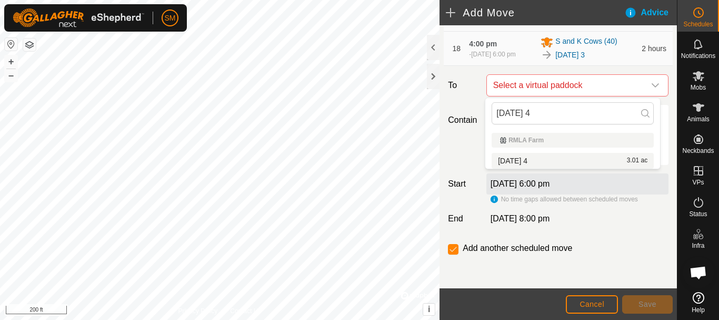
click at [535, 158] on li "[DATE] 4 3.01 ac" at bounding box center [573, 161] width 162 height 16
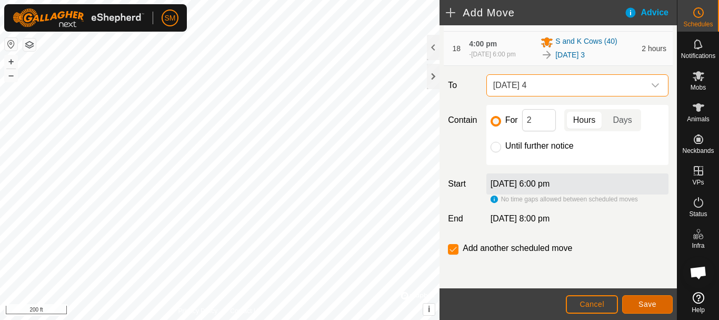
click at [662, 307] on button "Save" at bounding box center [647, 304] width 51 height 18
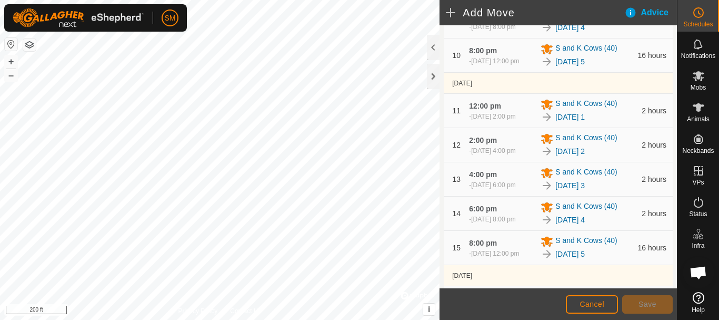
scroll to position [786, 0]
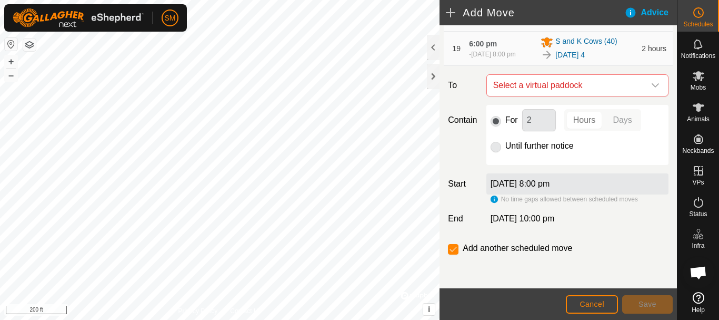
click at [651, 85] on icon "dropdown trigger" at bounding box center [655, 85] width 8 height 8
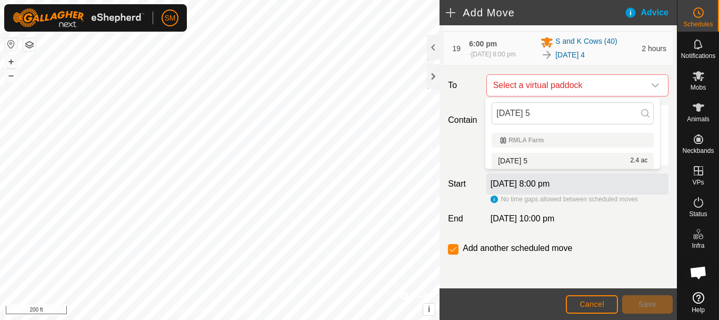
click at [527, 158] on li "[DATE] 5 2.4 ac" at bounding box center [573, 161] width 162 height 16
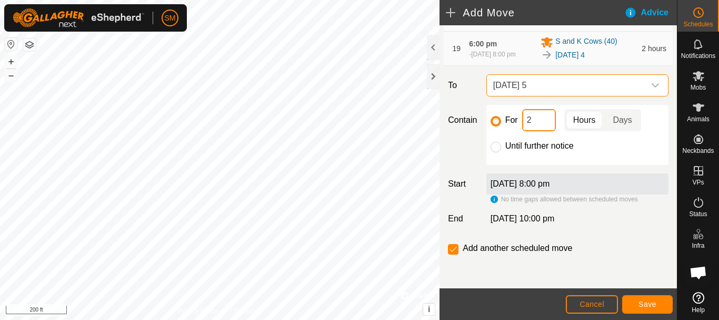
click at [533, 118] on input "2" at bounding box center [539, 120] width 34 height 22
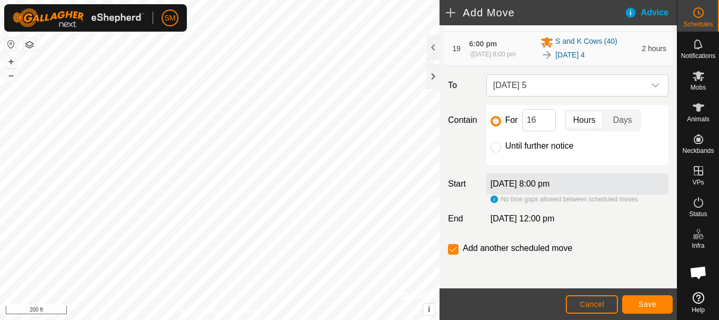
click at [447, 254] on div "Add another scheduled move" at bounding box center [558, 252] width 229 height 21
click at [453, 251] on input "checkbox" at bounding box center [453, 249] width 11 height 11
click at [634, 302] on button "Save" at bounding box center [647, 304] width 51 height 18
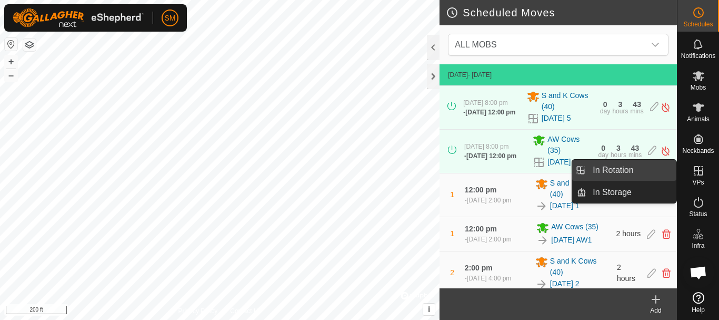
click at [605, 172] on link "In Rotation" at bounding box center [631, 169] width 90 height 21
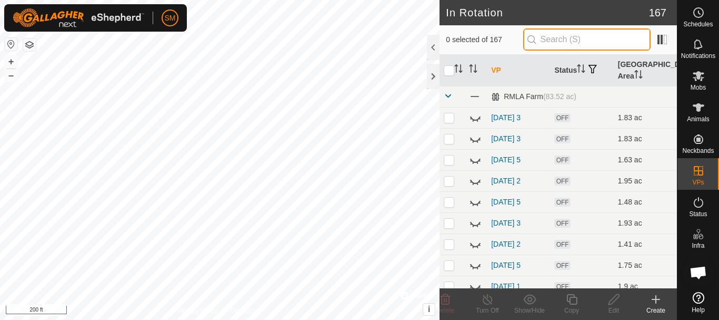
click at [592, 47] on input "text" at bounding box center [586, 39] width 127 height 22
paste input "[DATE]"
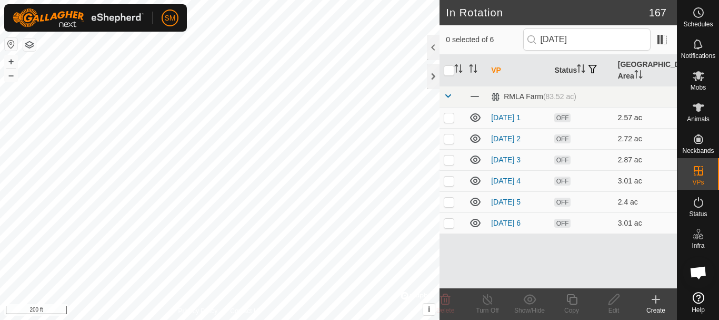
click at [478, 117] on icon at bounding box center [475, 117] width 13 height 13
click at [476, 137] on icon at bounding box center [475, 138] width 13 height 13
click at [475, 157] on icon at bounding box center [475, 159] width 13 height 13
click at [475, 180] on icon at bounding box center [475, 180] width 13 height 13
click at [449, 224] on p-checkbox at bounding box center [449, 222] width 11 height 8
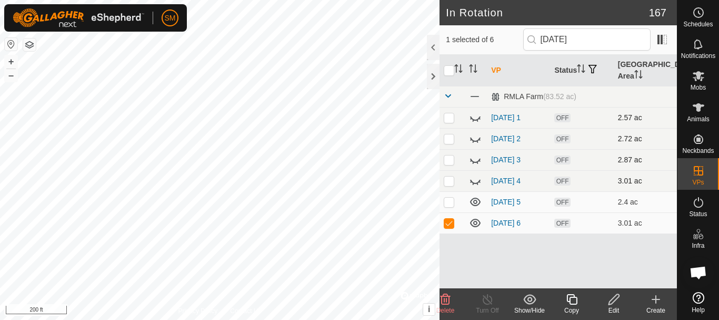
click at [446, 308] on span "Delete" at bounding box center [445, 309] width 18 height 7
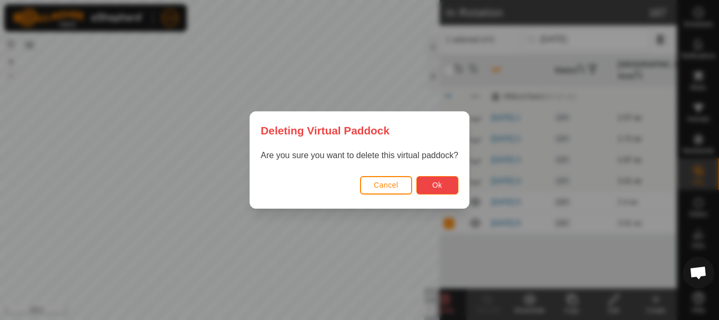
click at [437, 184] on span "Ok" at bounding box center [437, 185] width 10 height 8
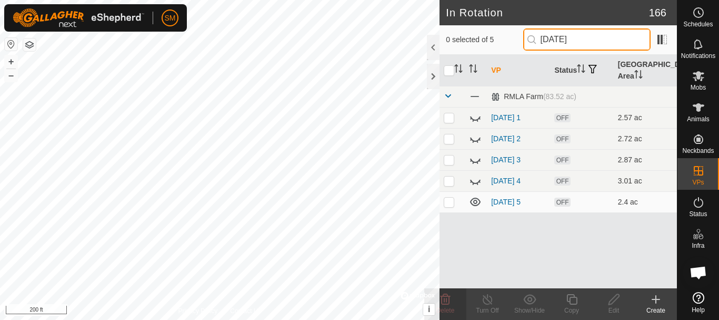
click at [593, 37] on input "[DATE]" at bounding box center [586, 39] width 127 height 22
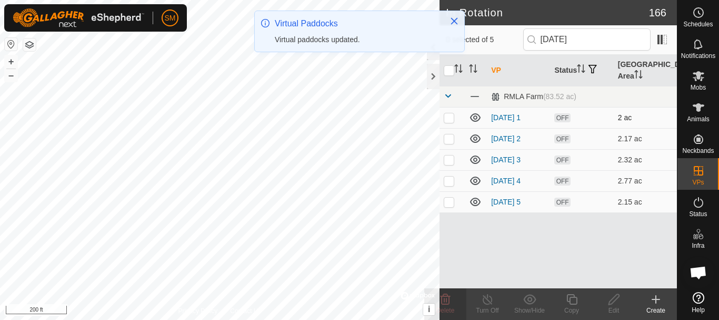
click at [476, 115] on icon at bounding box center [475, 117] width 13 height 13
click at [476, 135] on icon at bounding box center [475, 138] width 11 height 8
click at [474, 157] on icon at bounding box center [475, 159] width 13 height 13
click at [476, 176] on icon at bounding box center [475, 180] width 13 height 13
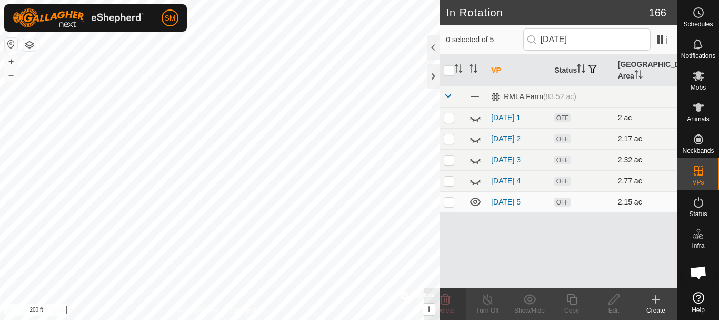
click at [477, 202] on icon at bounding box center [475, 201] width 11 height 8
click at [595, 42] on input "[DATE]" at bounding box center [586, 39] width 127 height 22
click at [476, 206] on icon at bounding box center [475, 201] width 13 height 13
click at [590, 41] on input "[DATE]" at bounding box center [586, 39] width 127 height 22
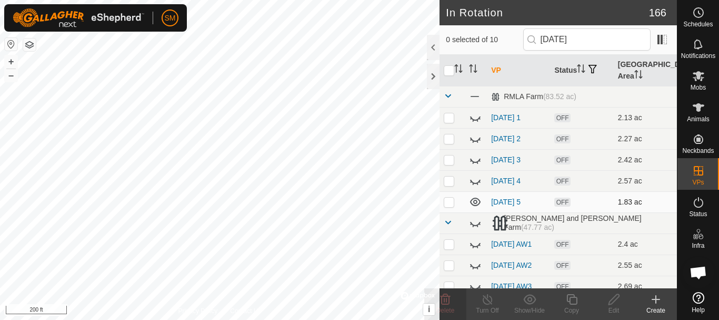
click at [474, 203] on icon at bounding box center [475, 201] width 13 height 13
click at [588, 39] on input "[DATE]" at bounding box center [586, 39] width 127 height 22
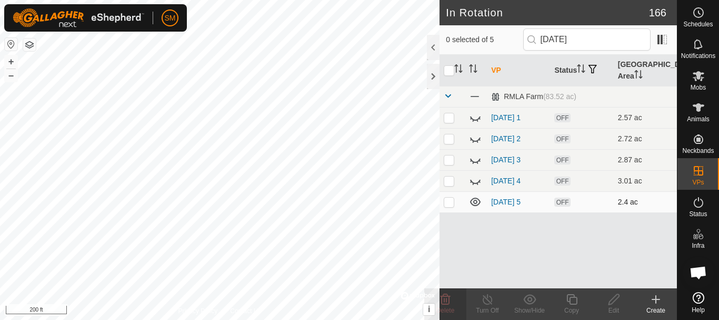
click at [450, 204] on p-checkbox at bounding box center [449, 201] width 11 height 8
click at [573, 301] on icon at bounding box center [571, 299] width 13 height 13
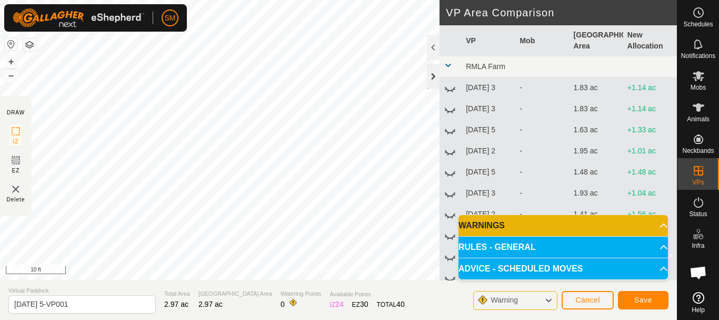
click at [433, 77] on div at bounding box center [433, 76] width 13 height 25
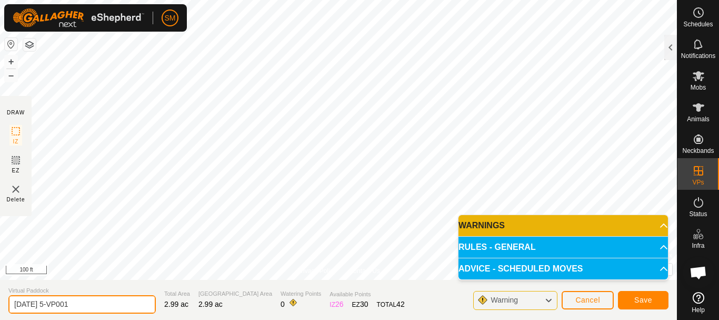
drag, startPoint x: 112, startPoint y: 306, endPoint x: 0, endPoint y: 290, distance: 112.8
click at [0, 290] on section "Virtual Paddock [DATE] 5-VP001 Total Area 2.99 ac Grazing Area 2.99 ac Watering…" at bounding box center [338, 300] width 677 height 40
paste input "text"
drag, startPoint x: 53, startPoint y: 303, endPoint x: 0, endPoint y: 299, distance: 53.3
click at [0, 299] on section "Virtual Paddock [DATE] 4 Total Area 2.99 ac Grazing Area 2.99 ac Watering Point…" at bounding box center [338, 300] width 677 height 40
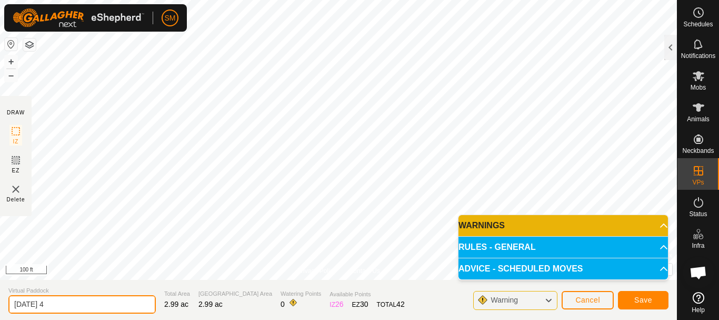
click at [67, 306] on input "[DATE] 4" at bounding box center [81, 304] width 147 height 18
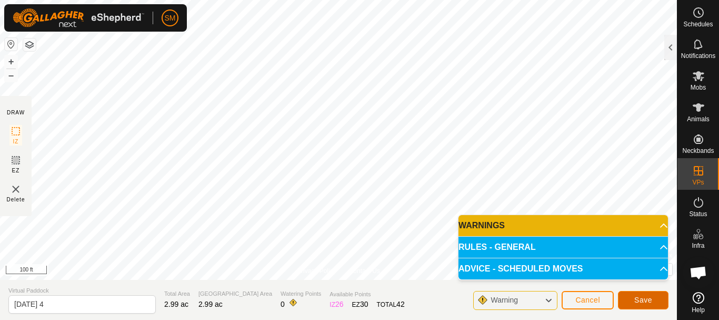
click at [651, 302] on span "Save" at bounding box center [643, 299] width 18 height 8
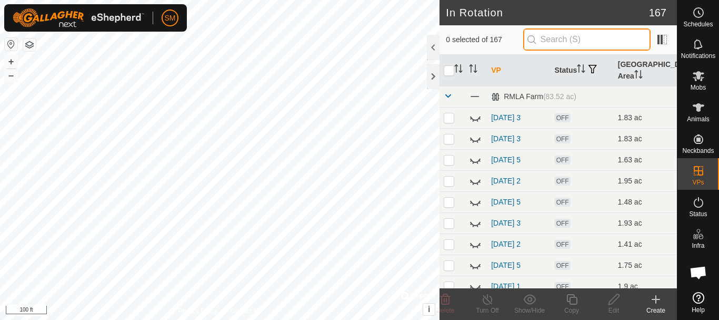
click at [551, 38] on input "text" at bounding box center [586, 39] width 127 height 22
paste input "[DATE]"
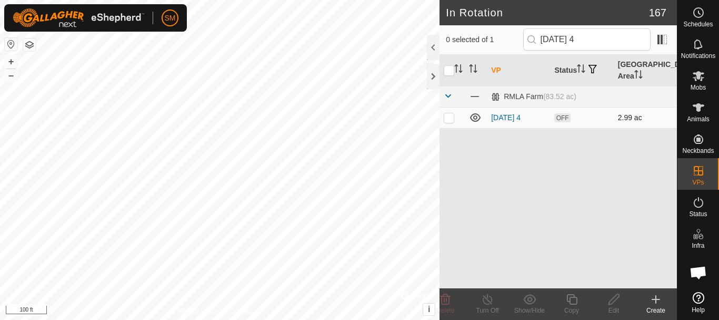
click at [452, 120] on p-checkbox at bounding box center [449, 117] width 11 height 8
click at [576, 303] on icon at bounding box center [571, 299] width 11 height 11
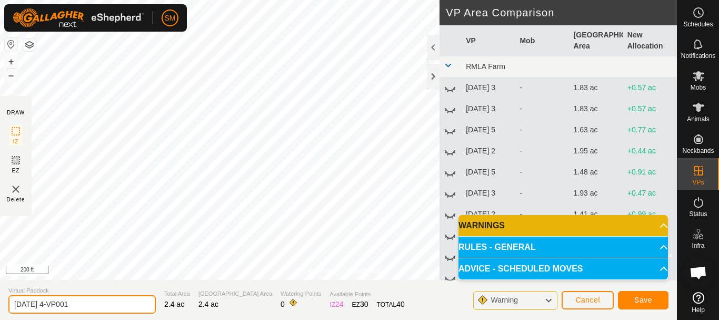
drag, startPoint x: 117, startPoint y: 298, endPoint x: 0, endPoint y: 321, distance: 119.0
click at [0, 319] on html "SM Schedules Notifications Mobs Animals Neckbands VPs Status Infra Heatmap Help…" at bounding box center [359, 160] width 719 height 320
paste input "text"
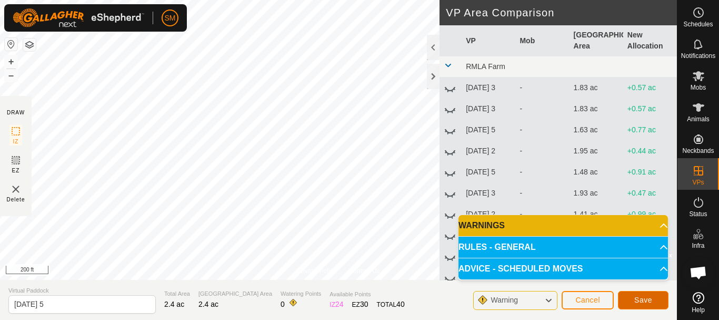
click at [649, 297] on span "Save" at bounding box center [643, 299] width 18 height 8
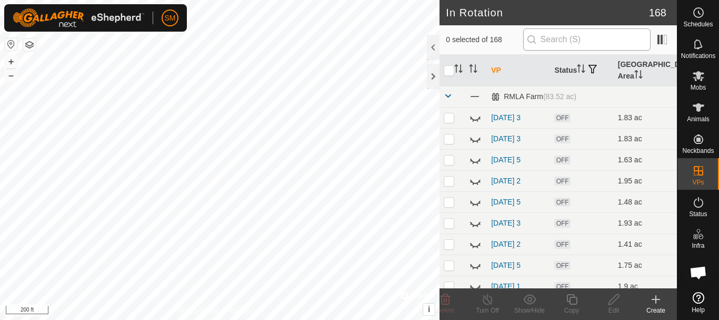
scroll to position [2200, 0]
click at [566, 35] on input "text" at bounding box center [586, 39] width 127 height 22
paste input "[DATE]"
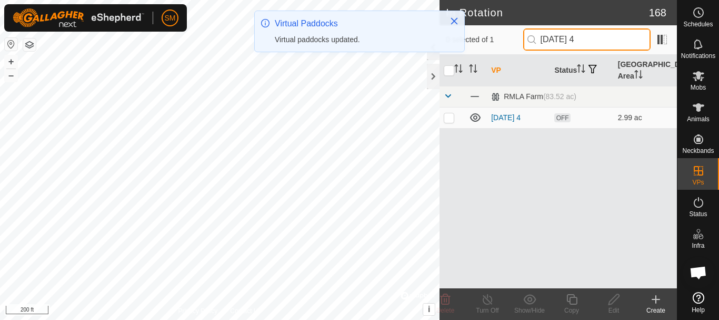
type input "[DATE] 4"
click at [450, 119] on p-checkbox at bounding box center [449, 117] width 11 height 8
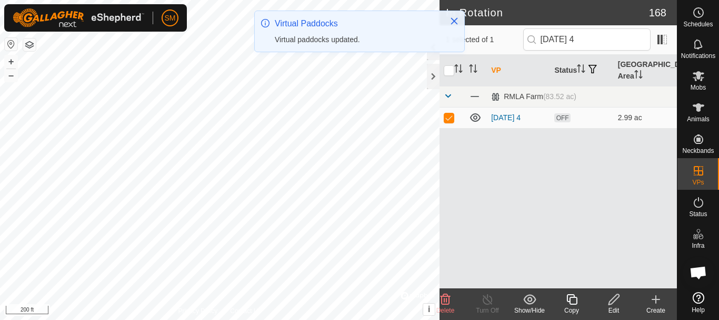
checkbox input "true"
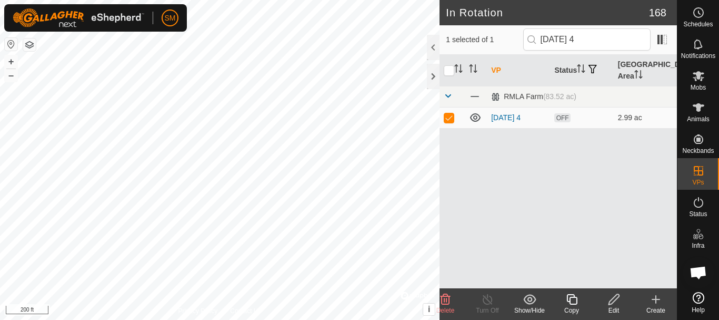
click at [576, 302] on icon at bounding box center [571, 299] width 11 height 11
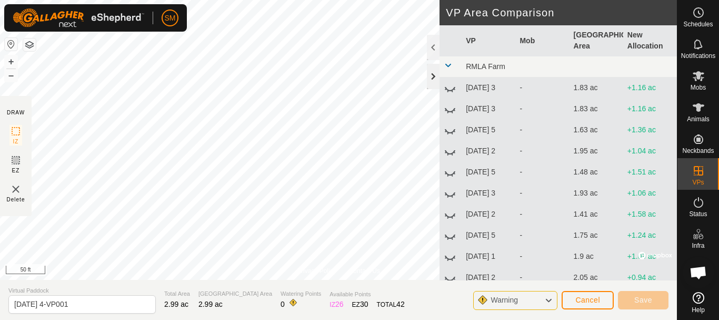
click at [435, 77] on div at bounding box center [433, 76] width 13 height 25
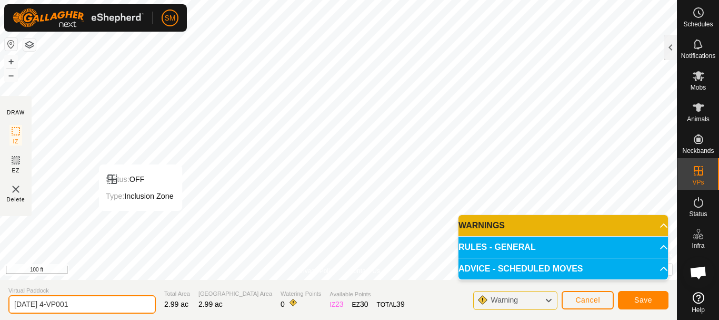
drag, startPoint x: 96, startPoint y: 306, endPoint x: 0, endPoint y: 303, distance: 96.4
click at [0, 303] on section "Virtual Paddock 2025-10-06 4-VP001 Total Area 2.99 ac Grazing Area 2.99 ac Wate…" at bounding box center [338, 300] width 677 height 40
paste input "text"
type input "2025-10-06 6"
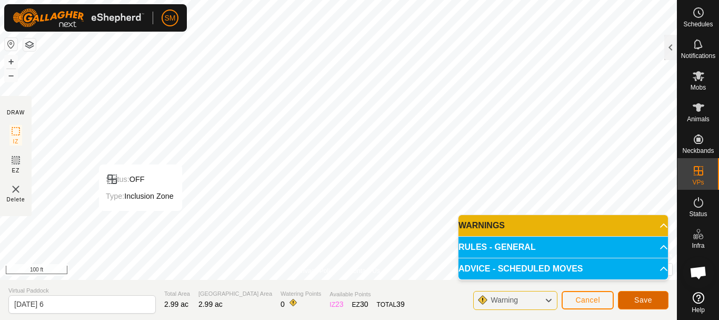
click at [657, 300] on button "Save" at bounding box center [643, 300] width 51 height 18
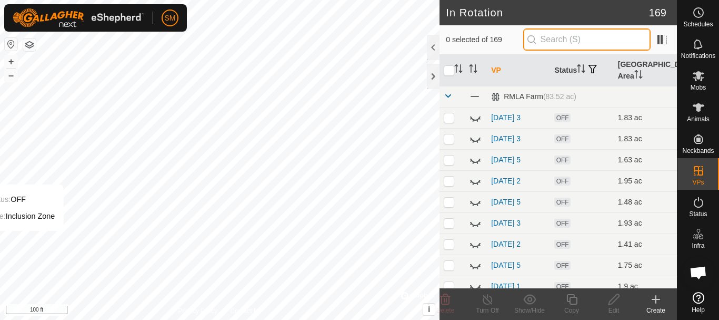
click at [588, 37] on input "text" at bounding box center [586, 39] width 127 height 22
paste input "[DATE]"
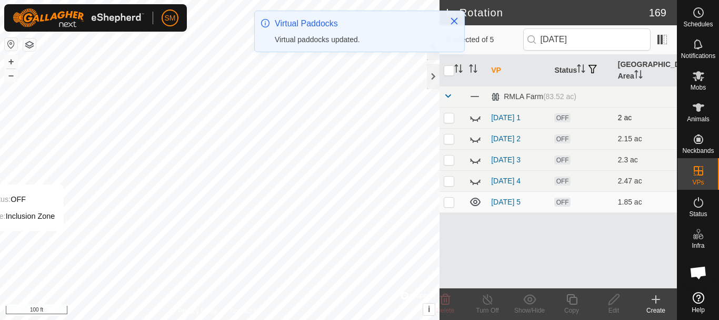
click at [476, 119] on icon at bounding box center [475, 117] width 13 height 13
click at [476, 139] on icon at bounding box center [475, 138] width 13 height 13
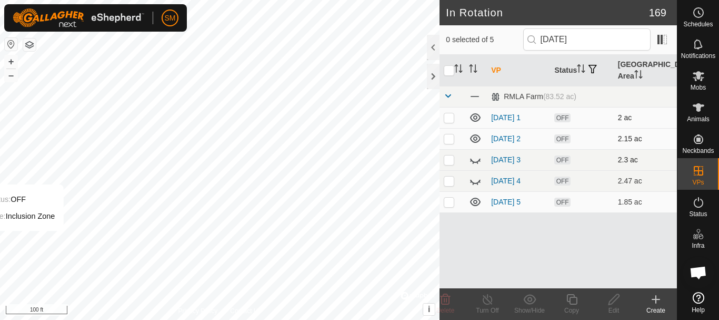
click at [474, 159] on icon at bounding box center [475, 159] width 13 height 13
click at [598, 41] on input "[DATE]" at bounding box center [586, 39] width 127 height 22
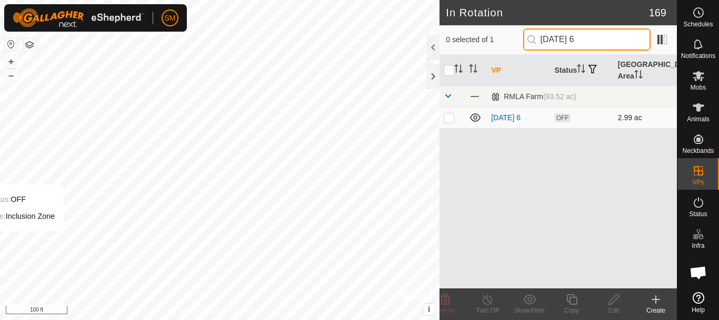
type input "2025-10-06 6"
click at [453, 118] on p-checkbox at bounding box center [449, 117] width 11 height 8
checkbox input "true"
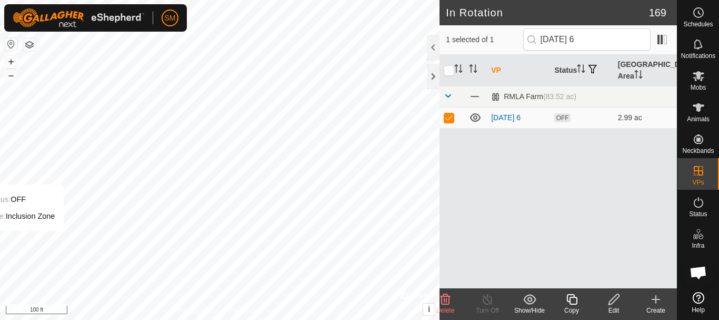
click at [571, 303] on icon at bounding box center [571, 299] width 13 height 13
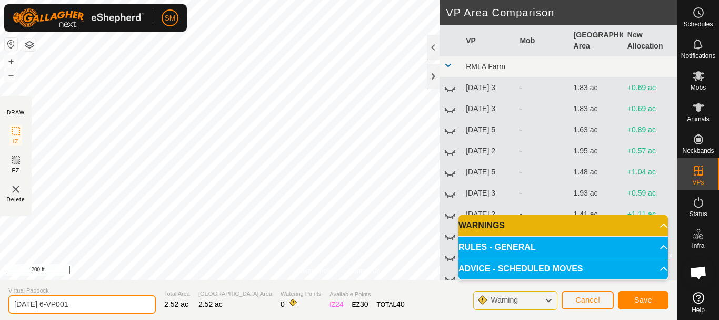
drag, startPoint x: 70, startPoint y: 306, endPoint x: 0, endPoint y: 304, distance: 70.0
click at [0, 304] on section "Virtual Paddock 2025-10-06 6-VP001 Total Area 2.52 ac Grazing Area 2.52 ac Wate…" at bounding box center [338, 300] width 677 height 40
paste input "text"
type input "2025-10-06 1"
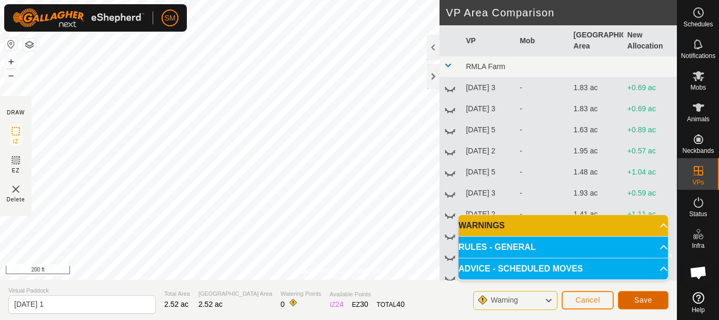
click at [641, 295] on span "Save" at bounding box center [643, 299] width 18 height 8
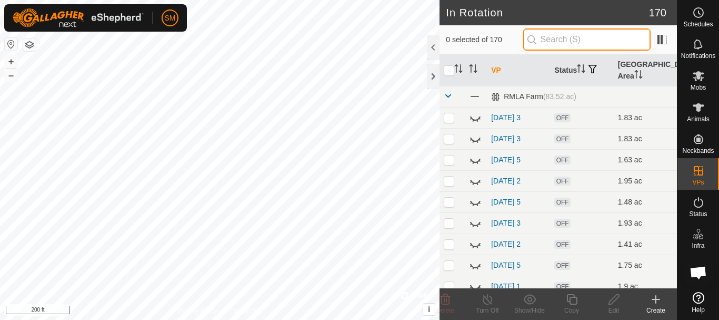
click at [565, 38] on input "text" at bounding box center [586, 39] width 127 height 22
paste input "[DATE]"
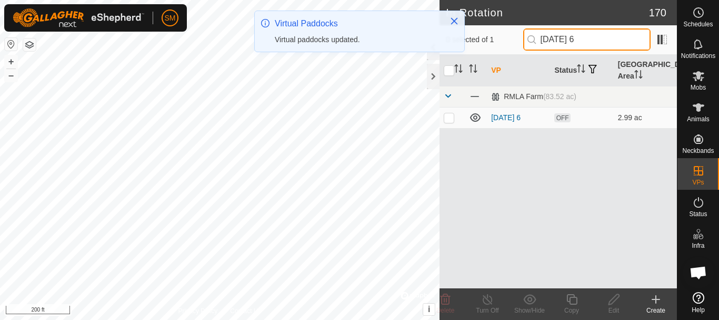
type input "2025-10-06 6"
click at [452, 121] on p-checkbox at bounding box center [449, 117] width 11 height 8
checkbox input "true"
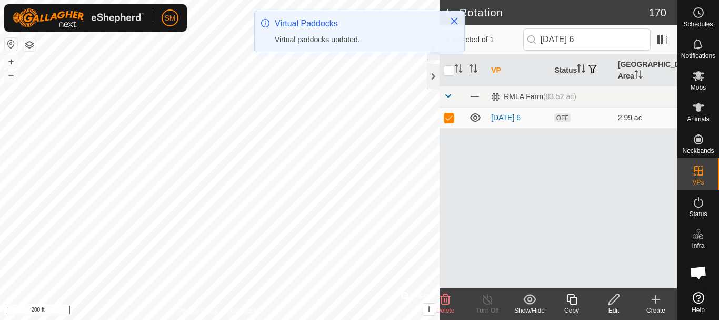
click at [574, 303] on icon at bounding box center [571, 299] width 11 height 11
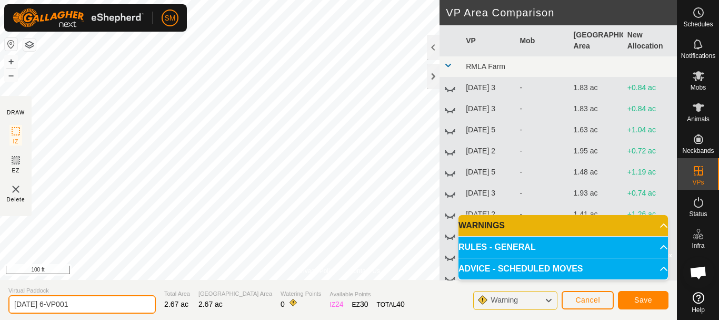
drag, startPoint x: 7, startPoint y: 301, endPoint x: 0, endPoint y: 301, distance: 7.4
click at [0, 301] on section "Virtual Paddock 2025-10-06 6-VP001 Total Area 2.67 ac Grazing Area 2.67 ac Wate…" at bounding box center [338, 300] width 677 height 40
paste input "text"
type input "2025-10-06 2"
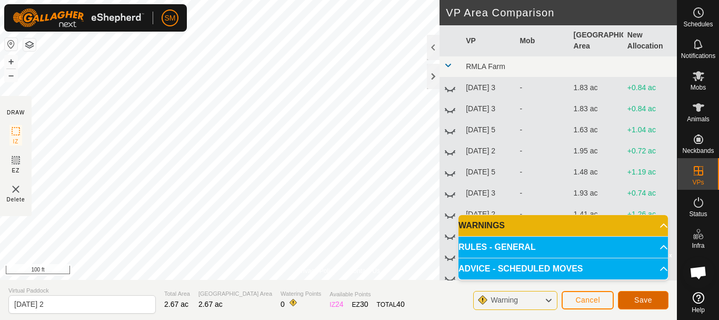
click at [638, 303] on span "Save" at bounding box center [643, 299] width 18 height 8
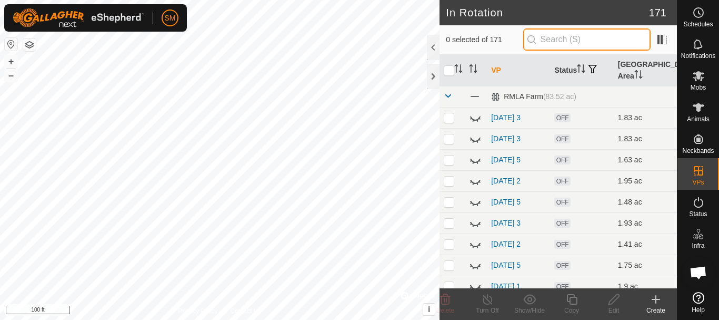
click at [562, 37] on input "text" at bounding box center [586, 39] width 127 height 22
paste input "[DATE]"
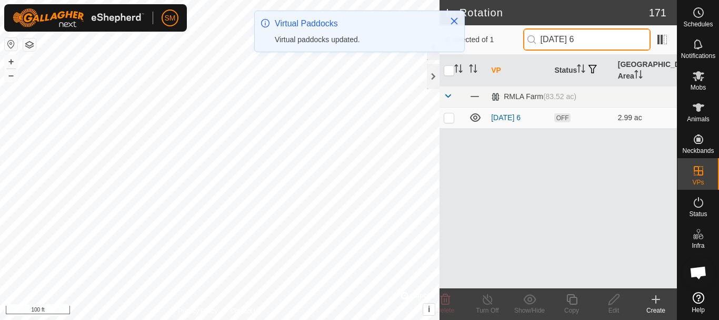
type input "2025-10-06 6"
click at [448, 119] on p-checkbox at bounding box center [449, 117] width 11 height 8
checkbox input "true"
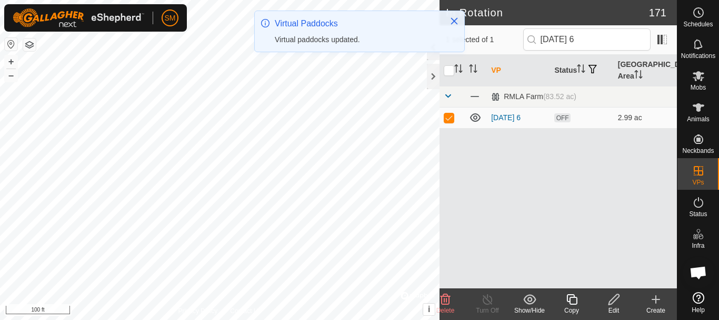
click at [574, 308] on div "Copy" at bounding box center [572, 309] width 42 height 9
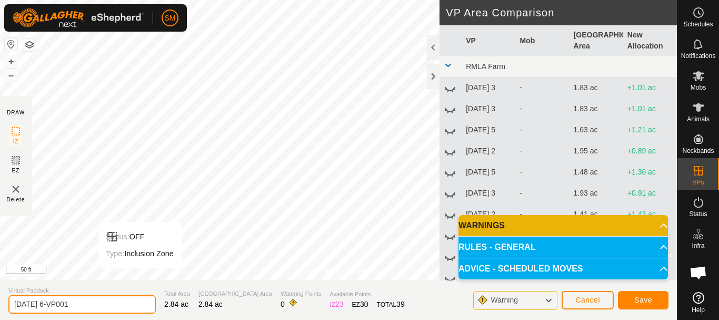
drag, startPoint x: 29, startPoint y: 300, endPoint x: 0, endPoint y: 295, distance: 29.9
click at [0, 295] on section "Virtual Paddock 2025-10-06 6-VP001 Total Area 2.84 ac Grazing Area 2.84 ac Wate…" at bounding box center [338, 300] width 677 height 40
paste input "text"
type input "2025-10-06 3"
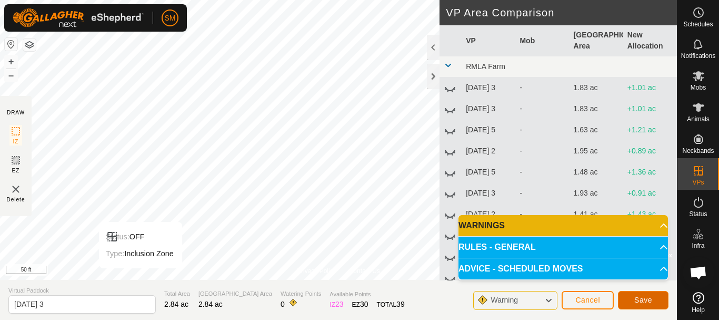
click at [643, 294] on button "Save" at bounding box center [643, 300] width 51 height 18
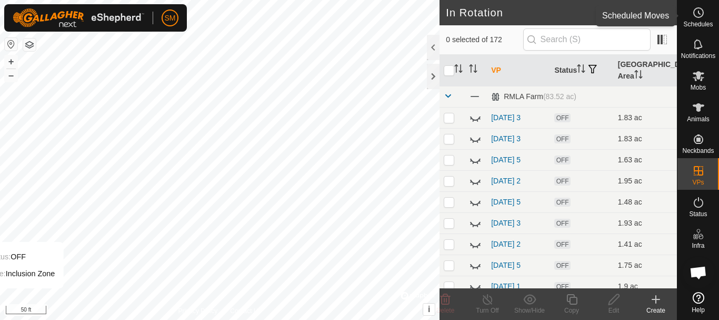
click at [698, 14] on icon at bounding box center [698, 12] width 13 height 13
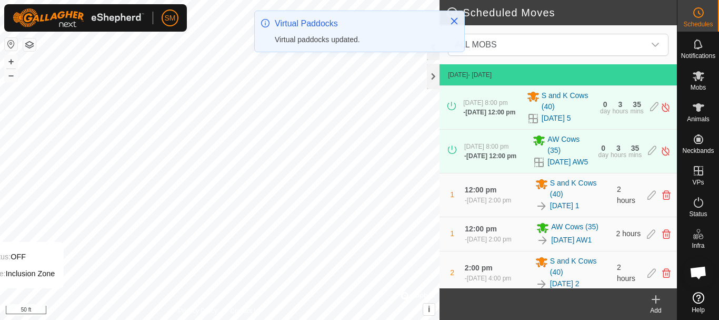
click at [657, 307] on div "Add" at bounding box center [656, 309] width 42 height 9
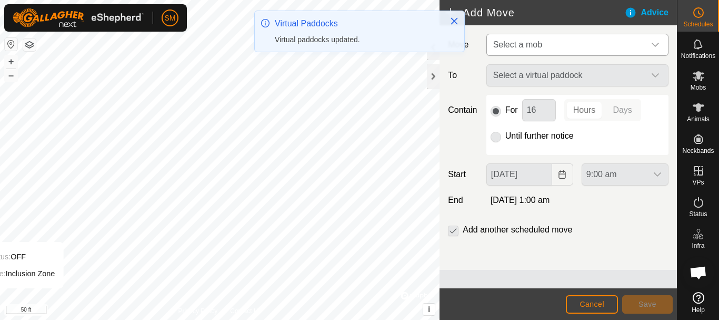
click at [651, 51] on div "dropdown trigger" at bounding box center [655, 44] width 21 height 21
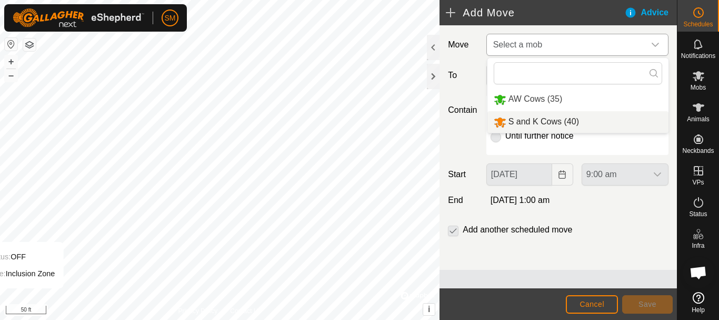
click at [560, 118] on li "S and K Cows (40)" at bounding box center [577, 122] width 181 height 22
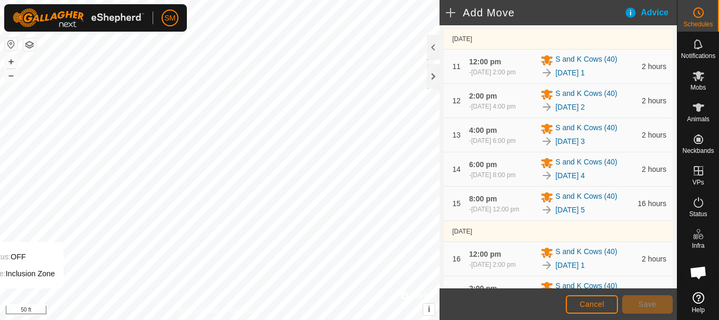
scroll to position [821, 0]
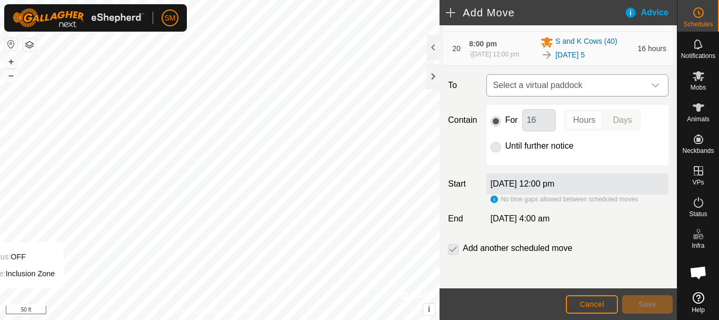
click at [645, 81] on div "dropdown trigger" at bounding box center [655, 85] width 21 height 21
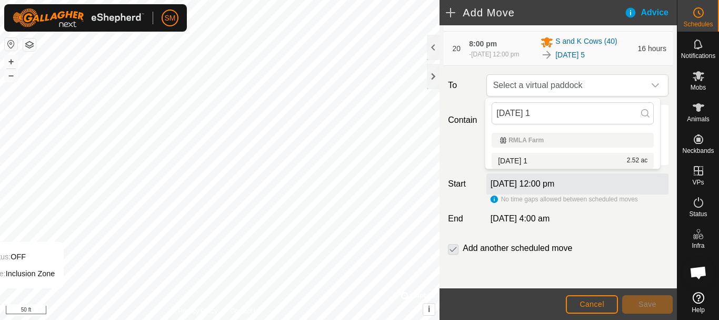
type input "2025-10-06 1"
click at [535, 158] on li "2025-10-06 1 2.52 ac" at bounding box center [573, 161] width 162 height 16
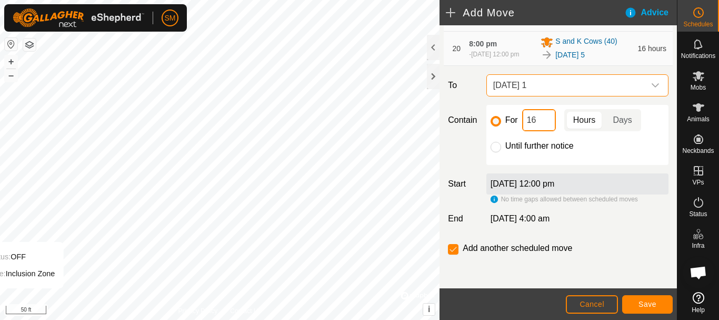
click at [538, 126] on input "16" at bounding box center [539, 120] width 34 height 22
type input "2"
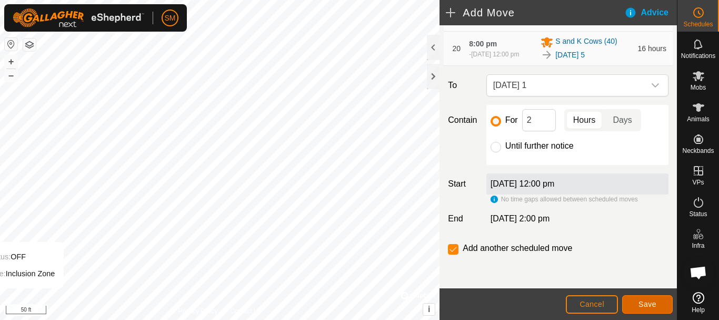
click at [639, 301] on span "Save" at bounding box center [647, 304] width 18 height 8
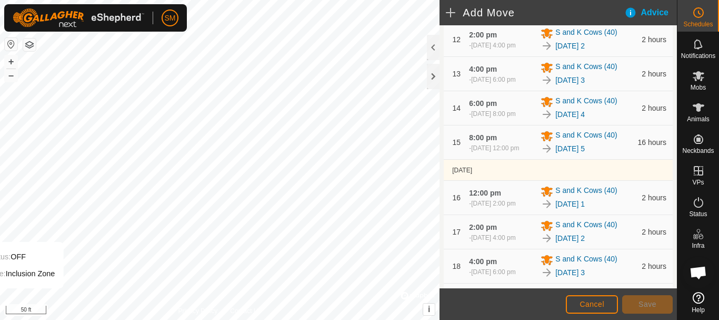
scroll to position [876, 0]
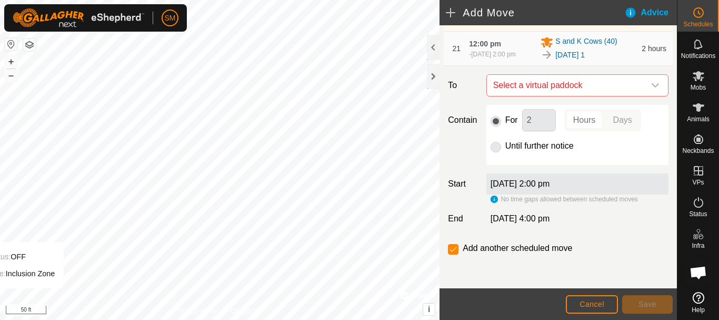
click at [652, 85] on icon "dropdown trigger" at bounding box center [655, 85] width 7 height 4
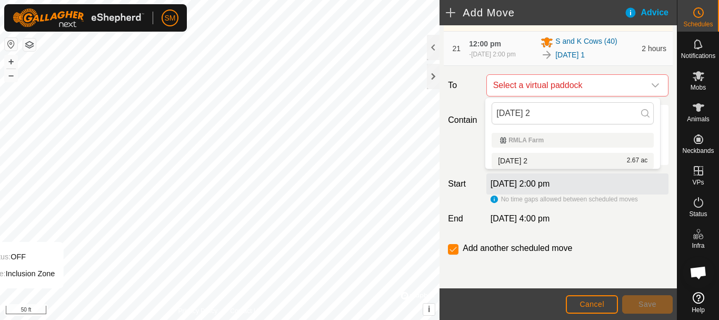
type input "2025-10-06 2"
click at [533, 157] on li "2025-10-06 2 2.67 ac" at bounding box center [573, 161] width 162 height 16
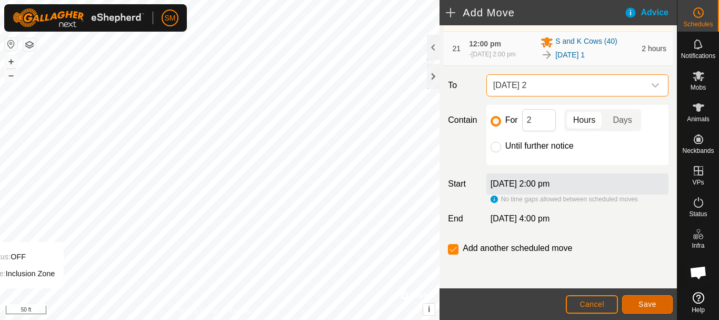
click at [656, 303] on span "Save" at bounding box center [647, 304] width 18 height 8
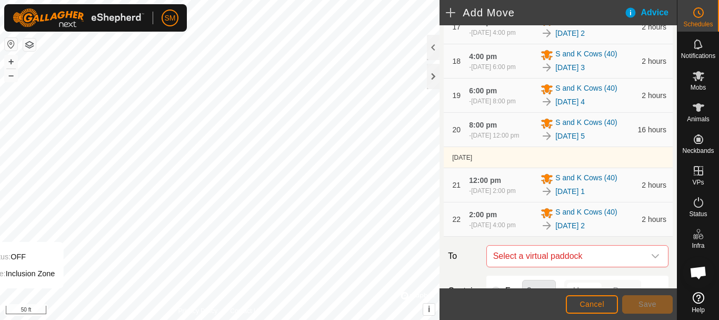
scroll to position [910, 0]
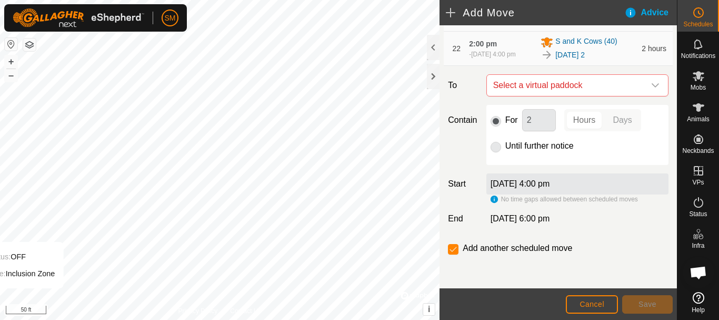
click at [652, 85] on icon "dropdown trigger" at bounding box center [655, 85] width 7 height 4
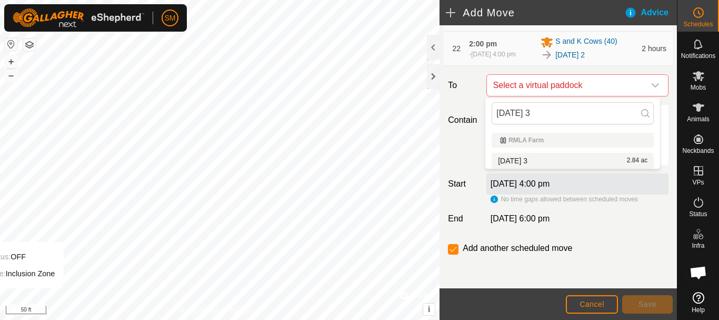
type input "2025-10-06 3"
click at [534, 159] on li "2025-10-06 3 2.84 ac" at bounding box center [573, 161] width 162 height 16
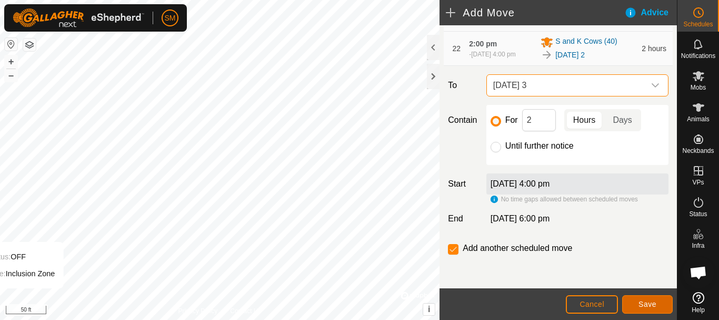
click at [653, 303] on span "Save" at bounding box center [647, 304] width 18 height 8
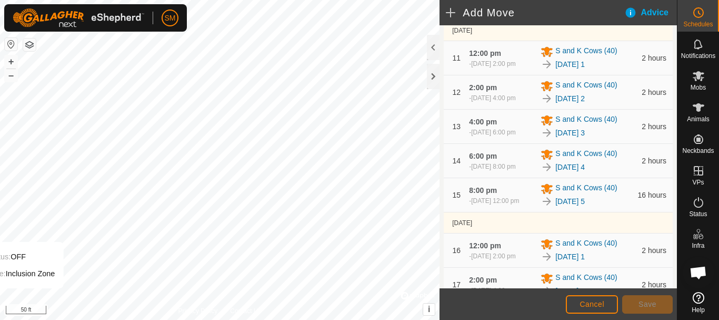
scroll to position [944, 0]
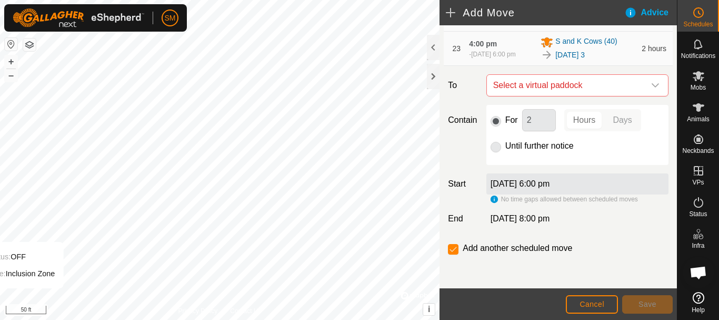
click at [651, 85] on icon "dropdown trigger" at bounding box center [655, 85] width 8 height 8
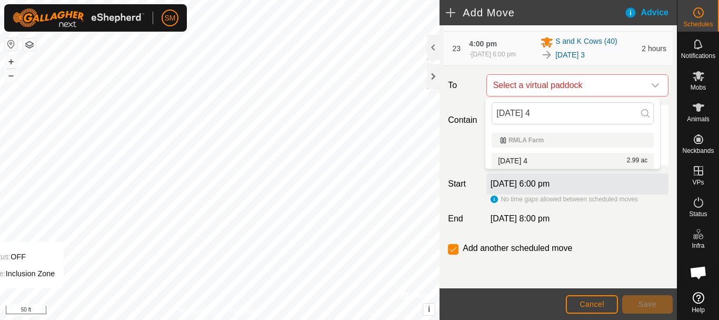
type input "[DATE] 4"
click at [534, 157] on li "2025-10-06 4 2.99 ac" at bounding box center [573, 161] width 162 height 16
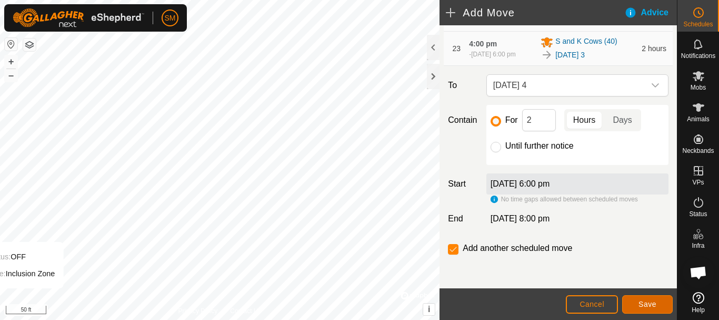
click at [665, 310] on button "Save" at bounding box center [647, 304] width 51 height 18
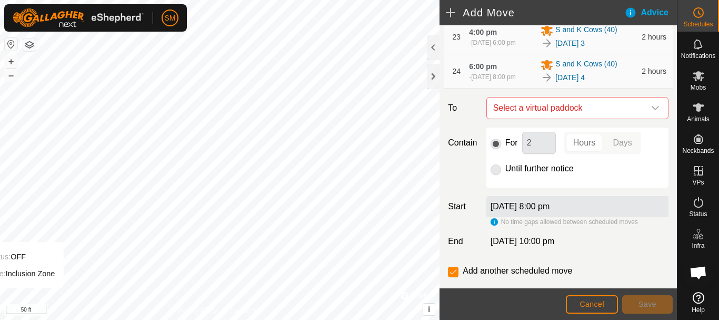
scroll to position [979, 0]
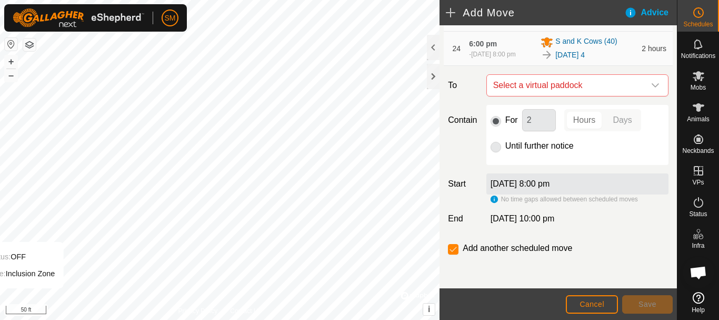
click at [652, 87] on icon "dropdown trigger" at bounding box center [655, 85] width 7 height 4
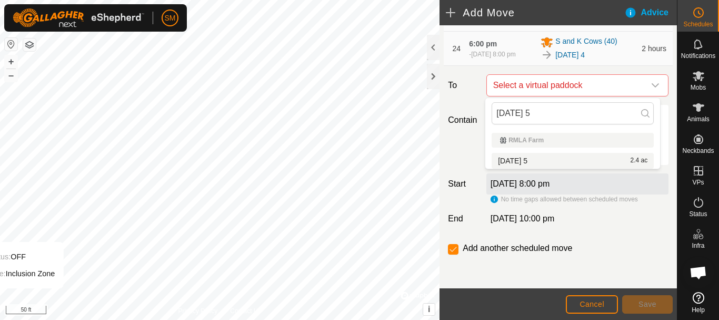
type input "[DATE] 5"
click at [530, 162] on li "2025-10-06 5 2.4 ac" at bounding box center [573, 161] width 162 height 16
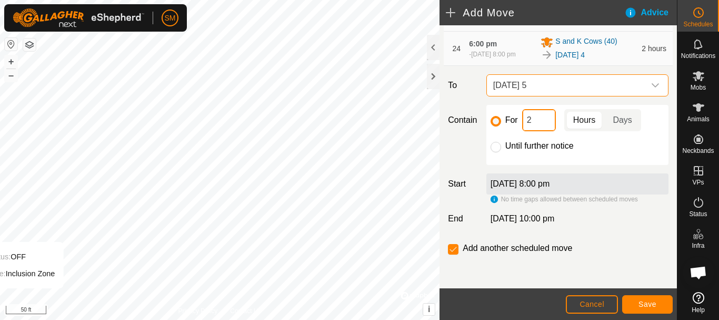
click at [533, 113] on input "2" at bounding box center [539, 120] width 34 height 22
click at [534, 113] on input "2" at bounding box center [539, 120] width 34 height 22
type input "16"
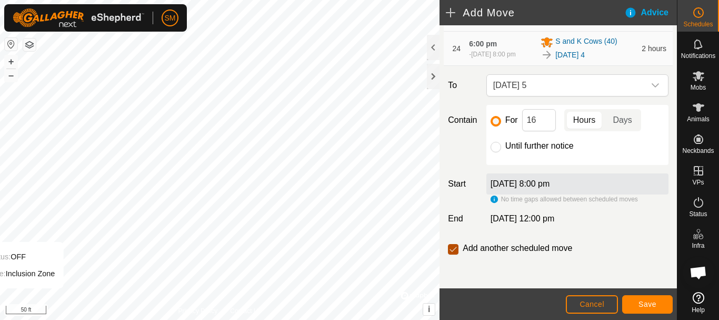
click at [454, 248] on input "checkbox" at bounding box center [453, 249] width 11 height 11
checkbox input "false"
click at [651, 305] on span "Save" at bounding box center [647, 304] width 18 height 8
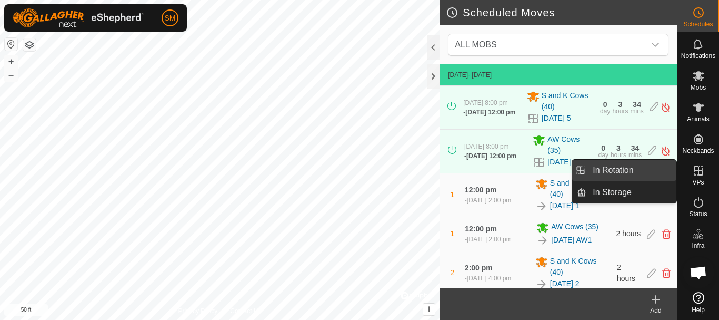
click at [627, 174] on link "In Rotation" at bounding box center [631, 169] width 90 height 21
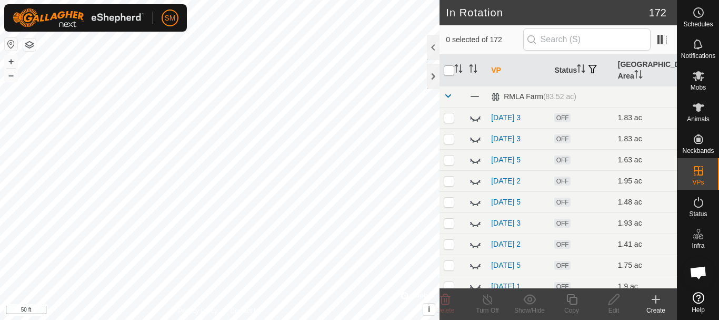
click at [450, 72] on input "checkbox" at bounding box center [449, 70] width 11 height 11
checkbox input "true"
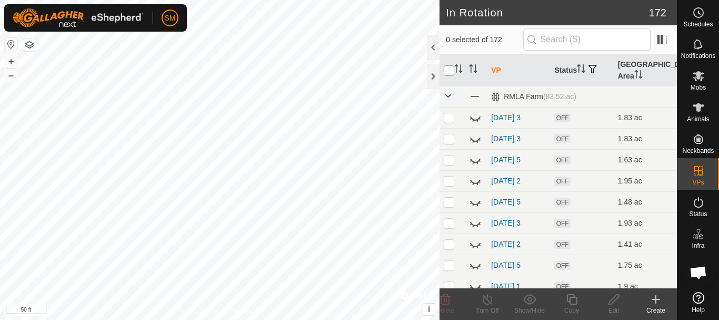
checkbox input "true"
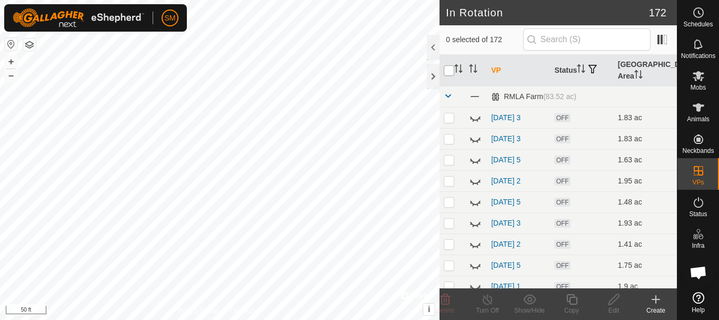
checkbox input "true"
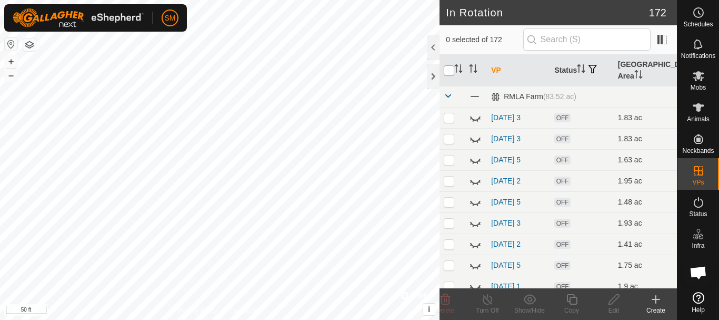
checkbox input "true"
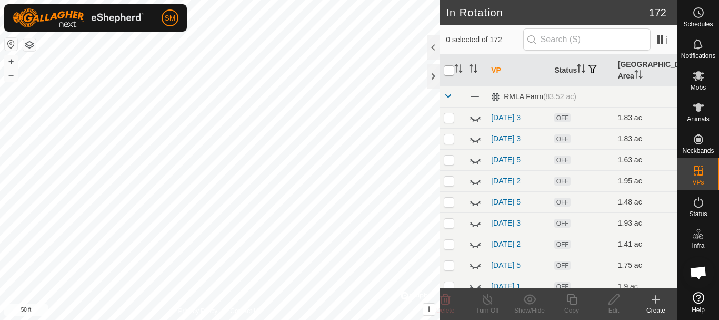
checkbox input "true"
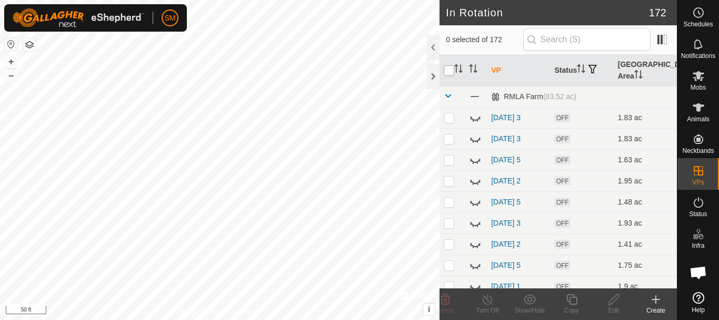
checkbox input "true"
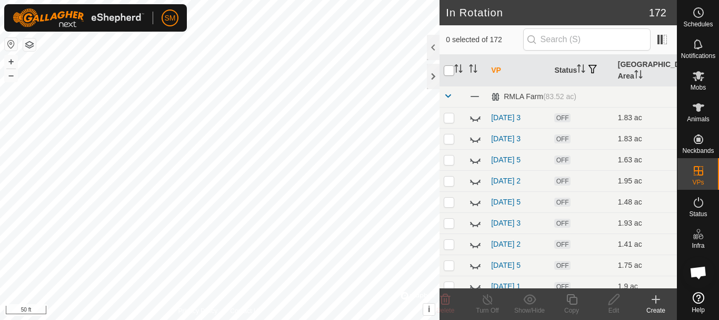
checkbox input "true"
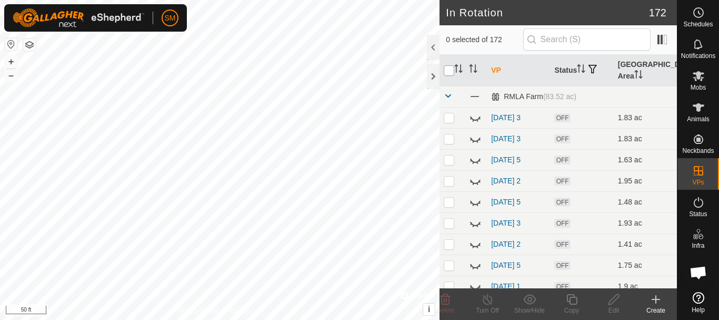
checkbox input "true"
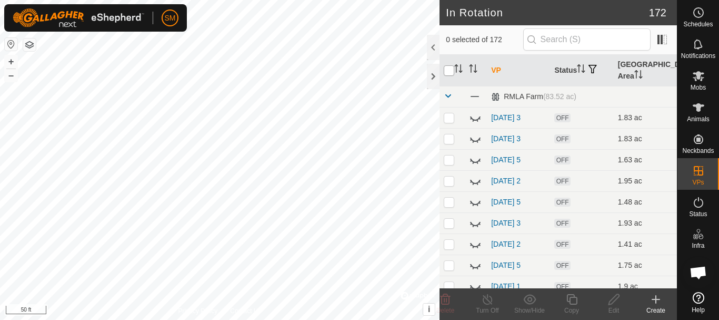
checkbox input "true"
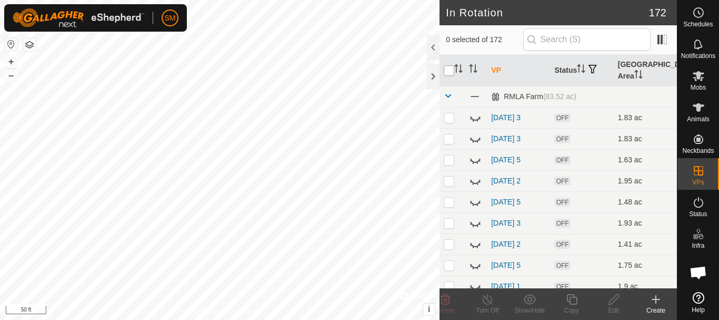
checkbox input "true"
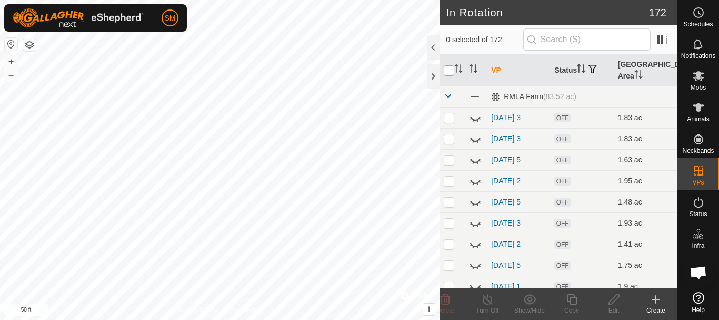
checkbox input "true"
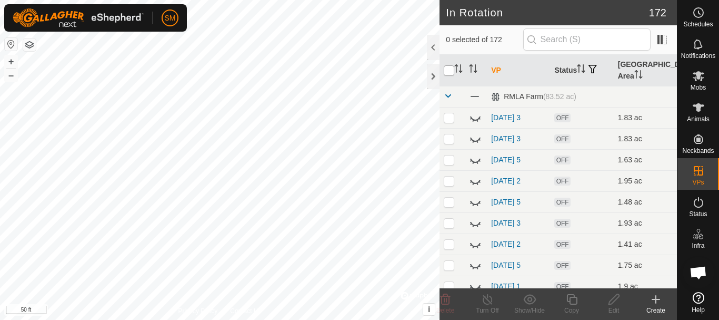
checkbox input "true"
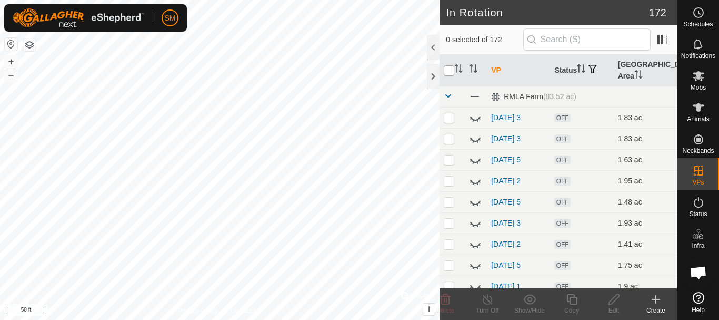
checkbox input "true"
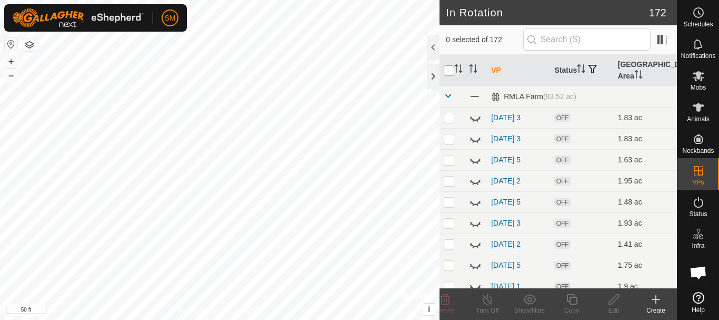
checkbox input "true"
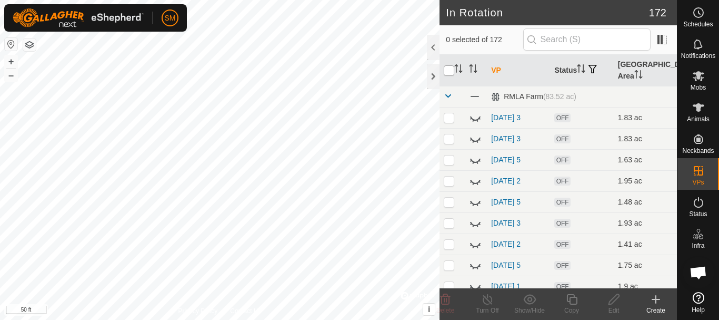
checkbox input "true"
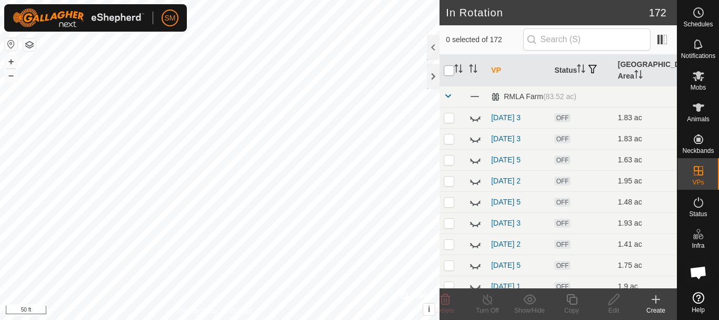
checkbox input "true"
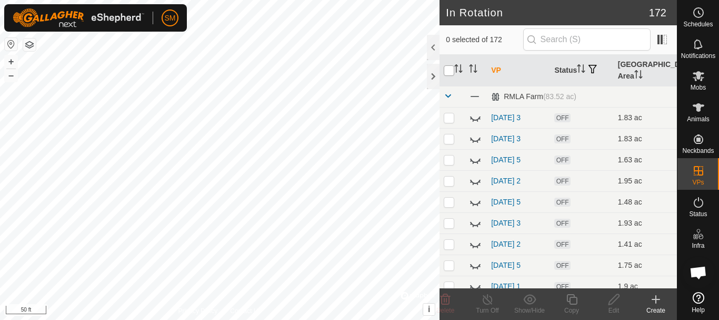
checkbox input "true"
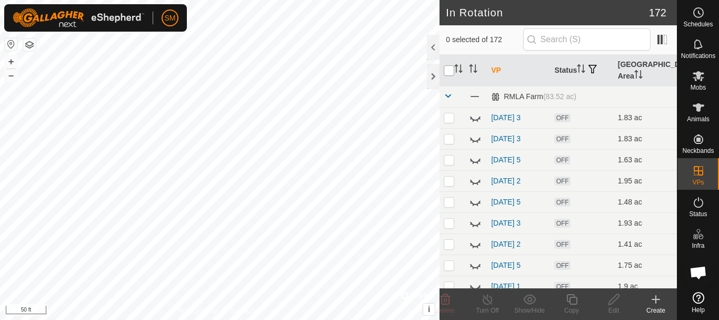
checkbox input "true"
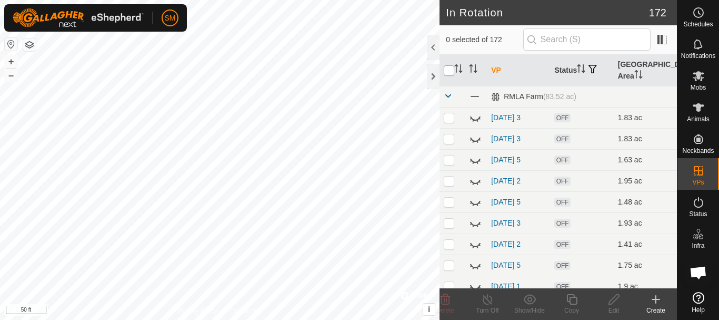
checkbox input "true"
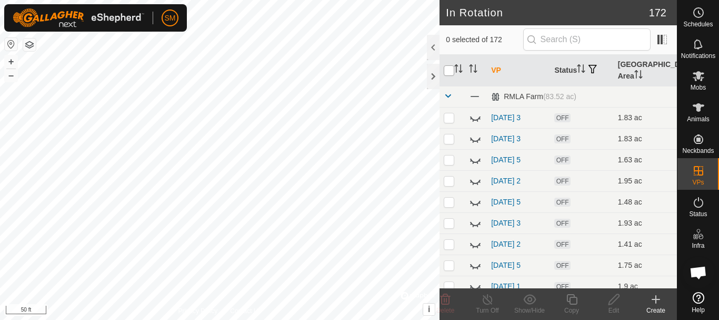
checkbox input "true"
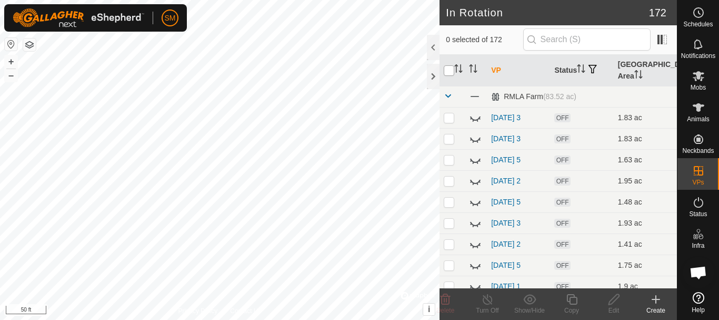
checkbox input "true"
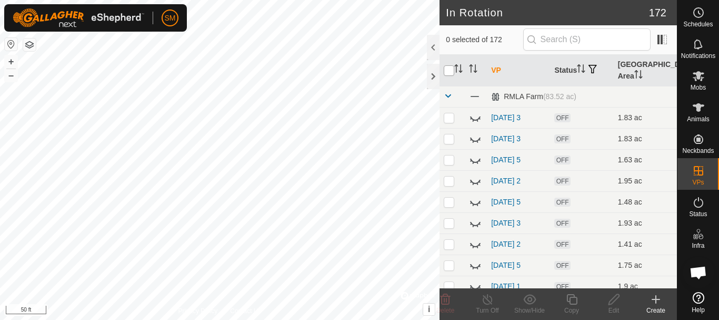
checkbox input "true"
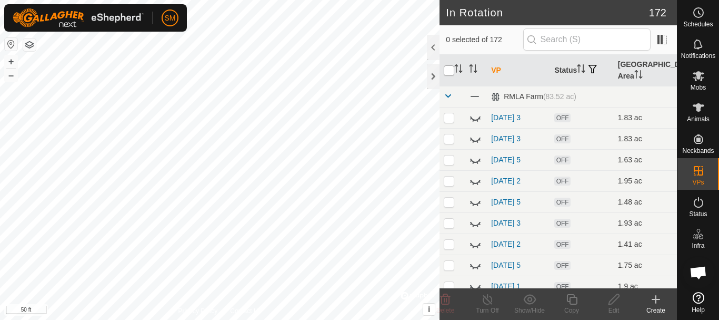
checkbox input "true"
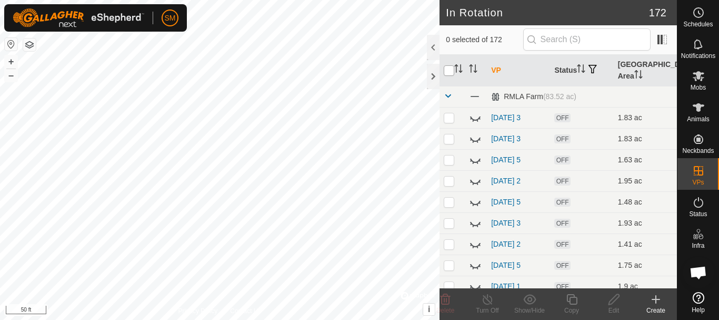
checkbox input "true"
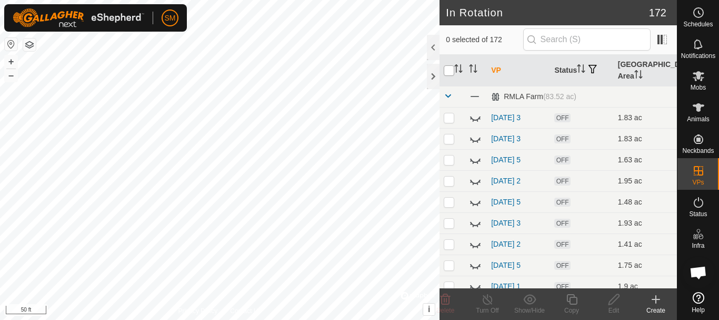
checkbox input "true"
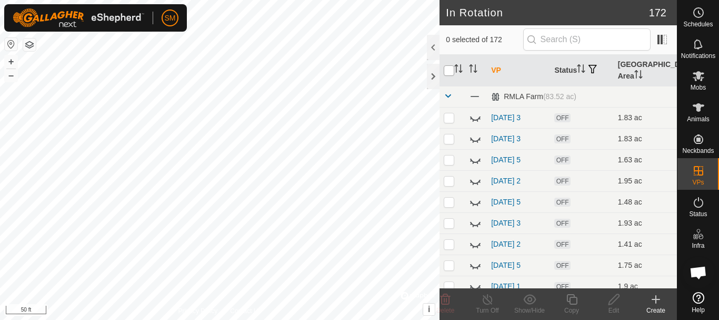
checkbox input "true"
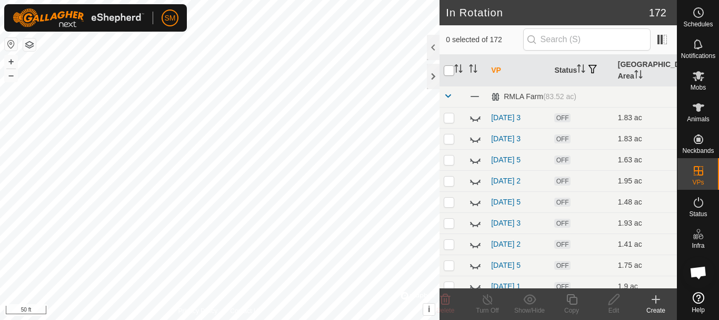
checkbox input "true"
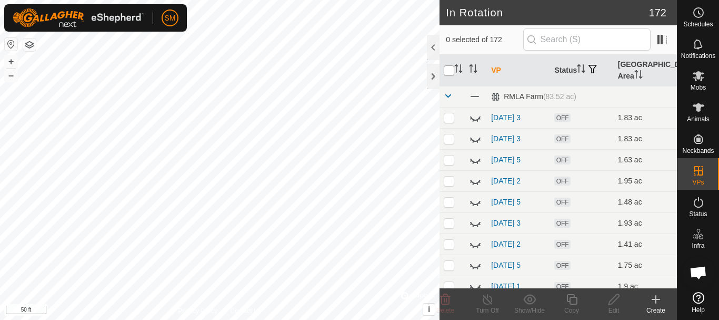
checkbox input "true"
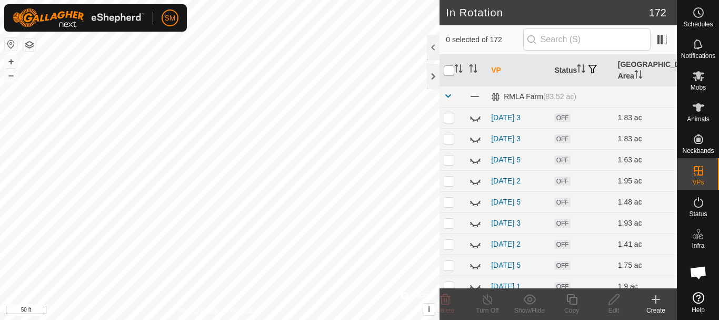
checkbox input "true"
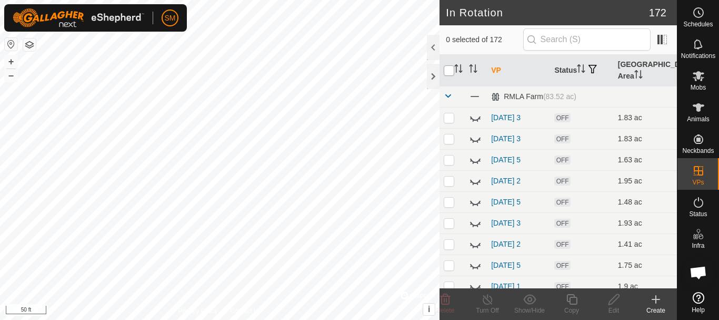
checkbox input "true"
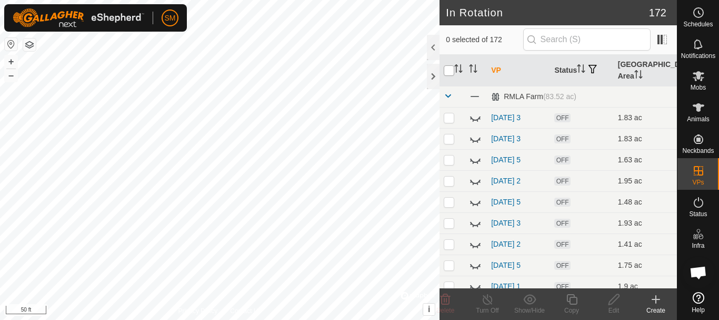
checkbox input "true"
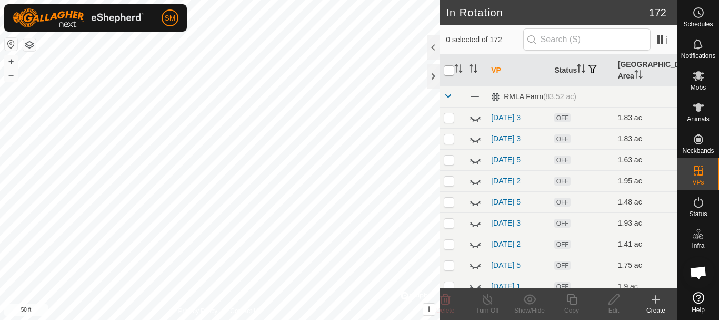
checkbox input "true"
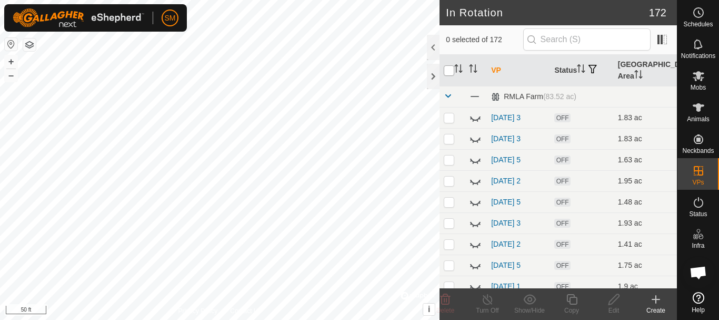
checkbox input "true"
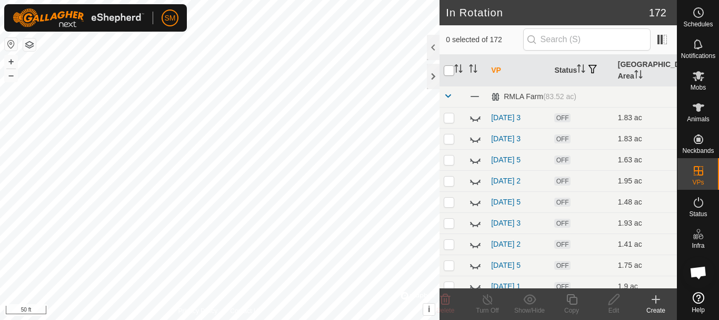
checkbox input "true"
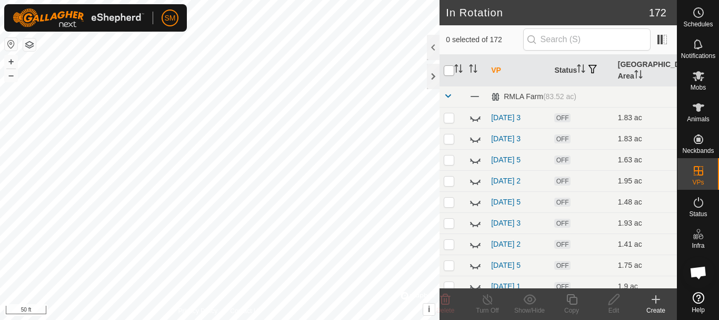
checkbox input "true"
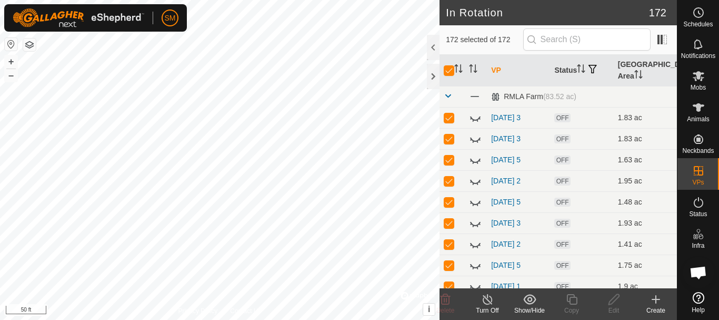
click at [527, 303] on icon at bounding box center [529, 299] width 13 height 10
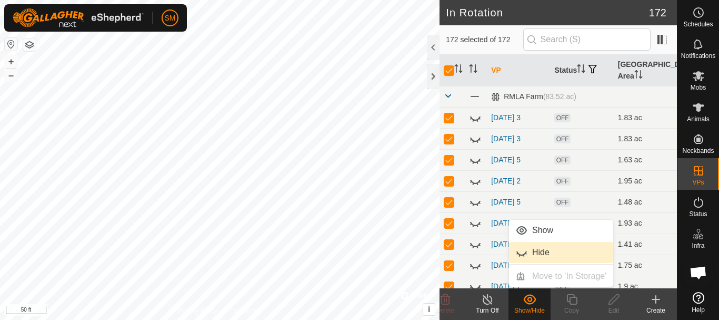
click at [523, 251] on link "Hide" at bounding box center [561, 252] width 104 height 21
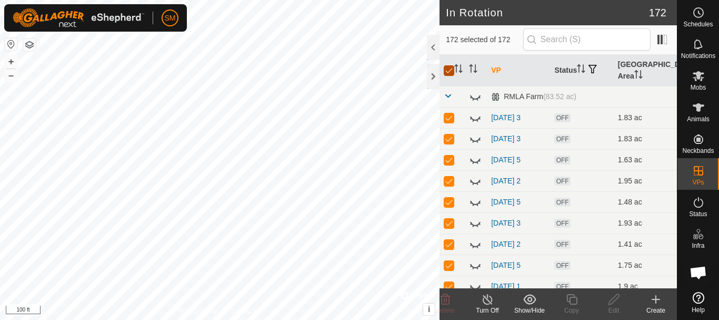
click at [451, 69] on input "checkbox" at bounding box center [449, 70] width 11 height 11
checkbox input "false"
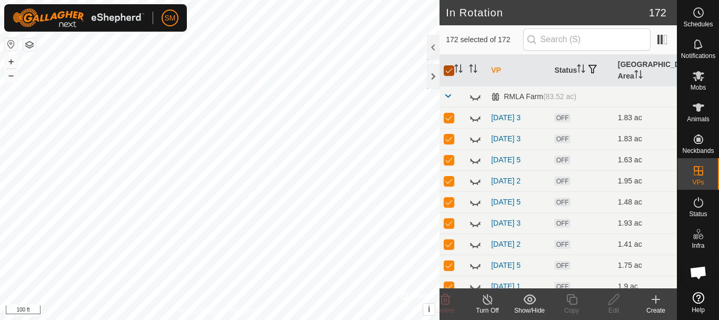
checkbox input "false"
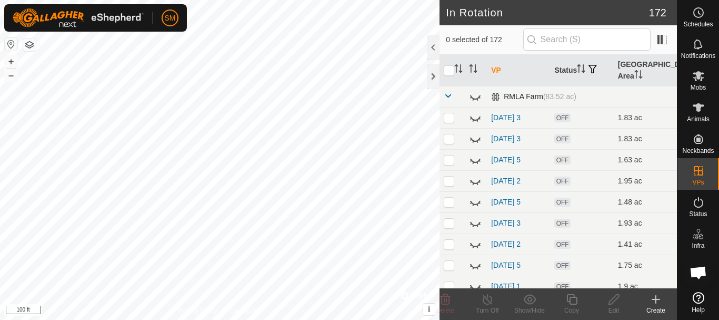
click at [447, 98] on span at bounding box center [448, 96] width 8 height 8
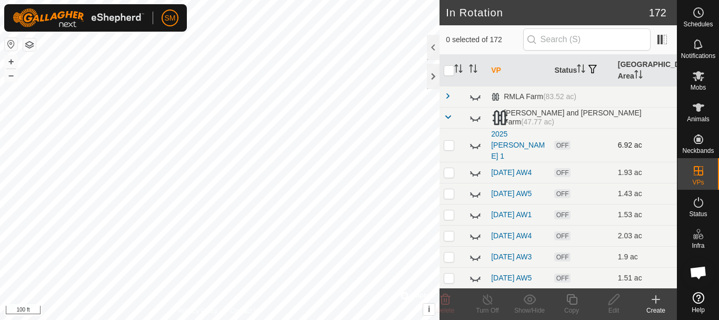
click at [474, 138] on icon at bounding box center [475, 144] width 13 height 13
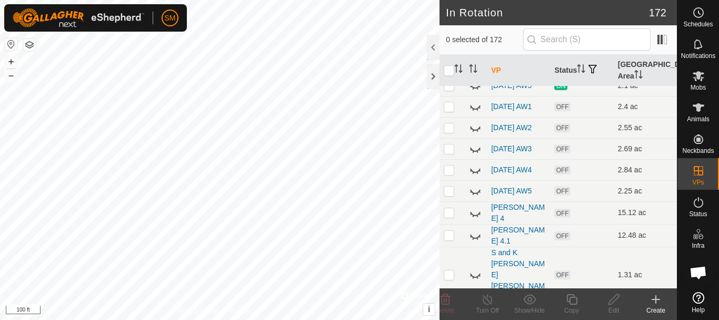
scroll to position [1369, 0]
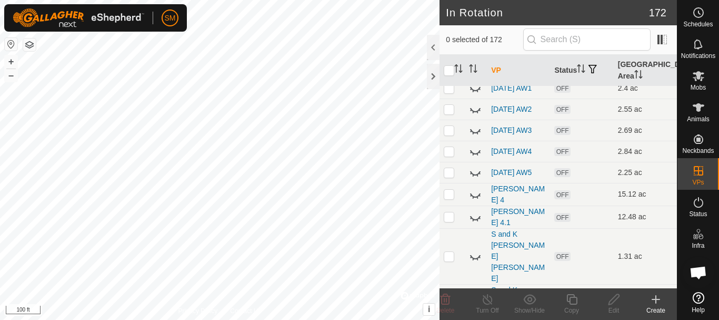
click at [475, 73] on icon at bounding box center [475, 67] width 13 height 13
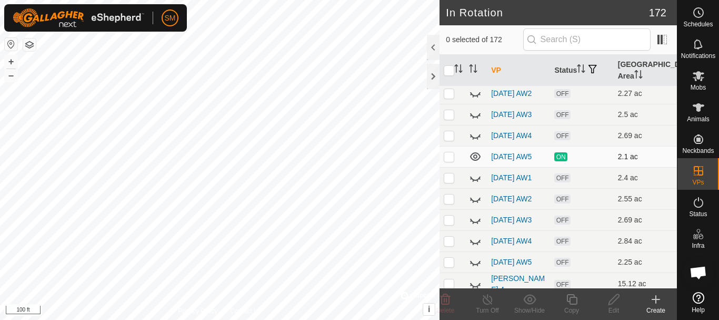
scroll to position [1263, 0]
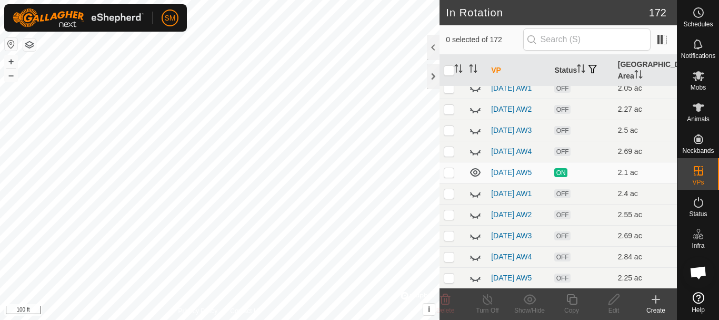
click at [476, 70] on icon at bounding box center [475, 68] width 11 height 4
click at [476, 73] on icon at bounding box center [475, 67] width 13 height 13
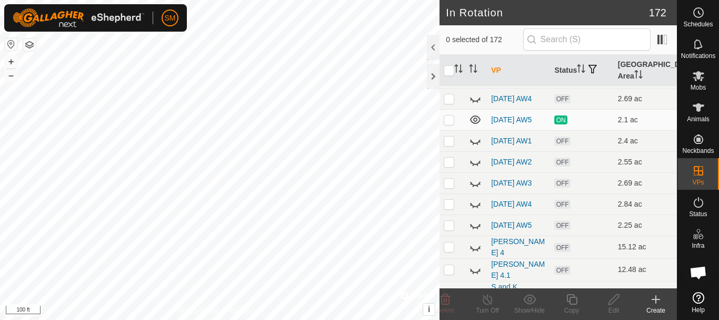
click at [476, 124] on icon at bounding box center [475, 119] width 11 height 8
click at [476, 21] on icon at bounding box center [475, 14] width 13 height 13
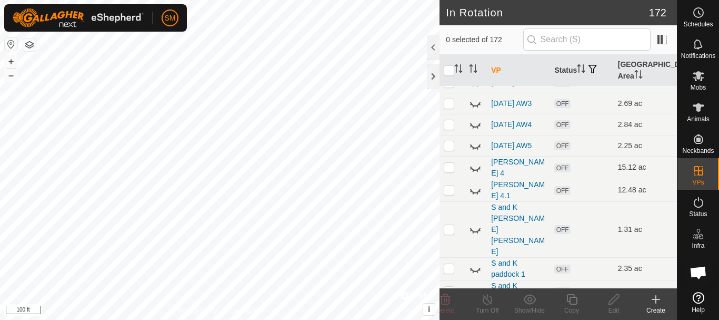
scroll to position [1421, 0]
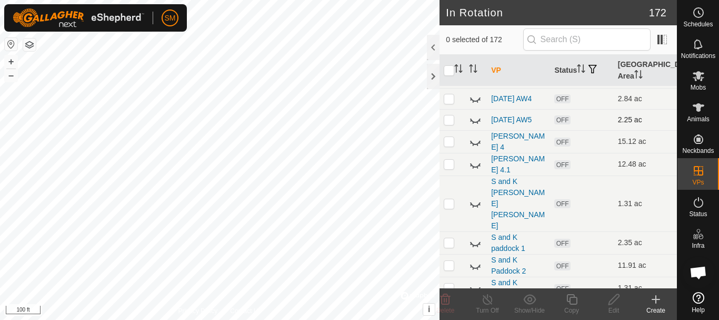
click at [474, 126] on icon at bounding box center [475, 119] width 13 height 13
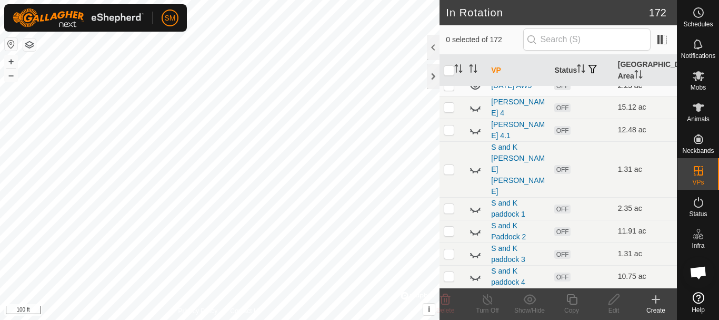
scroll to position [1514, 0]
click at [476, 175] on icon at bounding box center [475, 169] width 13 height 13
click at [476, 173] on icon at bounding box center [475, 169] width 11 height 8
click at [475, 213] on icon at bounding box center [475, 208] width 13 height 13
click at [656, 299] on icon at bounding box center [655, 299] width 7 height 0
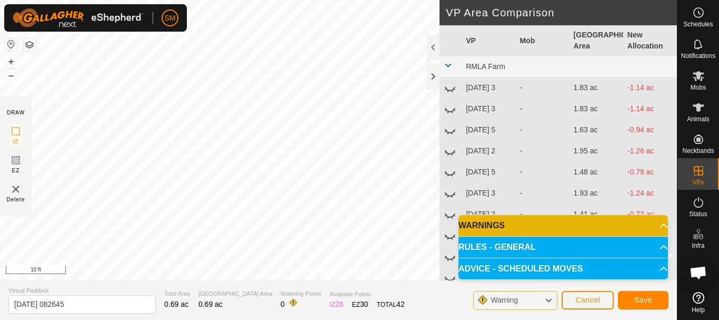
click at [443, 81] on td at bounding box center [451, 87] width 22 height 21
click at [440, 77] on td at bounding box center [451, 87] width 22 height 21
click at [437, 76] on div at bounding box center [433, 76] width 13 height 25
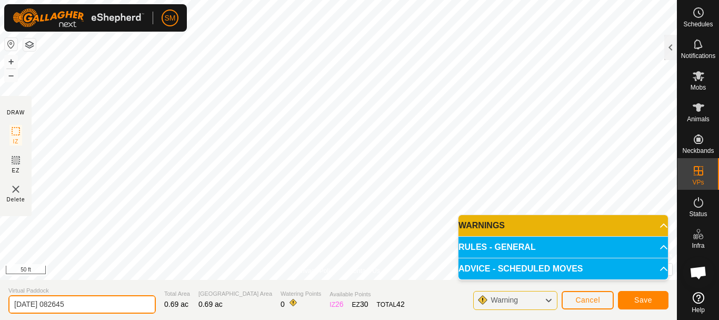
drag, startPoint x: 102, startPoint y: 306, endPoint x: 48, endPoint y: 305, distance: 53.2
click at [48, 305] on input "2025-10-02 082645" at bounding box center [81, 304] width 147 height 18
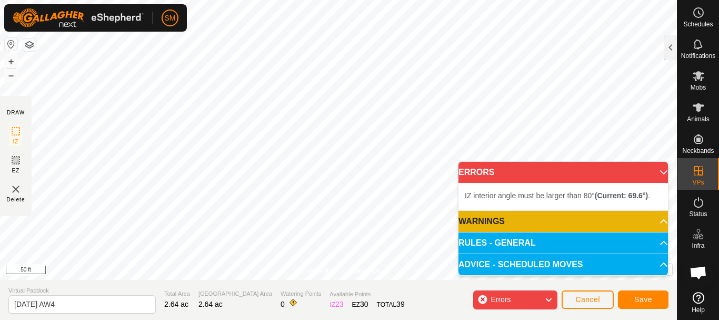
click at [316, 0] on html "SM Schedules Notifications Mobs Animals Neckbands VPs Status Infra Heatmap Help…" at bounding box center [359, 160] width 719 height 320
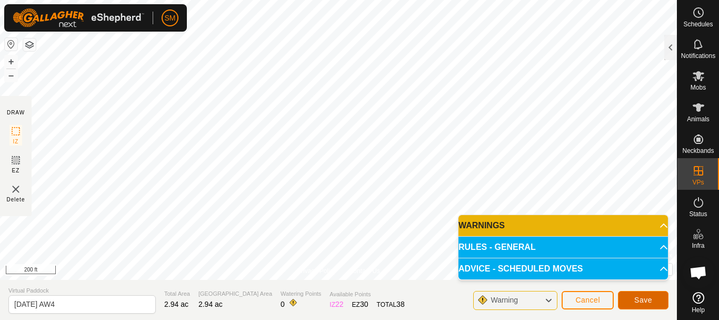
click at [640, 304] on button "Save" at bounding box center [643, 300] width 51 height 18
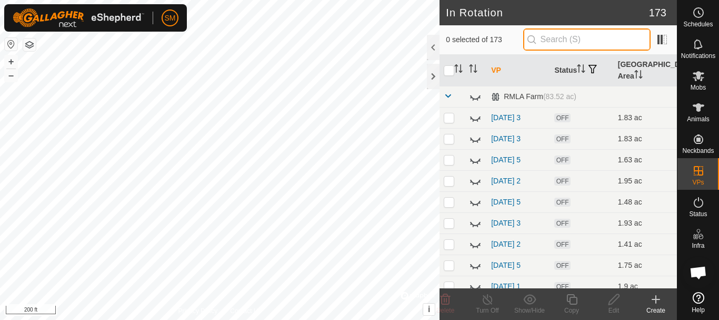
click at [575, 34] on input "text" at bounding box center [586, 39] width 127 height 22
paste input "[DATE]"
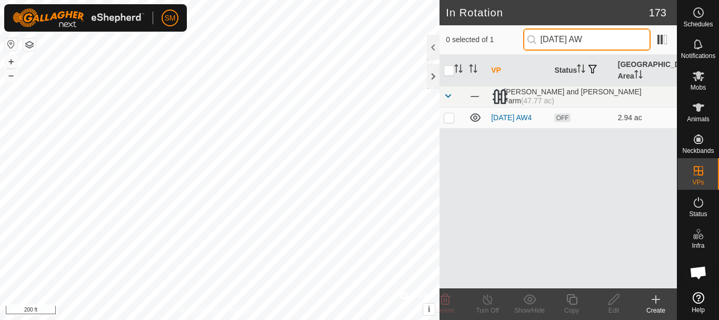
drag, startPoint x: 601, startPoint y: 41, endPoint x: 543, endPoint y: 37, distance: 57.5
click at [543, 37] on input "2025-10-03 AW" at bounding box center [586, 39] width 127 height 22
click at [624, 43] on input "2025-10-03 AW" at bounding box center [586, 39] width 127 height 22
click at [451, 117] on p-checkbox at bounding box center [449, 117] width 11 height 8
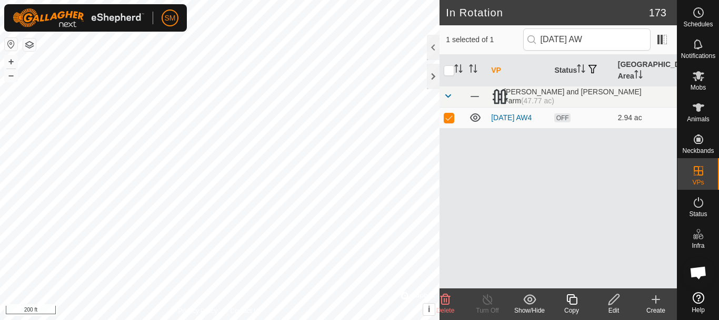
click at [574, 300] on icon at bounding box center [571, 299] width 13 height 13
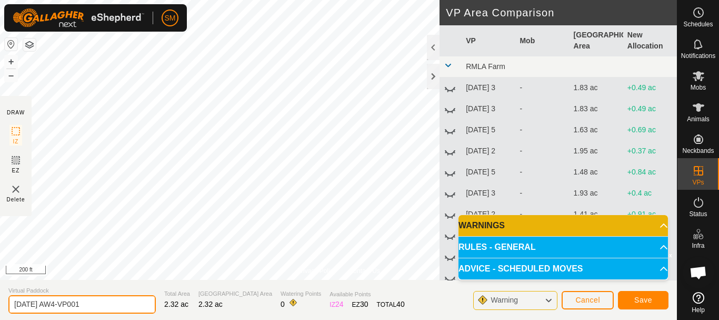
drag, startPoint x: 74, startPoint y: 307, endPoint x: 0, endPoint y: 310, distance: 73.7
click at [0, 310] on section "Virtual Paddock 2025-10-03 AW4-VP001 Total Area 2.32 ac Grazing Area 2.32 ac Wa…" at bounding box center [338, 300] width 677 height 40
paste input "text"
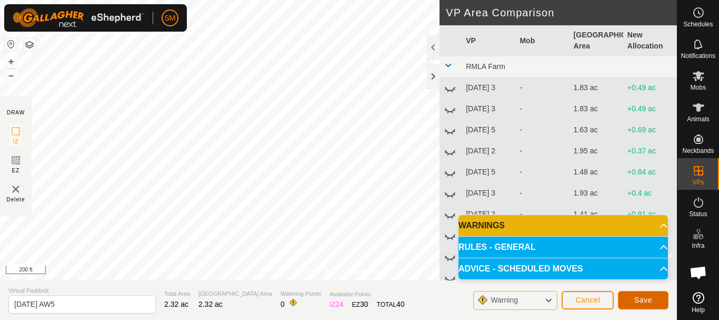
click at [643, 295] on button "Save" at bounding box center [643, 300] width 51 height 18
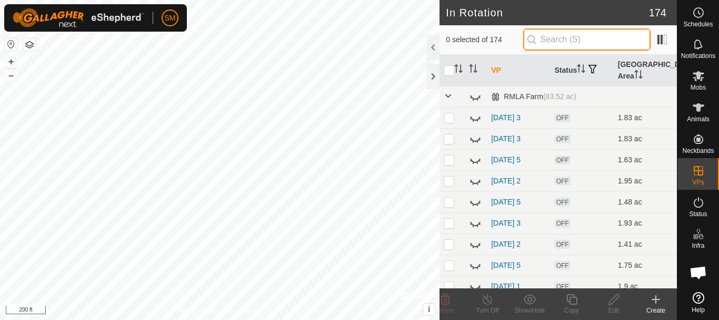
click at [554, 41] on input "text" at bounding box center [586, 39] width 127 height 22
paste input "2025-10-03 AW"
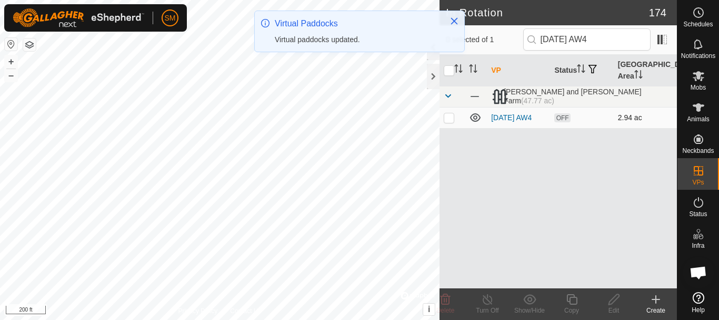
click at [451, 117] on p-checkbox at bounding box center [449, 117] width 11 height 8
click at [572, 297] on icon at bounding box center [571, 299] width 11 height 11
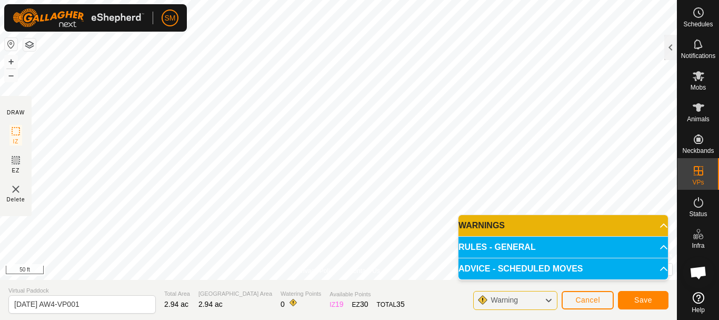
click at [460, 244] on body "SM Schedules Notifications Mobs Animals Neckbands VPs Status Infra Heatmap Help…" at bounding box center [359, 160] width 719 height 320
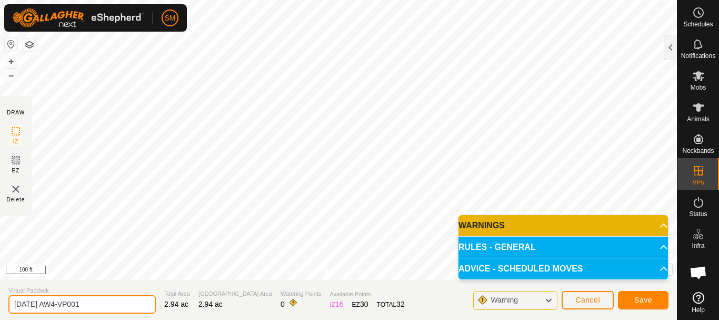
drag, startPoint x: 106, startPoint y: 304, endPoint x: 0, endPoint y: 289, distance: 107.3
click at [0, 289] on section "Virtual Paddock 2025-10-03 AW4-VP001 Total Area 2.94 ac Grazing Area 2.94 ac Wa…" at bounding box center [338, 300] width 677 height 40
paste input "text"
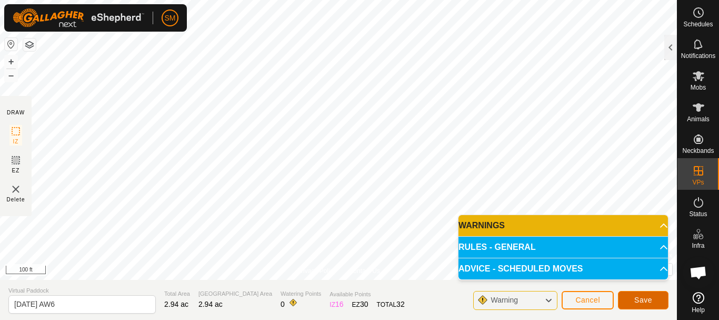
click at [653, 301] on button "Save" at bounding box center [643, 300] width 51 height 18
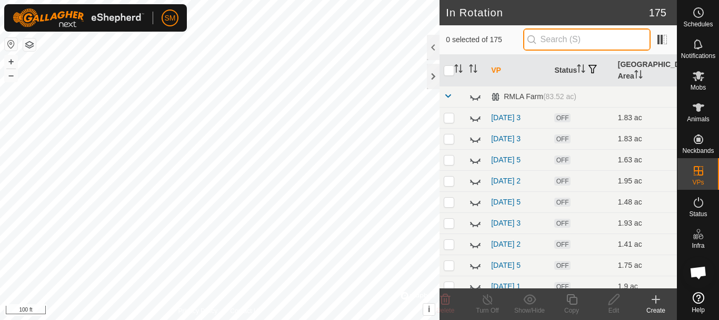
click at [591, 41] on input "text" at bounding box center [586, 39] width 127 height 22
paste input "2025-10-03 AW"
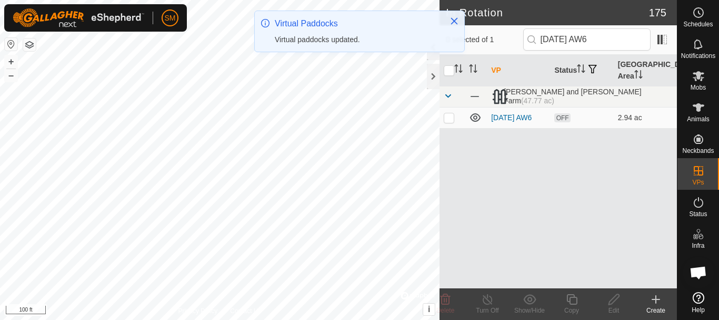
click at [447, 119] on p-checkbox at bounding box center [449, 117] width 11 height 8
click at [571, 304] on icon at bounding box center [571, 299] width 11 height 11
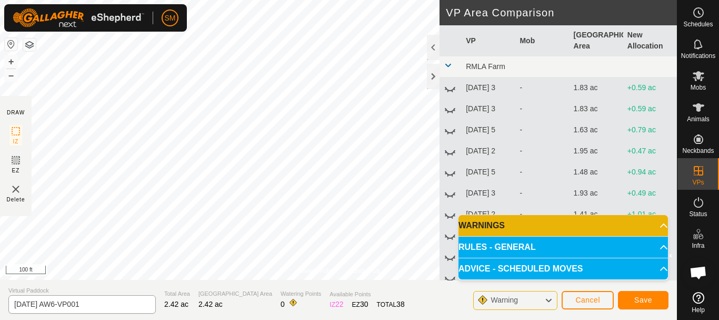
drag, startPoint x: 120, startPoint y: 315, endPoint x: 29, endPoint y: 307, distance: 90.9
click at [26, 308] on section "Virtual Paddock 2025-10-03 AW6-VP001 Total Area 2.42 ac Grazing Area 2.42 ac Wa…" at bounding box center [338, 300] width 677 height 40
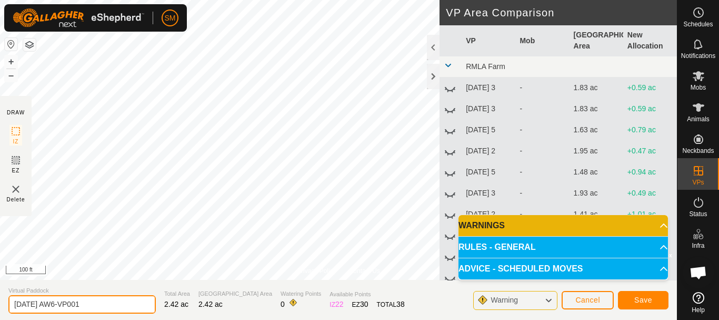
drag, startPoint x: 101, startPoint y: 300, endPoint x: 0, endPoint y: 302, distance: 101.1
click at [0, 302] on section "Virtual Paddock 2025-10-03 AW6-VP001 Total Area 2.42 ac Grazing Area 2.42 ac Wa…" at bounding box center [338, 300] width 677 height 40
paste input "text"
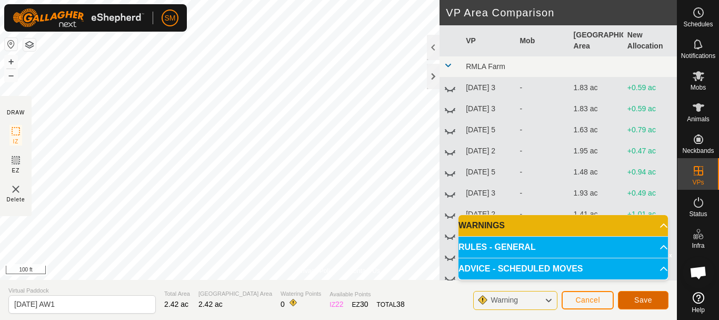
click at [646, 302] on span "Save" at bounding box center [643, 299] width 18 height 8
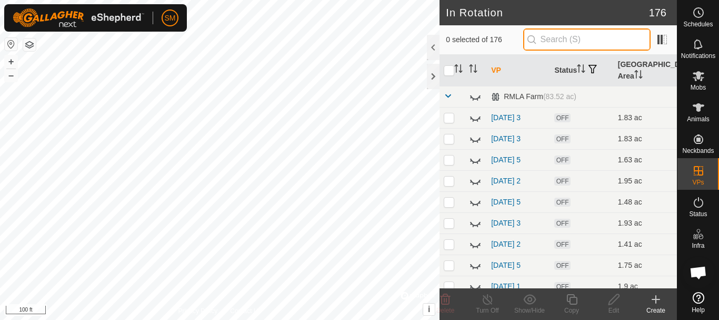
click at [566, 36] on input "text" at bounding box center [586, 39] width 127 height 22
paste input "2025-10-03 AW"
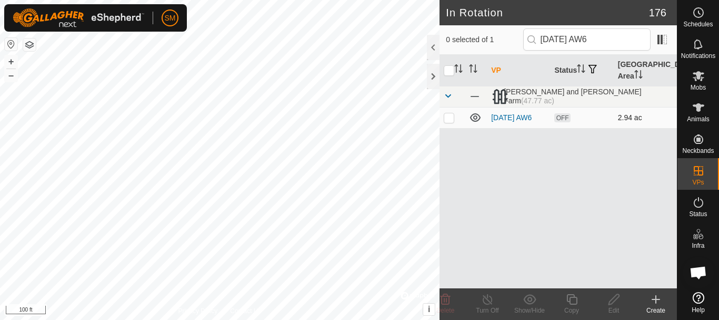
click at [453, 115] on p-checkbox at bounding box center [449, 117] width 11 height 8
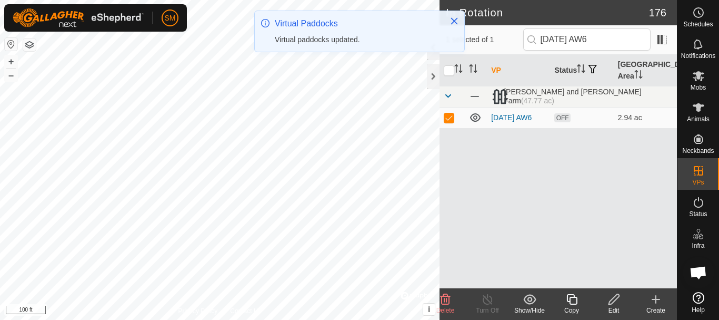
click at [571, 302] on icon at bounding box center [571, 299] width 13 height 13
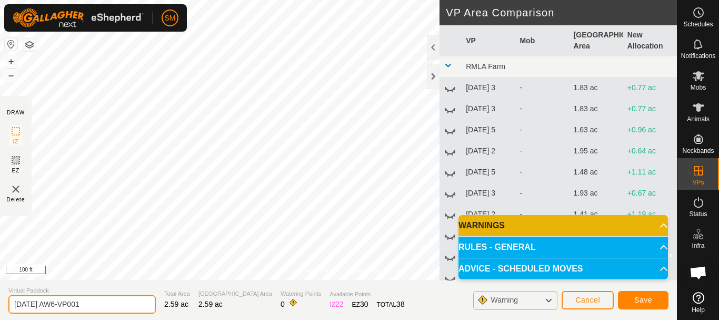
drag, startPoint x: 114, startPoint y: 307, endPoint x: 0, endPoint y: 309, distance: 114.2
click at [0, 309] on section "Virtual Paddock 2025-10-03 AW6-VP001 Total Area 2.59 ac Grazing Area 2.59 ac Wa…" at bounding box center [338, 300] width 677 height 40
paste input "text"
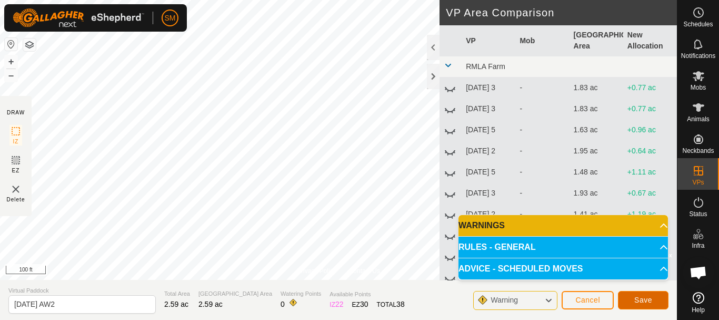
click at [646, 303] on span "Save" at bounding box center [643, 299] width 18 height 8
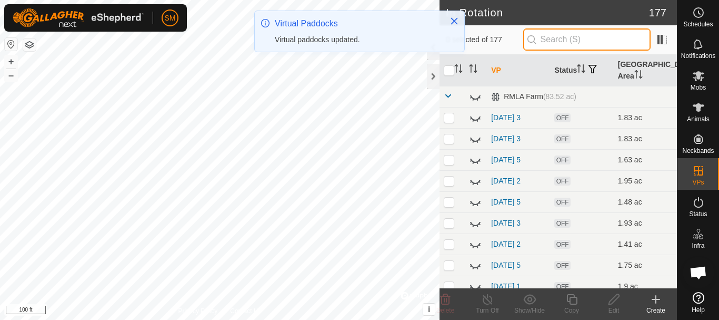
click at [580, 39] on input "text" at bounding box center [586, 39] width 127 height 22
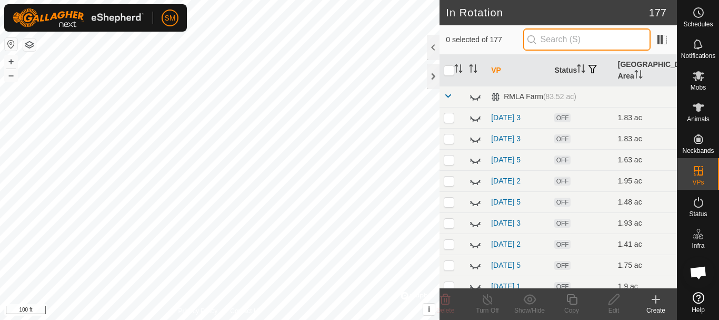
paste input "2025-10-03 AW"
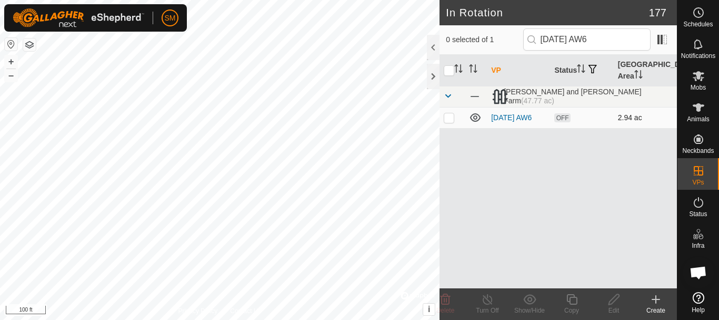
click at [450, 119] on p-checkbox at bounding box center [449, 117] width 11 height 8
click at [573, 301] on icon at bounding box center [571, 299] width 13 height 13
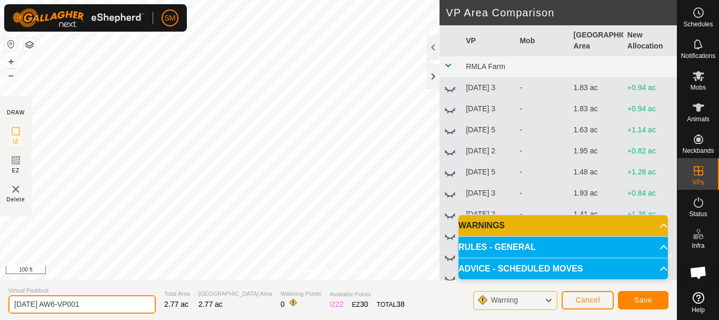
click at [119, 306] on input "2025-10-03 AW6-VP001" at bounding box center [81, 304] width 147 height 18
paste input "text"
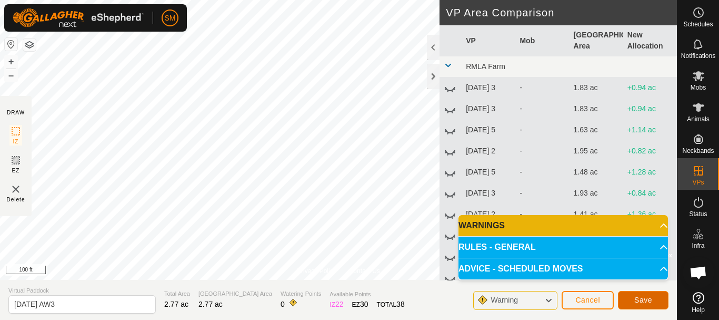
click at [637, 295] on span "Save" at bounding box center [643, 299] width 18 height 8
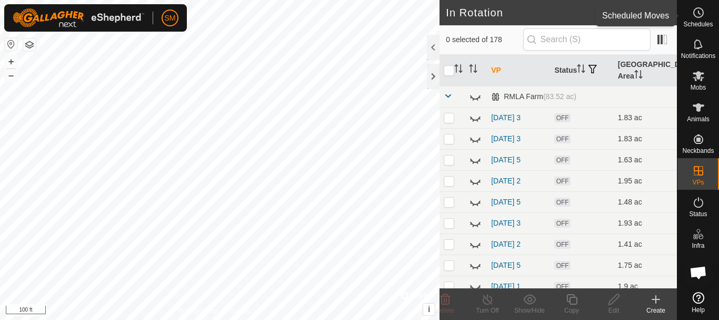
click at [700, 14] on icon at bounding box center [699, 12] width 2 height 3
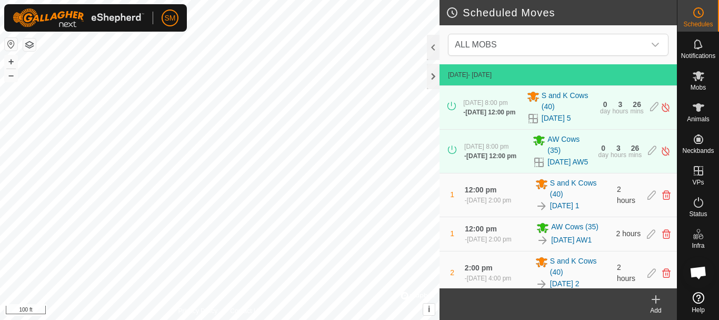
click at [654, 304] on icon at bounding box center [656, 299] width 13 height 13
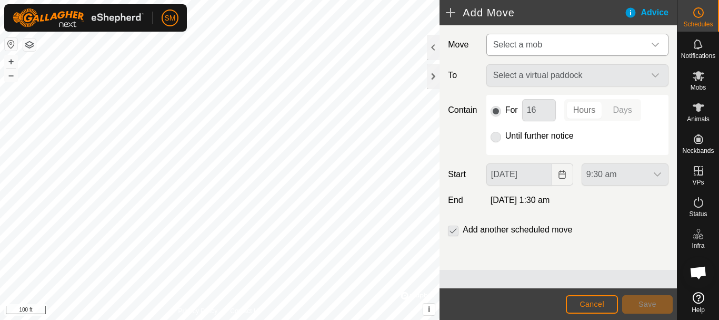
click at [656, 44] on icon "dropdown trigger" at bounding box center [655, 45] width 8 height 8
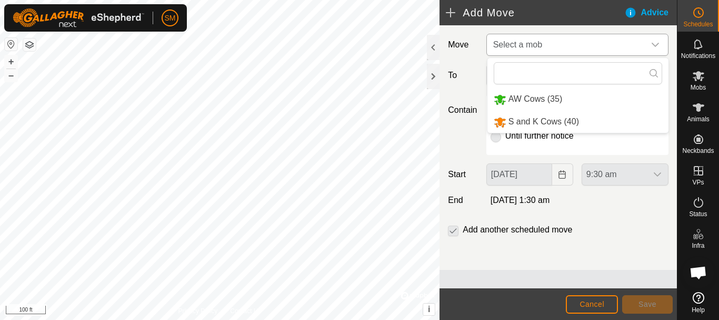
click at [532, 100] on li "AW Cows (35)" at bounding box center [577, 99] width 181 height 22
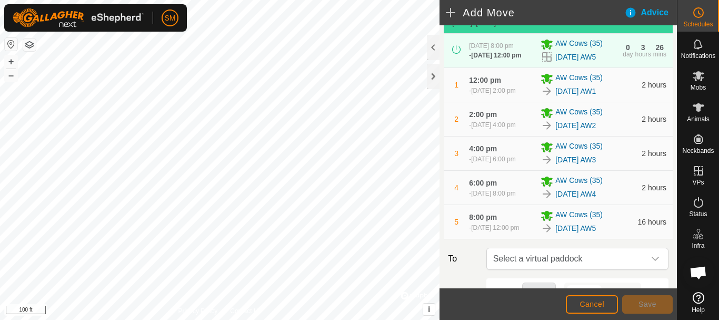
scroll to position [244, 0]
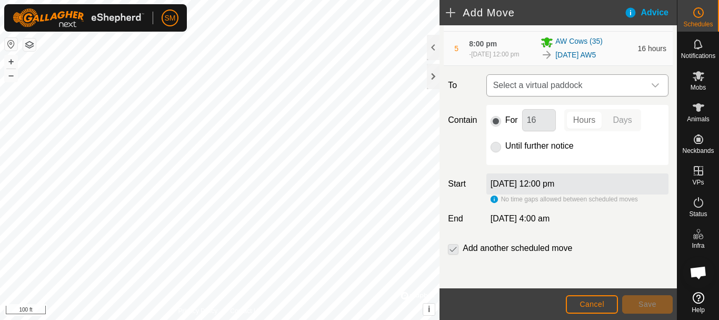
click at [651, 85] on icon "dropdown trigger" at bounding box center [655, 85] width 8 height 8
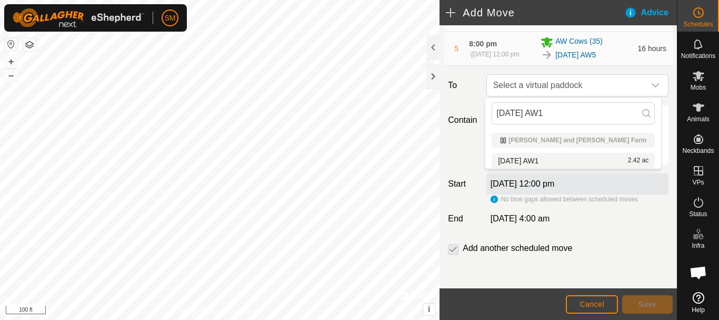
click at [526, 160] on li "2025-10-03 AW1 2.42 ac" at bounding box center [573, 161] width 163 height 16
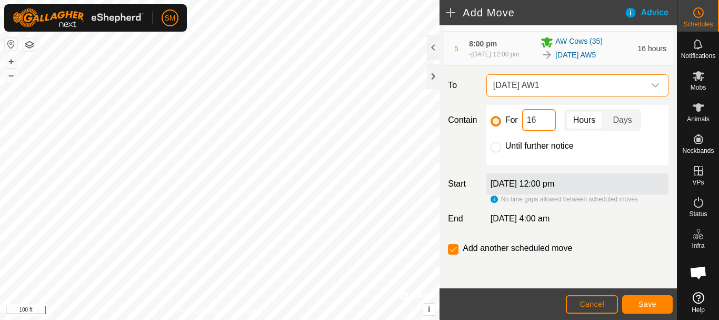
click at [541, 120] on input "16" at bounding box center [539, 120] width 34 height 22
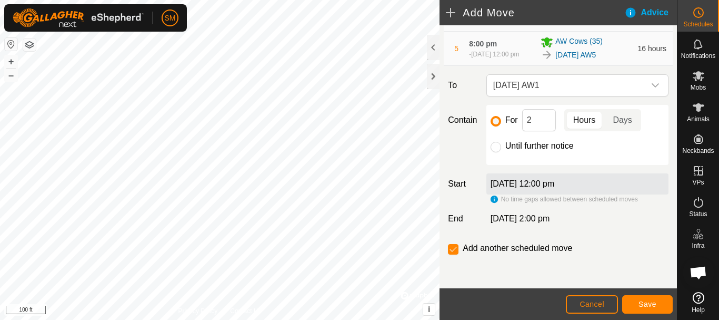
click at [607, 154] on div "For 2 Hours Days Until further notice" at bounding box center [577, 135] width 182 height 60
click at [654, 302] on span "Save" at bounding box center [647, 304] width 18 height 8
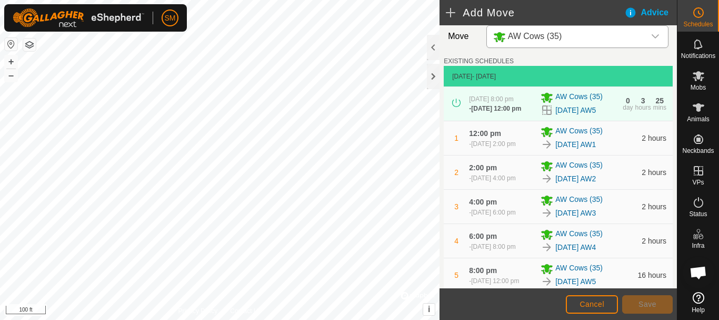
scroll to position [300, 0]
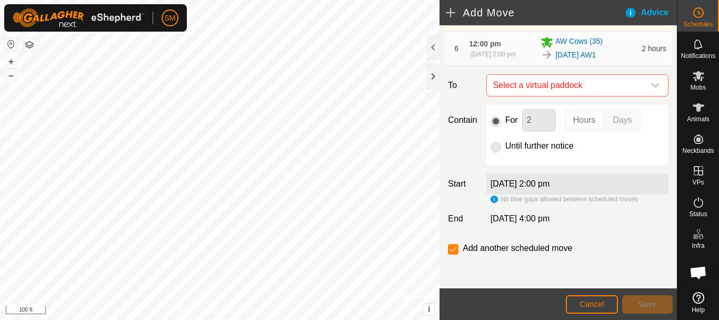
click at [651, 88] on icon "dropdown trigger" at bounding box center [655, 85] width 8 height 8
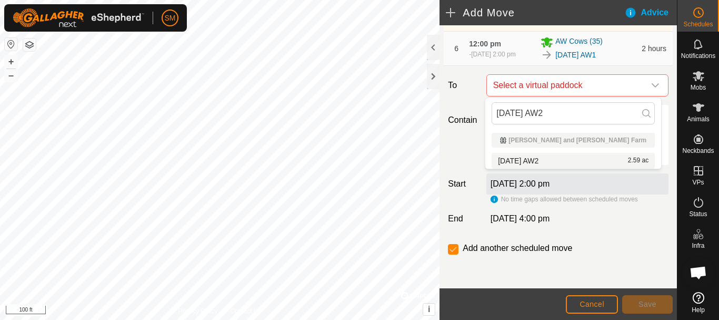
click at [551, 162] on li "2025-10-03 AW2 2.59 ac" at bounding box center [573, 161] width 163 height 16
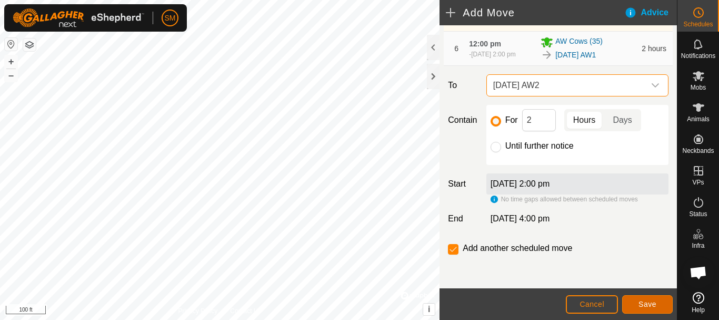
click at [642, 308] on button "Save" at bounding box center [647, 304] width 51 height 18
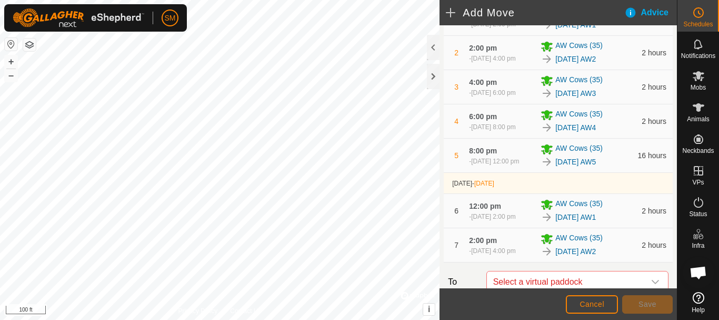
scroll to position [334, 0]
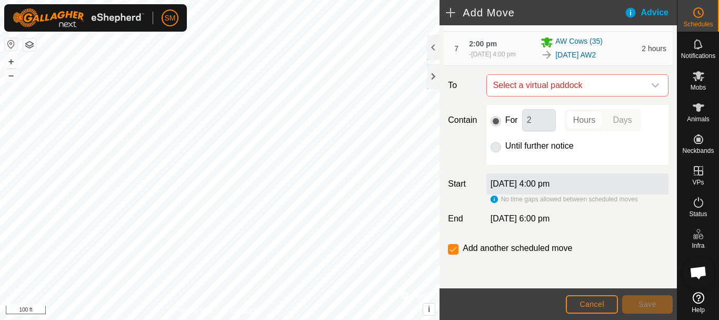
click at [651, 83] on icon "dropdown trigger" at bounding box center [655, 85] width 8 height 8
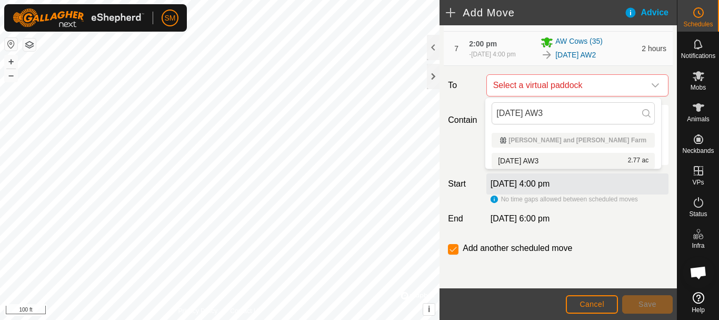
click at [551, 159] on li "2025-10-03 AW3 2.77 ac" at bounding box center [573, 161] width 163 height 16
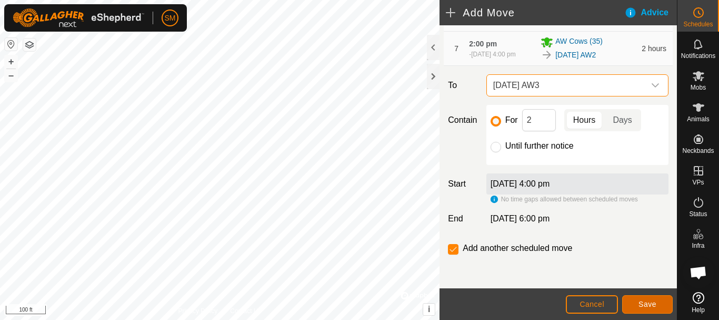
click at [643, 300] on span "Save" at bounding box center [647, 304] width 18 height 8
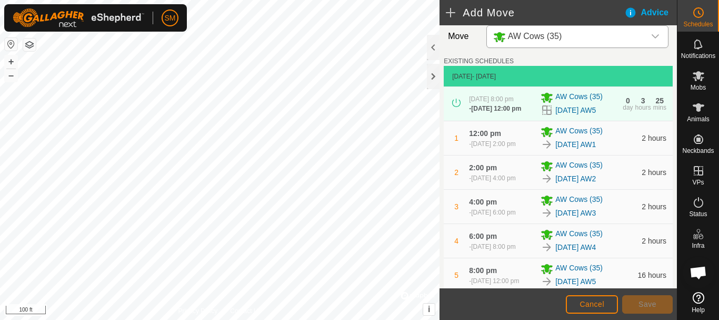
scroll to position [368, 0]
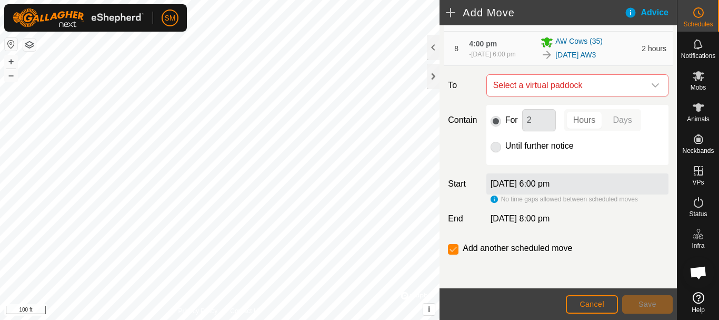
click at [651, 87] on icon "dropdown trigger" at bounding box center [655, 85] width 8 height 8
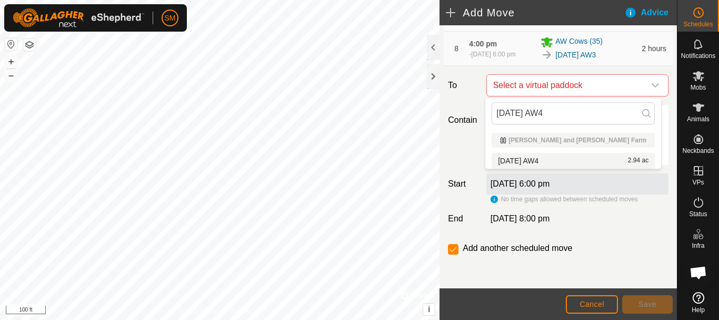
click at [517, 161] on li "2025-10-03 AW4 2.94 ac" at bounding box center [573, 161] width 163 height 16
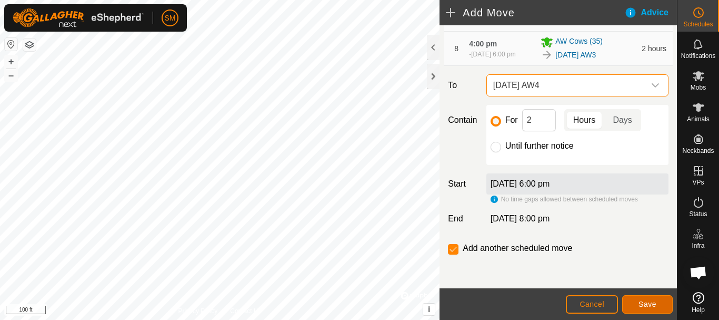
click at [647, 303] on span "Save" at bounding box center [647, 304] width 18 height 8
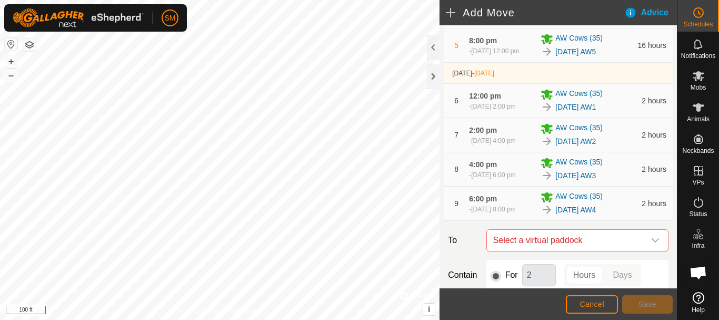
scroll to position [402, 0]
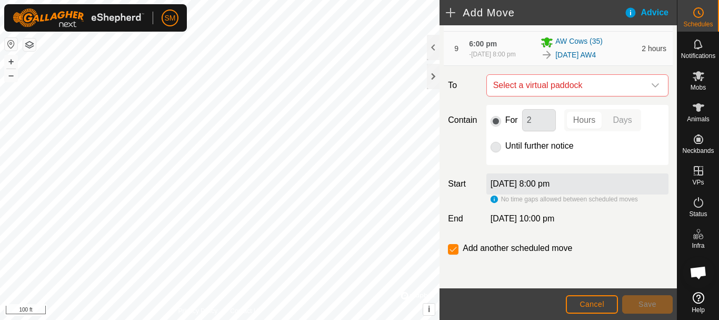
click at [652, 86] on icon "dropdown trigger" at bounding box center [655, 85] width 7 height 4
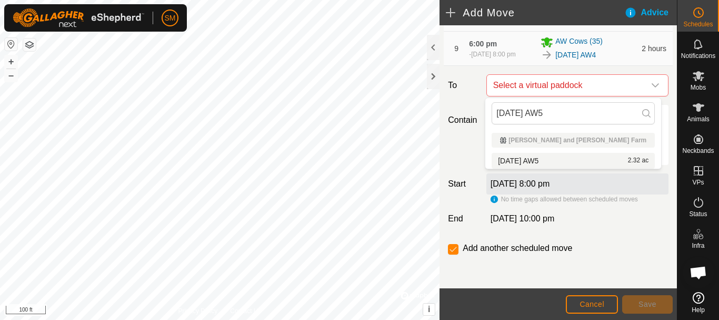
click at [544, 156] on li "2025-10-03 AW5 2.32 ac" at bounding box center [573, 161] width 163 height 16
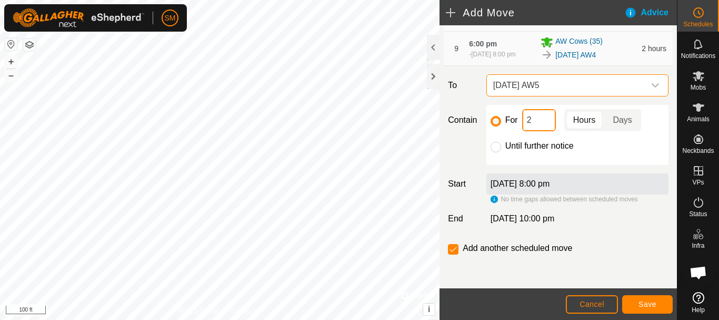
click at [537, 123] on input "2" at bounding box center [539, 120] width 34 height 22
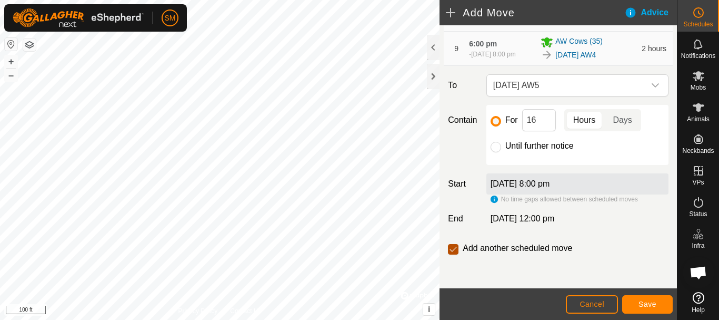
click at [457, 250] on input "checkbox" at bounding box center [453, 249] width 11 height 11
click at [657, 305] on button "Save" at bounding box center [647, 304] width 51 height 18
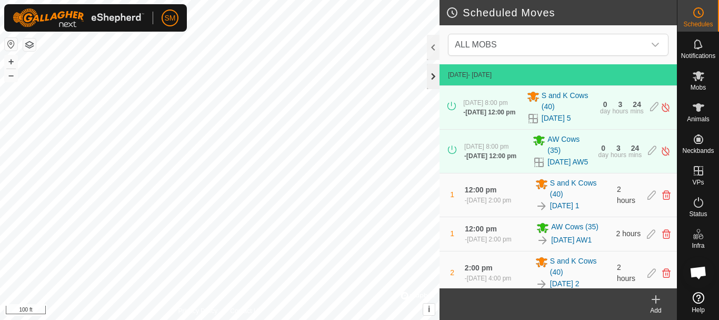
click at [430, 78] on div at bounding box center [433, 76] width 13 height 25
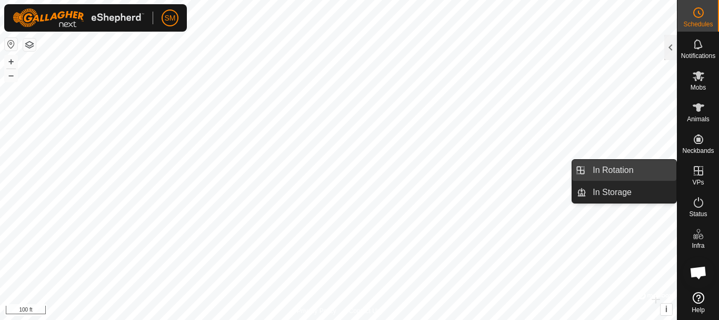
click at [611, 167] on link "In Rotation" at bounding box center [631, 169] width 90 height 21
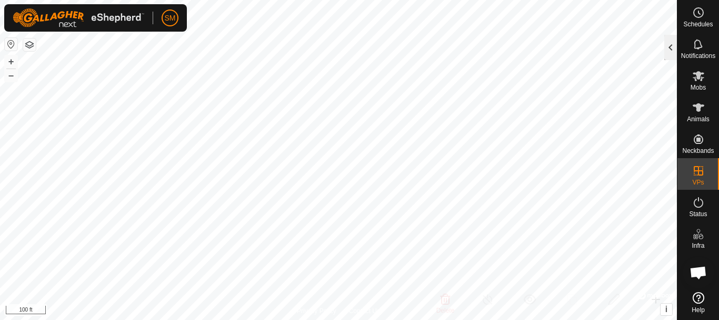
click at [667, 47] on div at bounding box center [670, 47] width 13 height 25
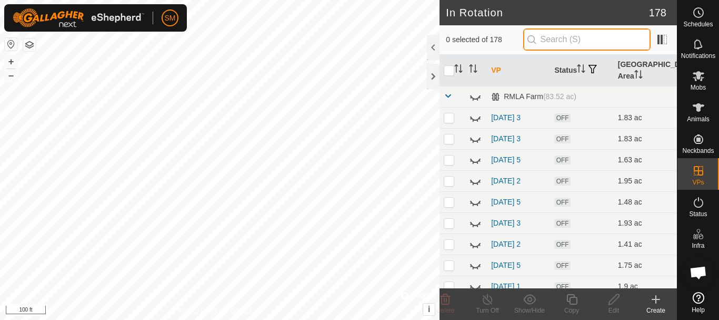
click at [578, 36] on input "text" at bounding box center [586, 39] width 127 height 22
paste input "2025-10-03 AW"
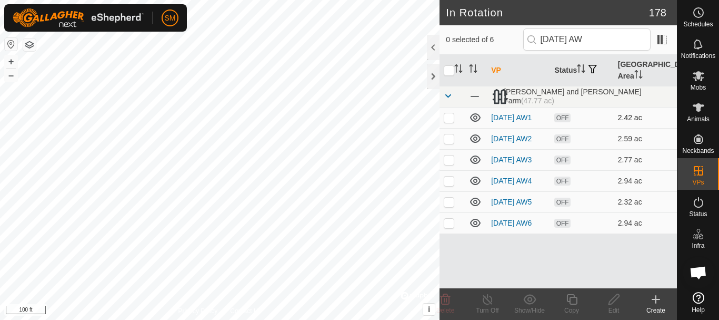
click at [476, 119] on icon at bounding box center [475, 117] width 13 height 13
click at [476, 139] on icon at bounding box center [475, 138] width 11 height 8
click at [477, 164] on icon at bounding box center [475, 159] width 11 height 8
click at [476, 186] on icon at bounding box center [475, 180] width 13 height 13
click at [447, 227] on p-checkbox at bounding box center [449, 222] width 11 height 8
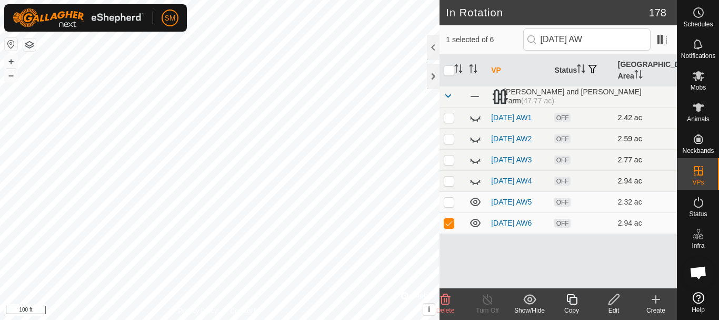
click at [444, 304] on icon at bounding box center [446, 299] width 10 height 11
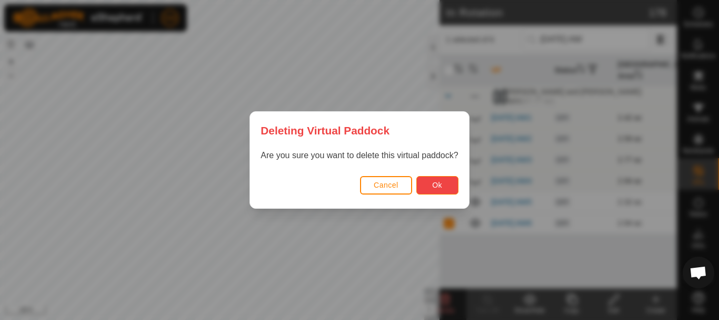
click at [433, 185] on span "Ok" at bounding box center [437, 185] width 10 height 8
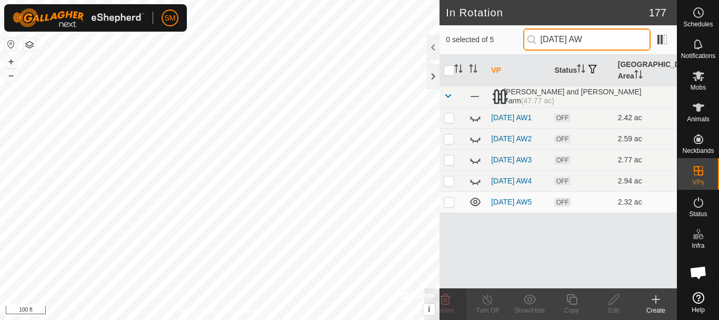
click at [586, 38] on input "2025-10-03 AW" at bounding box center [586, 39] width 127 height 22
click at [474, 206] on icon at bounding box center [475, 201] width 11 height 8
click at [584, 37] on input "2025-10-02 AW" at bounding box center [586, 39] width 127 height 22
click at [474, 206] on icon at bounding box center [474, 205] width 2 height 2
drag, startPoint x: 567, startPoint y: 40, endPoint x: 585, endPoint y: 39, distance: 17.9
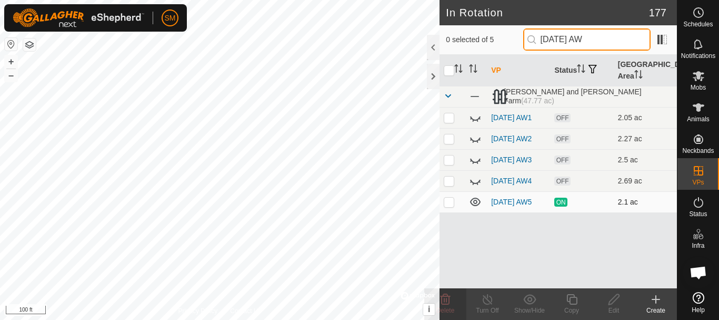
click at [585, 39] on input "2025-10-01 AW" at bounding box center [586, 39] width 127 height 22
click at [476, 206] on icon at bounding box center [475, 201] width 11 height 8
drag, startPoint x: 585, startPoint y: 35, endPoint x: 565, endPoint y: 41, distance: 20.8
click at [565, 41] on input "2025-09-30 AW" at bounding box center [586, 39] width 127 height 22
click at [474, 206] on icon at bounding box center [475, 201] width 11 height 8
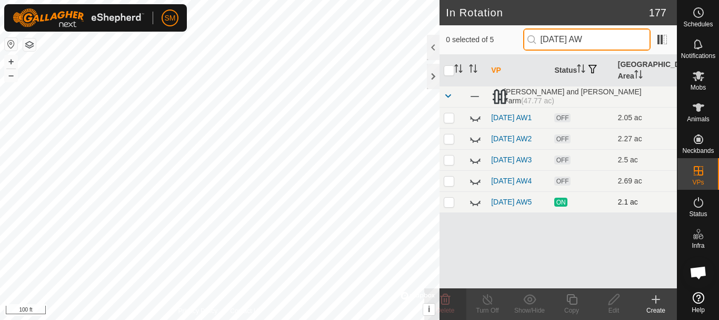
click at [584, 35] on input "2025-10-01 AW" at bounding box center [586, 39] width 127 height 22
click at [448, 206] on p-checkbox at bounding box center [449, 201] width 11 height 8
